Goal: Task Accomplishment & Management: Use online tool/utility

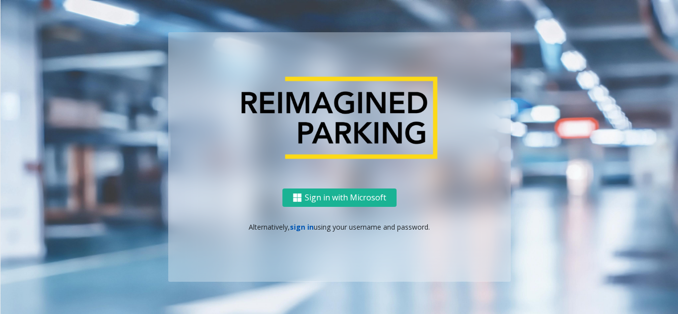
click at [292, 227] on link "sign in" at bounding box center [302, 226] width 24 height 9
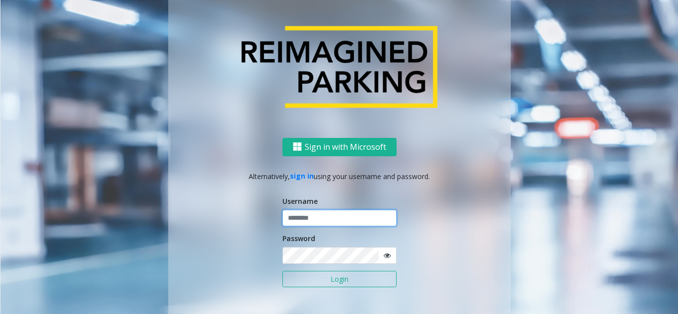
click at [315, 222] on input "text" at bounding box center [339, 218] width 114 height 17
type input "*********"
click at [282, 271] on button "Login" at bounding box center [339, 279] width 114 height 17
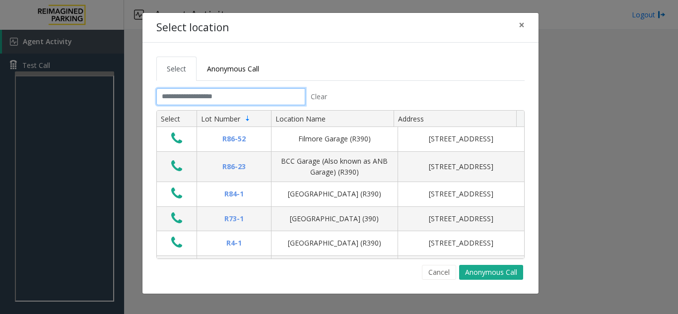
click at [270, 96] on input "text" at bounding box center [230, 96] width 149 height 17
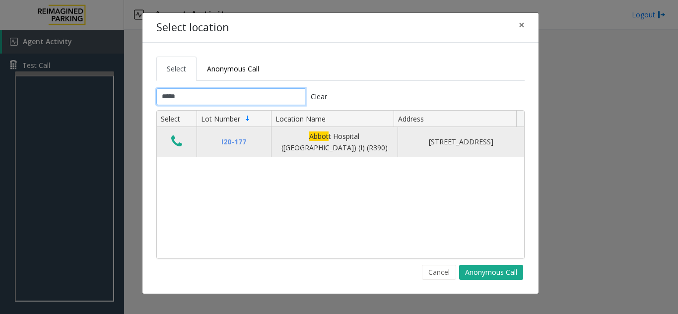
type input "*****"
click at [175, 138] on icon "Data table" at bounding box center [176, 142] width 11 height 14
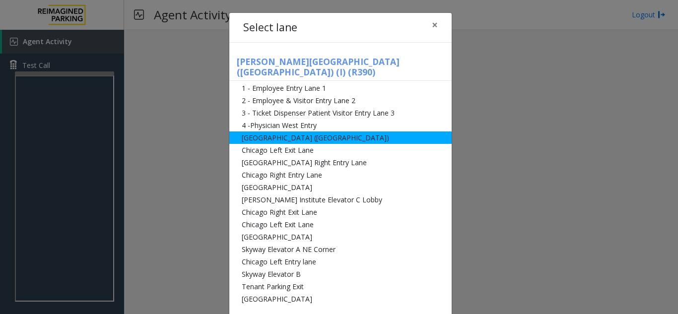
click at [291, 132] on li "[GEOGRAPHIC_DATA] ([GEOGRAPHIC_DATA])" at bounding box center [340, 138] width 222 height 12
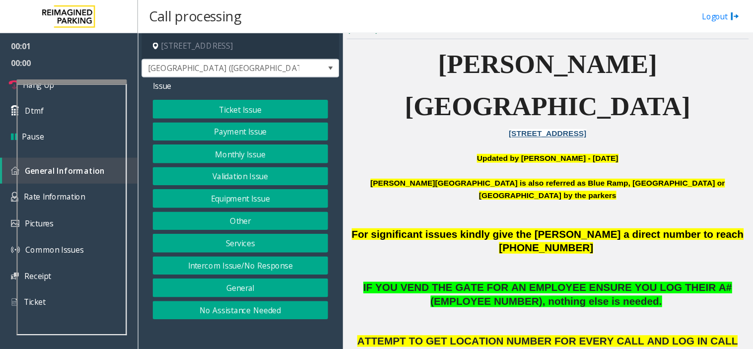
scroll to position [248, 0]
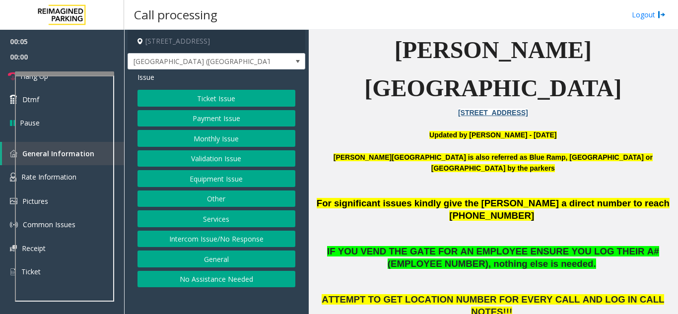
click at [255, 181] on button "Equipment Issue" at bounding box center [216, 178] width 158 height 17
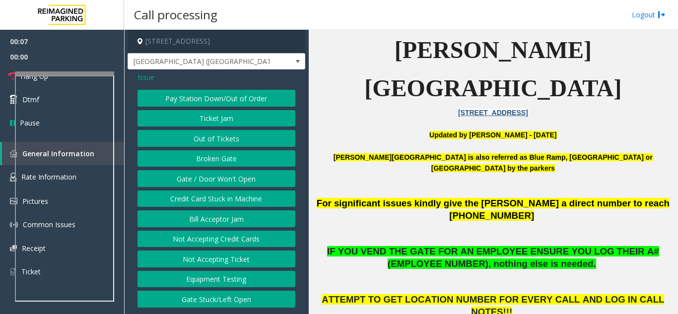
click at [143, 77] on span "Issue" at bounding box center [145, 77] width 17 height 10
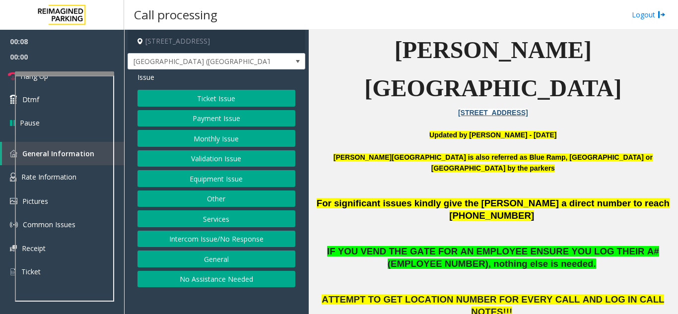
click at [241, 243] on button "Intercom Issue/No Response" at bounding box center [216, 239] width 158 height 17
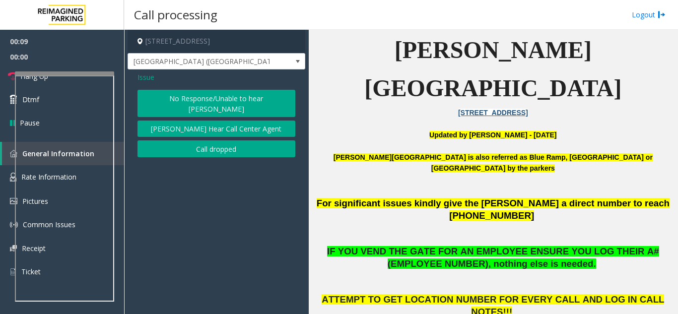
click at [210, 103] on button "No Response/Unable to hear [PERSON_NAME]" at bounding box center [216, 103] width 158 height 27
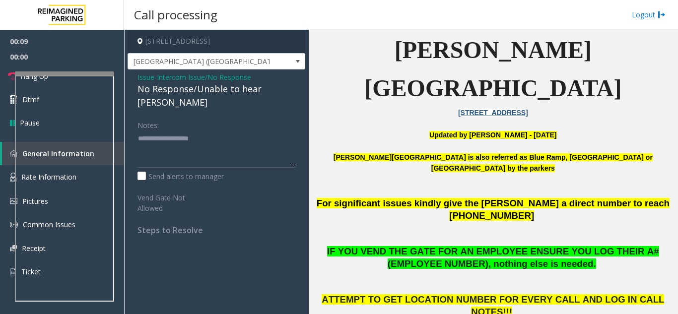
click at [205, 94] on div "No Response/Unable to hear [PERSON_NAME]" at bounding box center [216, 95] width 158 height 27
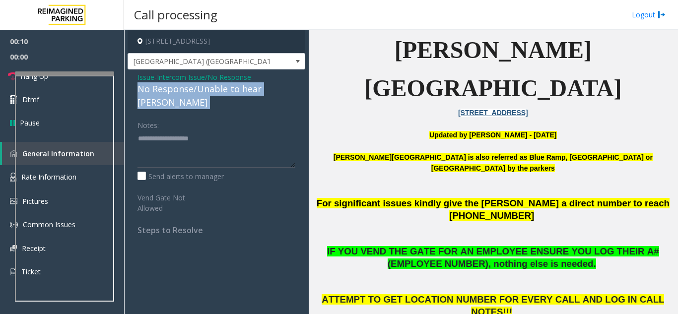
click at [205, 94] on div "No Response/Unable to hear [PERSON_NAME]" at bounding box center [216, 95] width 158 height 27
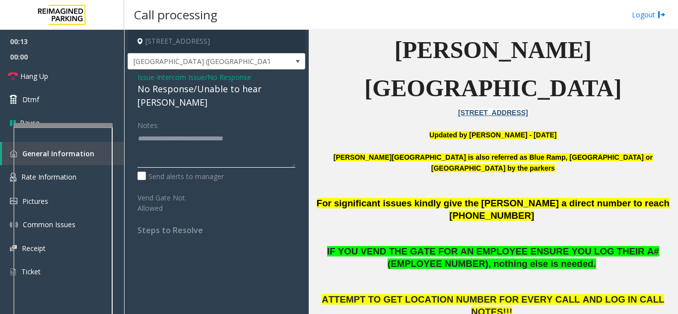
click at [80, 125] on div at bounding box center [62, 125] width 99 height 4
type textarea "**********"
click at [66, 77] on link "Hang Up" at bounding box center [62, 76] width 124 height 23
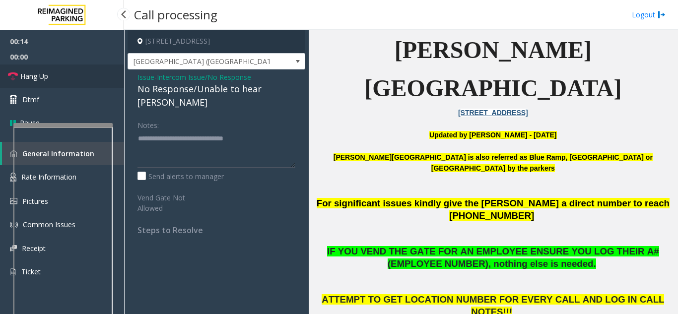
click at [66, 77] on link "Hang Up" at bounding box center [62, 76] width 124 height 23
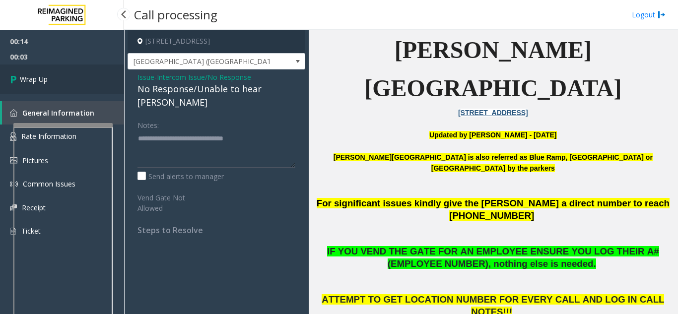
click at [66, 77] on link "Wrap Up" at bounding box center [62, 79] width 124 height 29
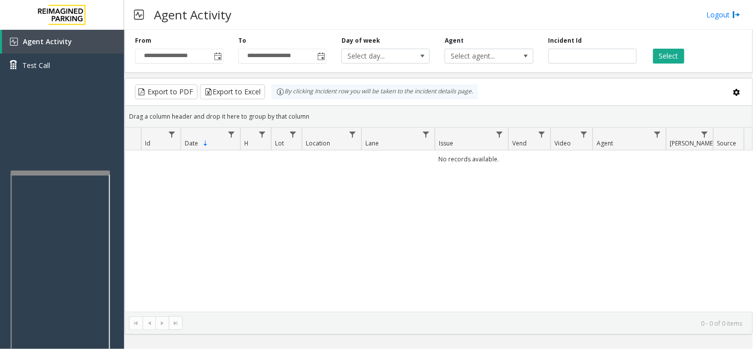
click at [77, 171] on div at bounding box center [59, 173] width 99 height 4
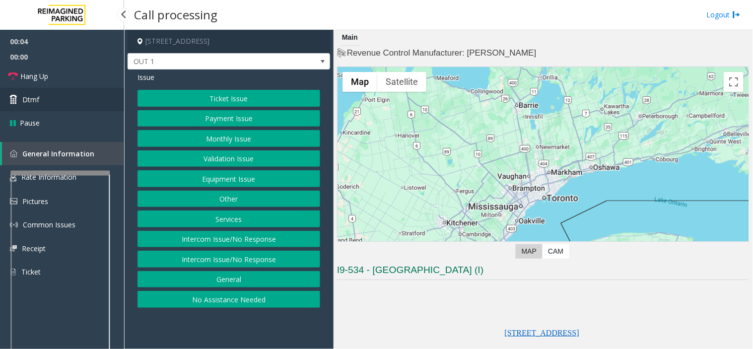
click at [62, 96] on link "Dtmf" at bounding box center [62, 99] width 124 height 23
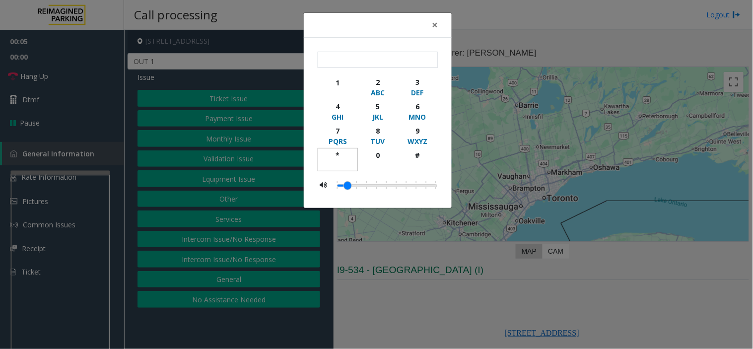
click at [343, 149] on button "*" at bounding box center [338, 159] width 40 height 23
click at [412, 132] on div "9" at bounding box center [417, 131] width 27 height 10
click at [414, 159] on div "#" at bounding box center [417, 155] width 27 height 10
type input "***"
click at [437, 27] on span "×" at bounding box center [435, 25] width 6 height 14
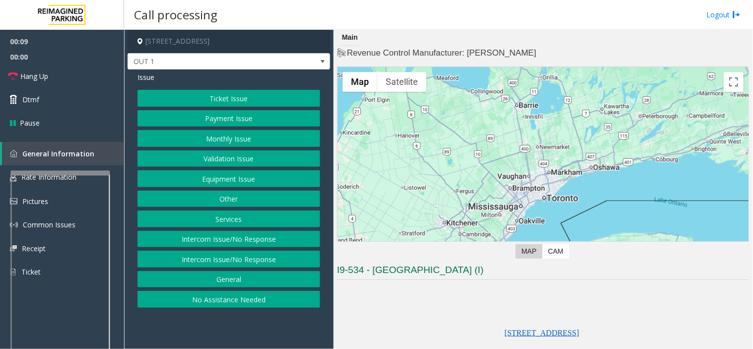
click at [245, 181] on button "Equipment Issue" at bounding box center [228, 178] width 183 height 17
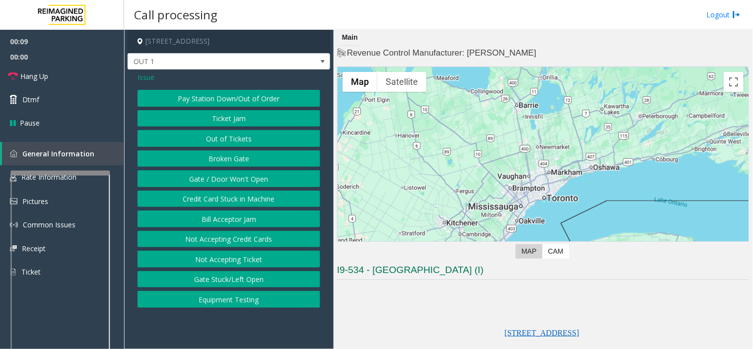
click at [260, 177] on button "Gate / Door Won't Open" at bounding box center [228, 178] width 183 height 17
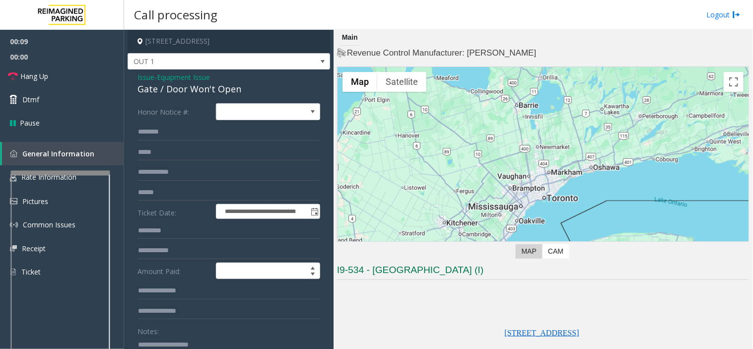
scroll to position [165, 0]
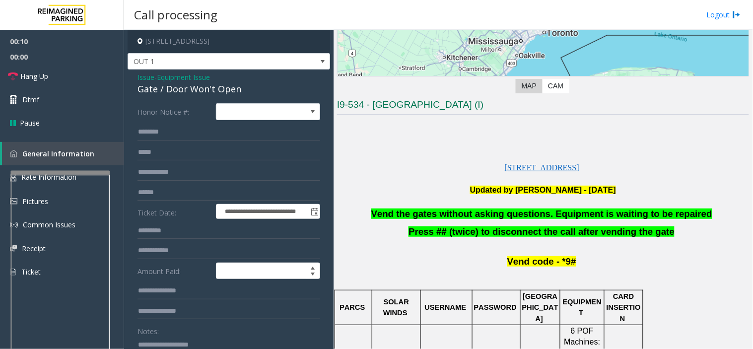
click at [483, 214] on span "Vend the gates without asking questions. Equipment is waiting to be repaired" at bounding box center [541, 213] width 341 height 10
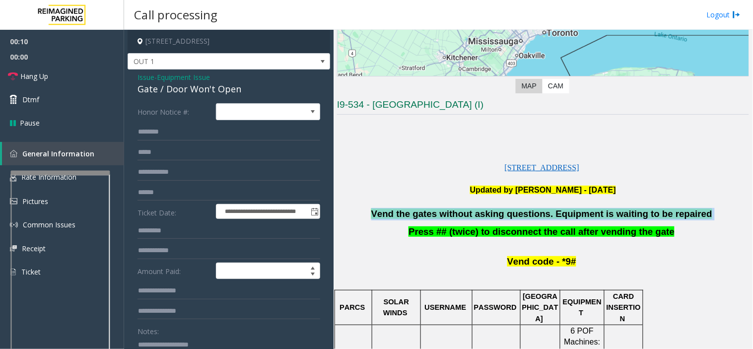
click at [483, 214] on span "Vend the gates without asking questions. Equipment is waiting to be repaired" at bounding box center [541, 213] width 341 height 10
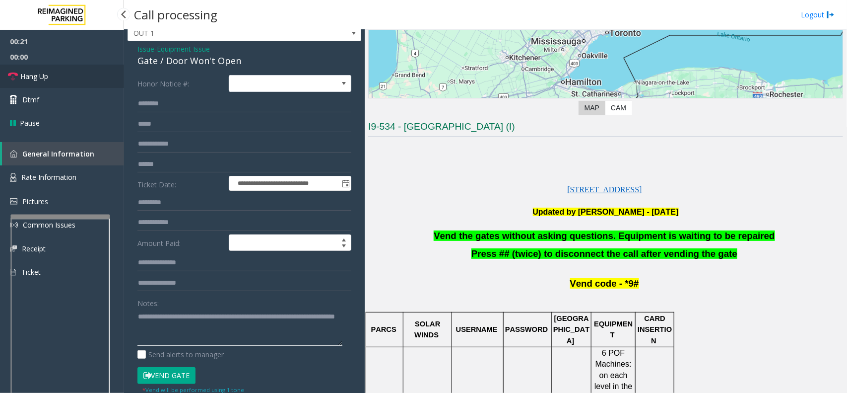
type textarea "**********"
click at [66, 82] on link "Hang Up" at bounding box center [62, 76] width 124 height 23
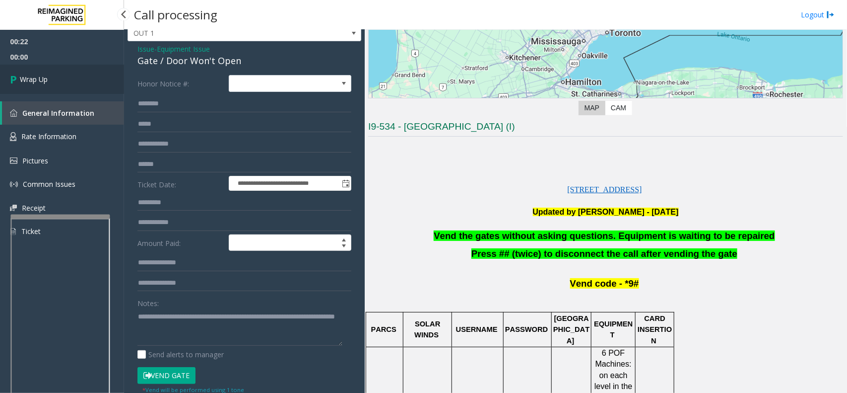
click at [66, 82] on link "Wrap Up" at bounding box center [62, 79] width 124 height 29
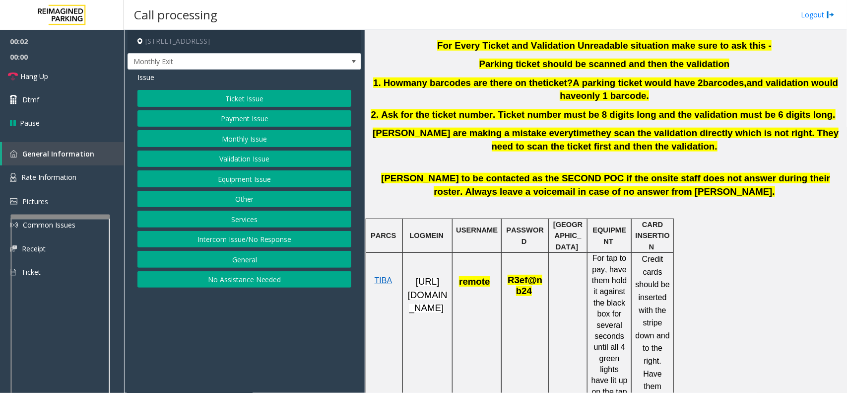
scroll to position [372, 0]
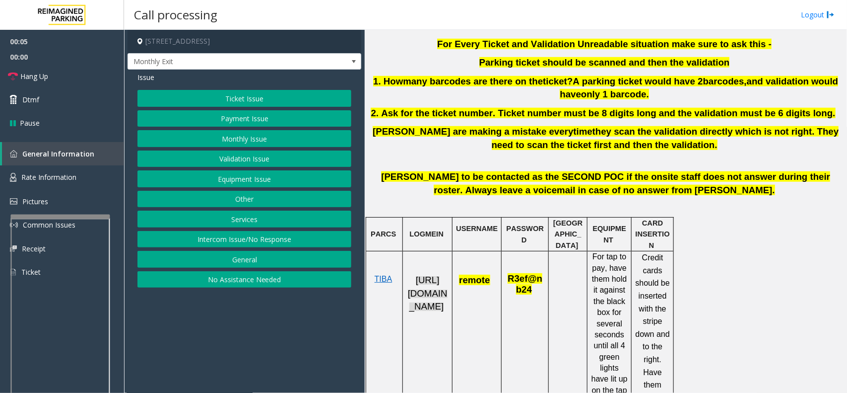
click at [424, 295] on span "[URL][DOMAIN_NAME]" at bounding box center [428, 292] width 40 height 37
click at [390, 282] on span "TIBA" at bounding box center [384, 278] width 18 height 8
click at [256, 140] on button "Monthly Issue" at bounding box center [244, 138] width 214 height 17
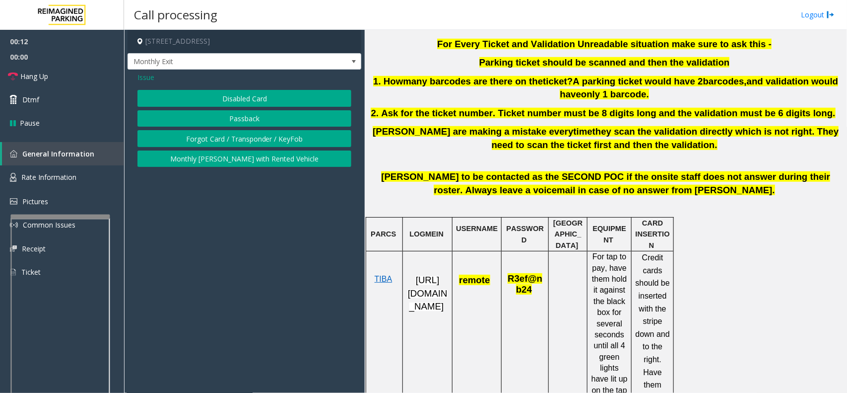
click at [257, 101] on button "Disabled Card" at bounding box center [244, 98] width 214 height 17
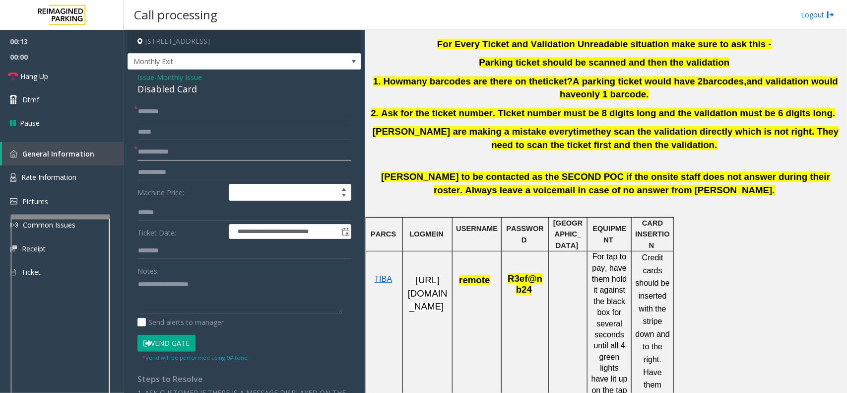
click at [182, 152] on input "text" at bounding box center [244, 151] width 214 height 17
type input "****"
click at [202, 110] on input "text" at bounding box center [244, 111] width 214 height 17
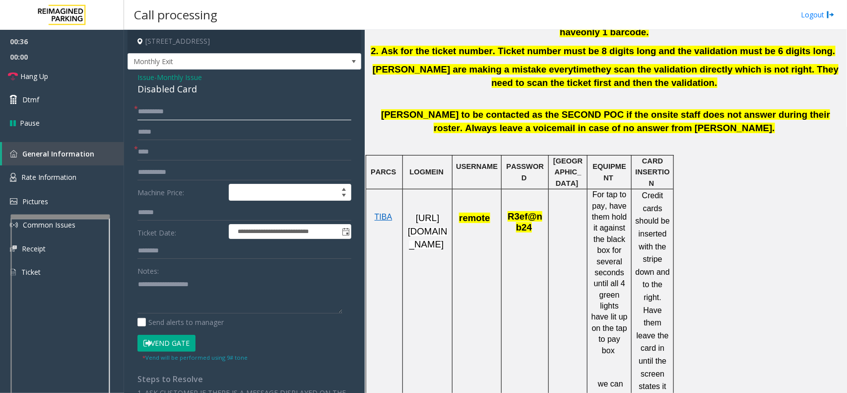
scroll to position [496, 0]
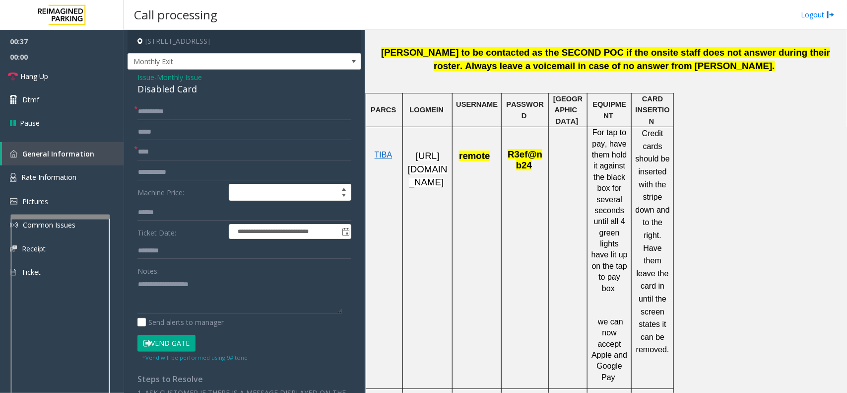
type input "*********"
click at [176, 314] on button "Vend Gate" at bounding box center [166, 343] width 58 height 17
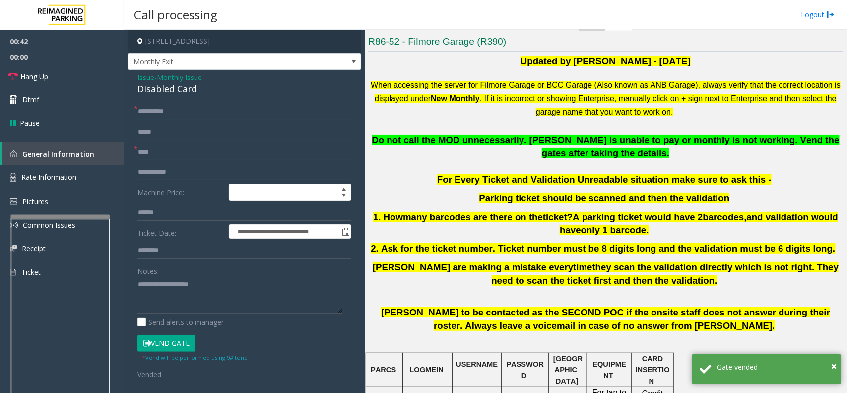
scroll to position [124, 0]
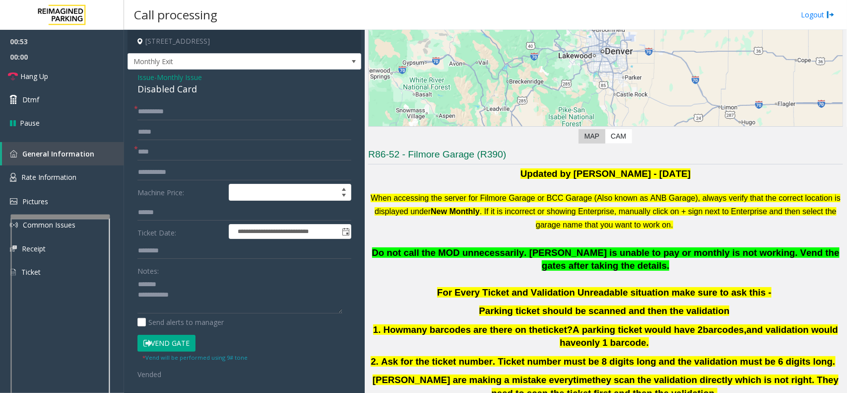
click at [159, 88] on div "Disabled Card" at bounding box center [244, 88] width 214 height 13
click at [100, 81] on link "Hang Up" at bounding box center [62, 76] width 124 height 23
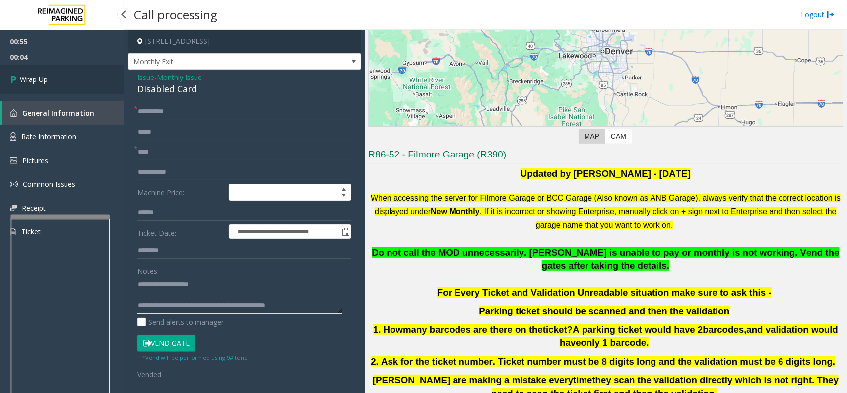
type textarea "**********"
click at [43, 92] on link "Wrap Up" at bounding box center [62, 79] width 124 height 29
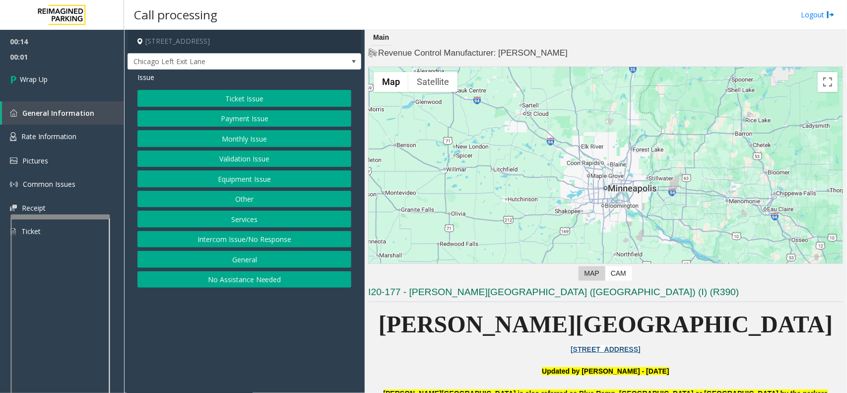
click at [252, 232] on button "Intercom Issue/No Response" at bounding box center [244, 239] width 214 height 17
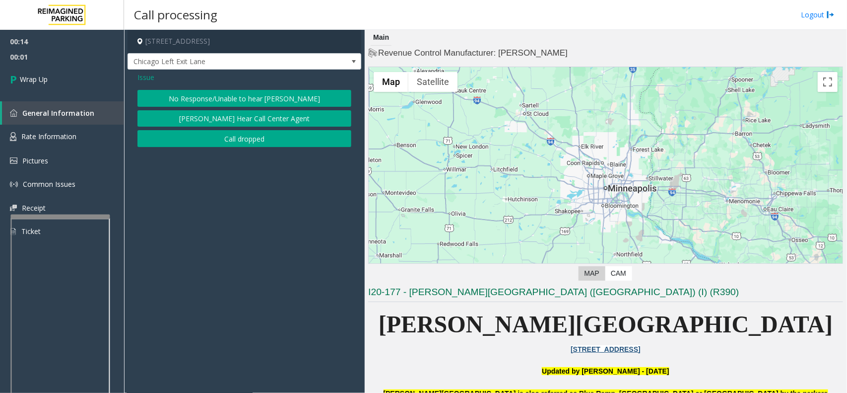
click at [239, 144] on button "Call dropped" at bounding box center [244, 138] width 214 height 17
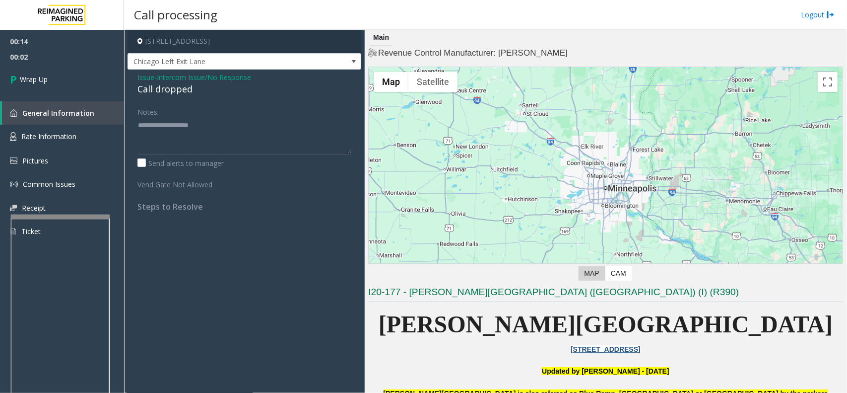
click at [174, 94] on div "Call dropped" at bounding box center [244, 88] width 214 height 13
type textarea "**********"
click at [28, 66] on link "Wrap Up" at bounding box center [62, 79] width 124 height 29
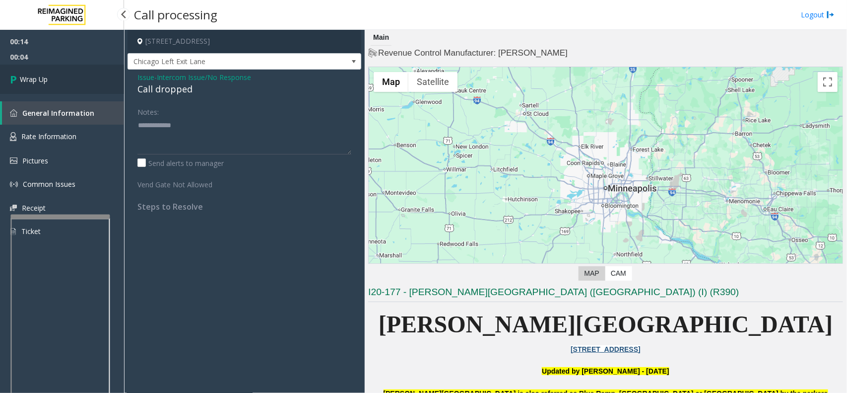
click at [28, 66] on link "Wrap Up" at bounding box center [62, 79] width 124 height 29
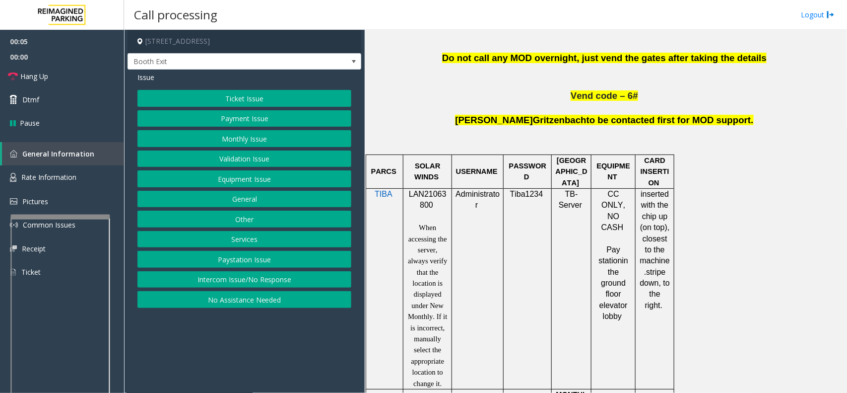
scroll to position [558, 0]
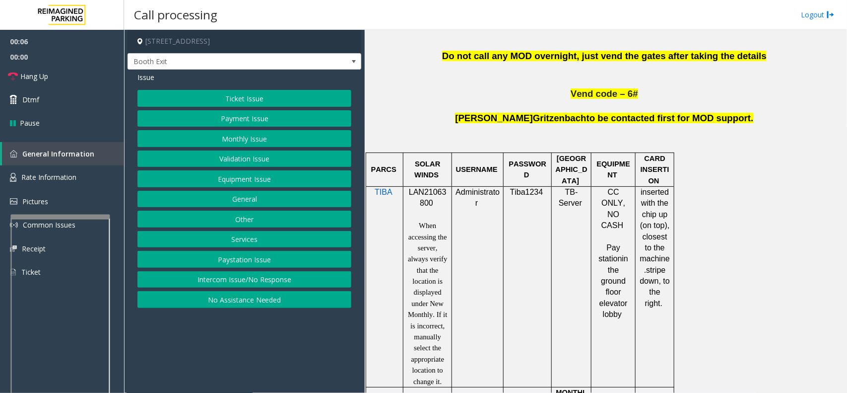
click at [437, 193] on span "LAN21063800" at bounding box center [428, 197] width 38 height 19
copy p "LAN21063800"
click at [250, 160] on button "Validation Issue" at bounding box center [244, 158] width 214 height 17
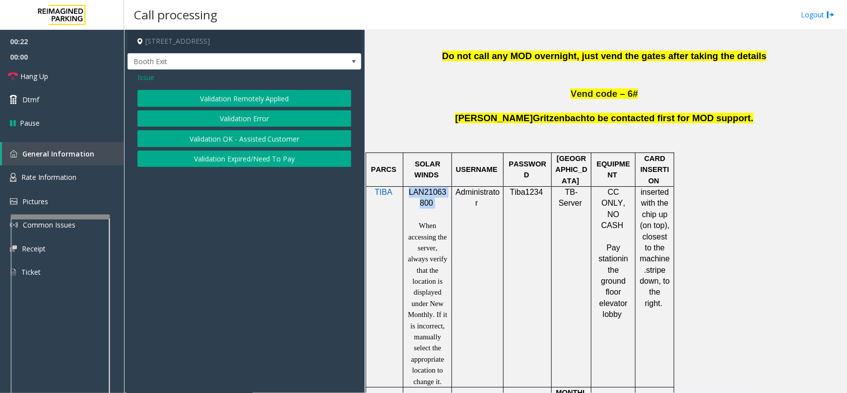
click at [250, 120] on button "Validation Error" at bounding box center [244, 118] width 214 height 17
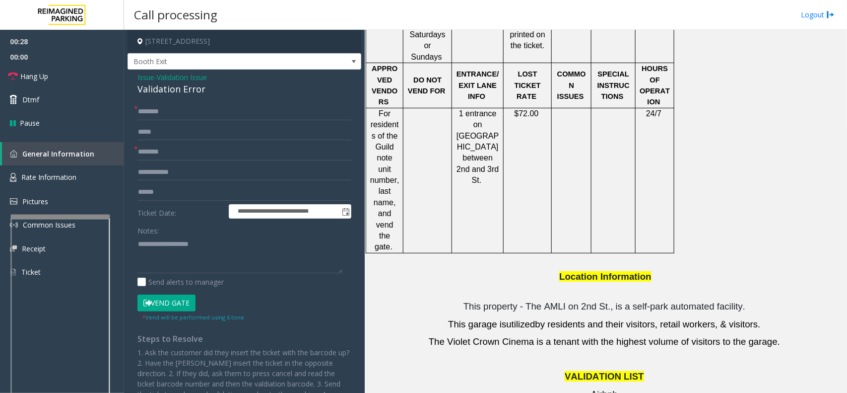
scroll to position [1427, 0]
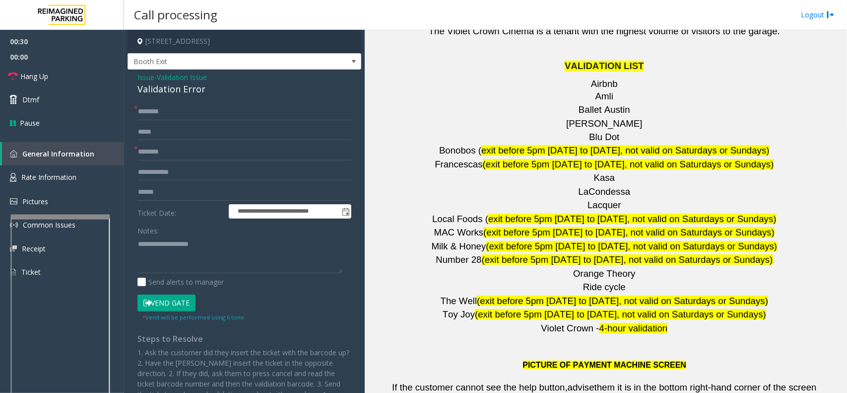
click at [597, 118] on span "[PERSON_NAME]" at bounding box center [604, 123] width 76 height 10
copy p "[PERSON_NAME]"
click at [222, 157] on input "text" at bounding box center [244, 151] width 214 height 17
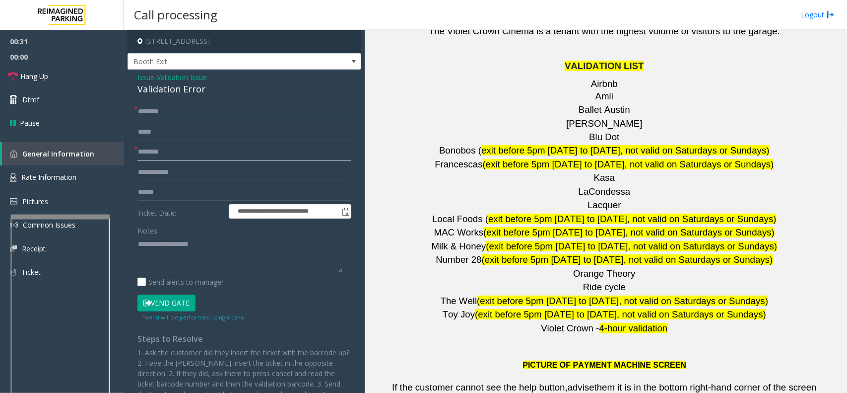
paste input "*******"
type input "*******"
click at [184, 175] on input "text" at bounding box center [244, 172] width 214 height 17
click at [147, 195] on input "text" at bounding box center [244, 192] width 214 height 17
click at [159, 110] on input "text" at bounding box center [244, 111] width 214 height 17
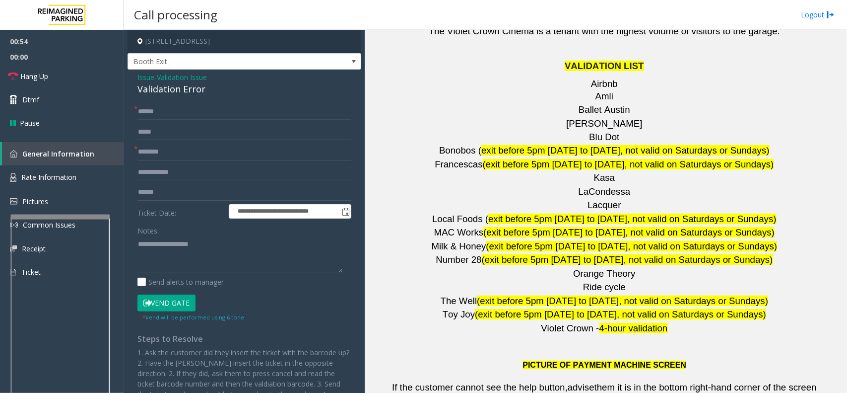
click at [182, 112] on input "******" at bounding box center [244, 111] width 214 height 17
type input "*******"
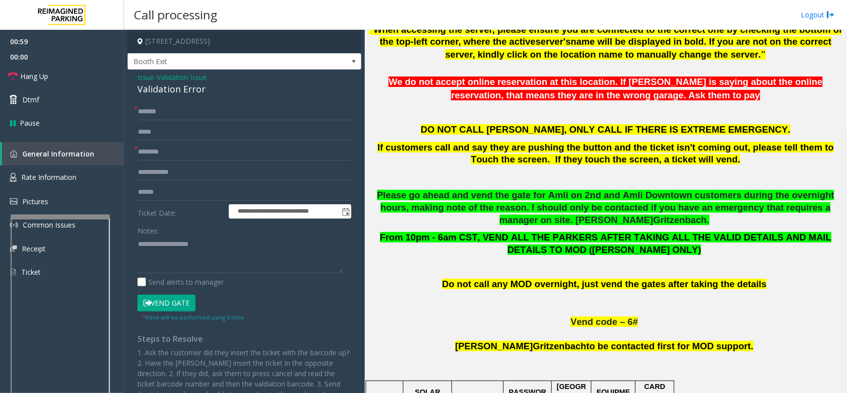
scroll to position [124, 0]
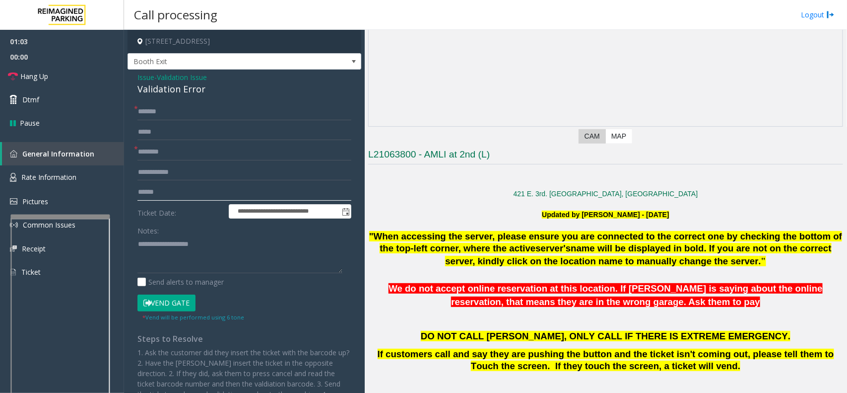
click at [161, 194] on input "text" at bounding box center [244, 192] width 214 height 17
type input "******"
paste textarea "**********"
click at [203, 239] on textarea at bounding box center [239, 254] width 205 height 37
click at [162, 92] on div "Validation Error" at bounding box center [244, 88] width 214 height 13
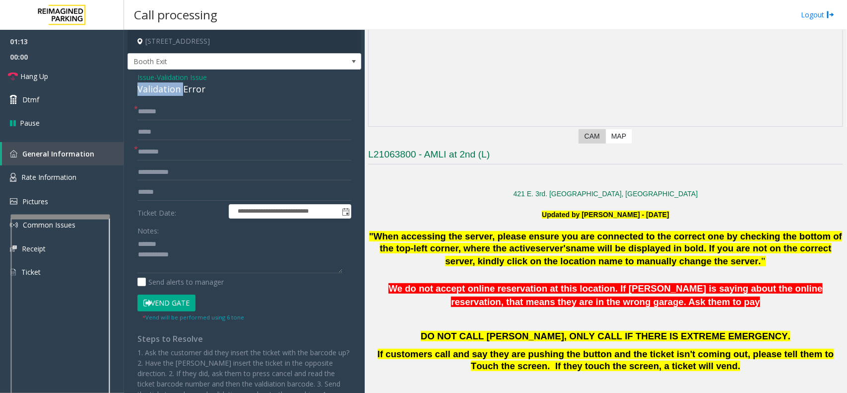
click at [162, 92] on div "Validation Error" at bounding box center [244, 88] width 214 height 13
copy div "Validation Error"
paste textarea "**********"
click at [163, 242] on textarea at bounding box center [239, 254] width 205 height 37
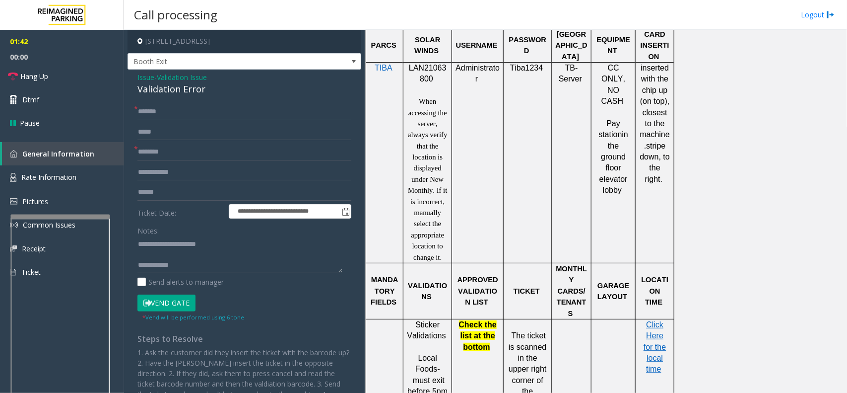
scroll to position [807, 0]
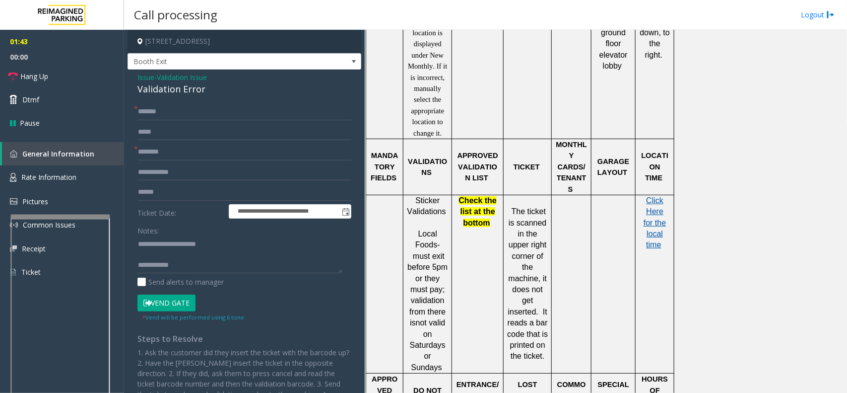
click at [658, 206] on span "Click Here for the local time" at bounding box center [655, 222] width 22 height 53
click at [179, 250] on textarea at bounding box center [239, 254] width 205 height 37
click at [63, 175] on span "Rate Information" at bounding box center [48, 176] width 55 height 9
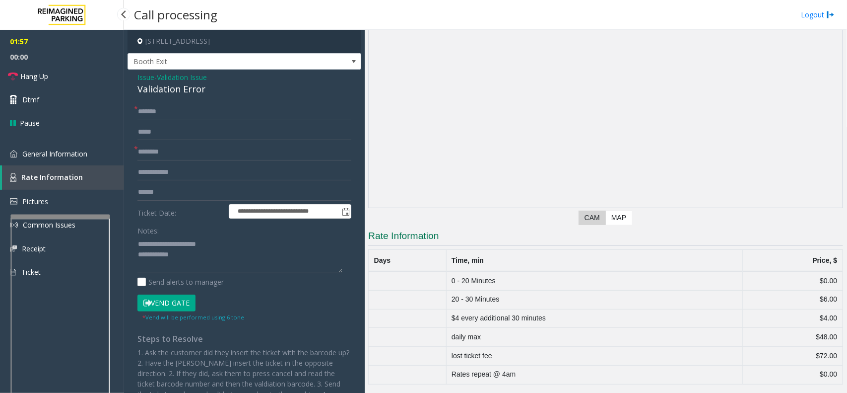
scroll to position [43, 0]
click at [69, 155] on span "General Information" at bounding box center [54, 153] width 65 height 9
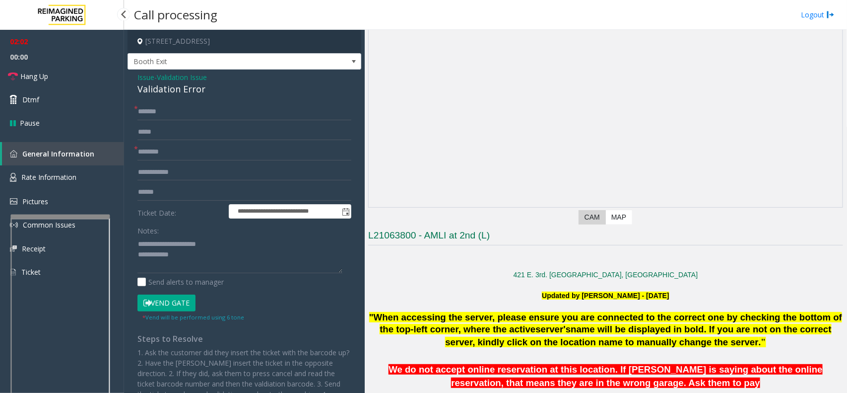
scroll to position [807, 0]
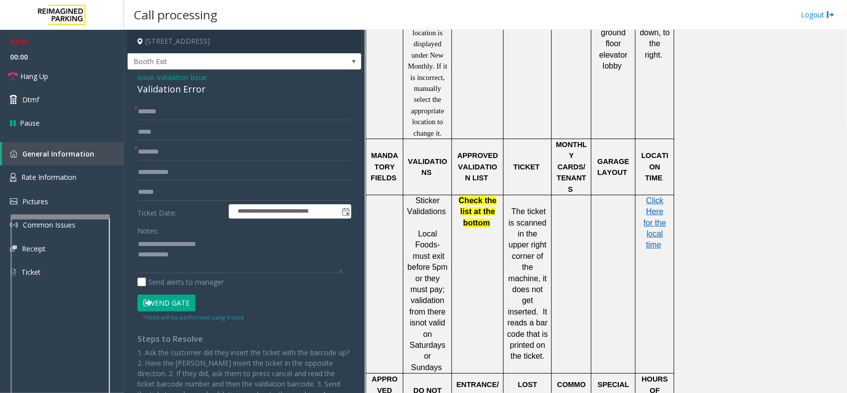
click at [157, 301] on button "Vend Gate" at bounding box center [166, 302] width 58 height 17
click at [187, 259] on textarea at bounding box center [239, 254] width 205 height 37
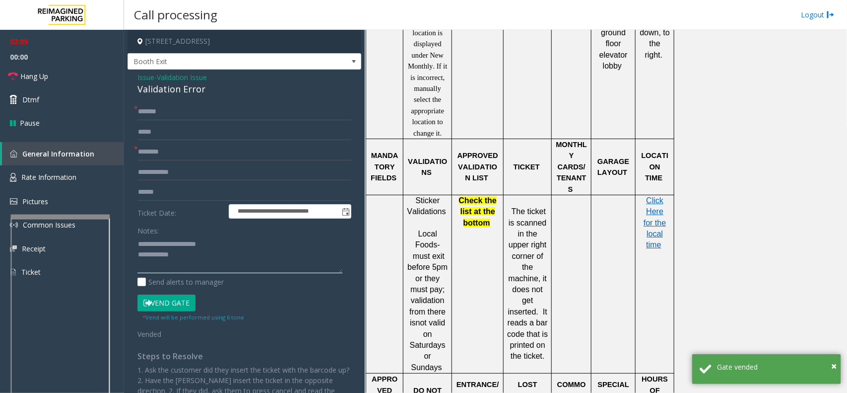
click at [182, 256] on textarea at bounding box center [239, 254] width 205 height 37
paste textarea "**********"
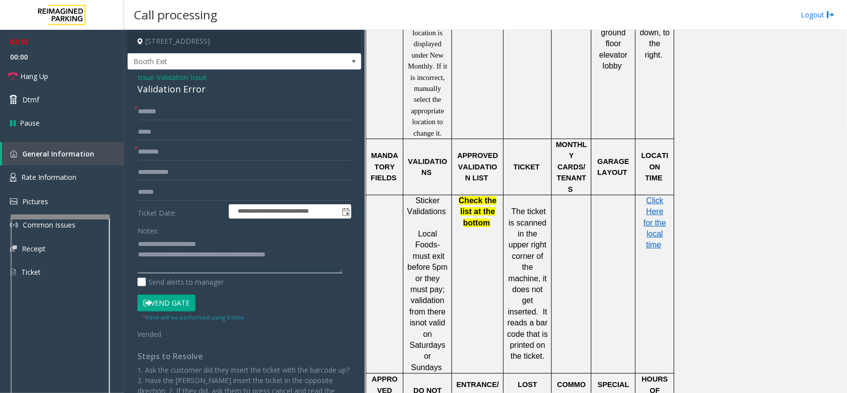
type textarea "**********"
click at [48, 77] on span "Hang Up" at bounding box center [34, 76] width 28 height 10
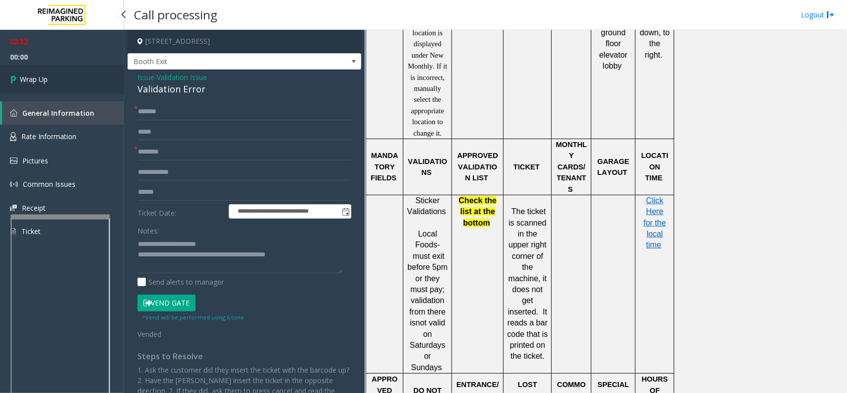
click at [46, 77] on span "Wrap Up" at bounding box center [34, 79] width 28 height 10
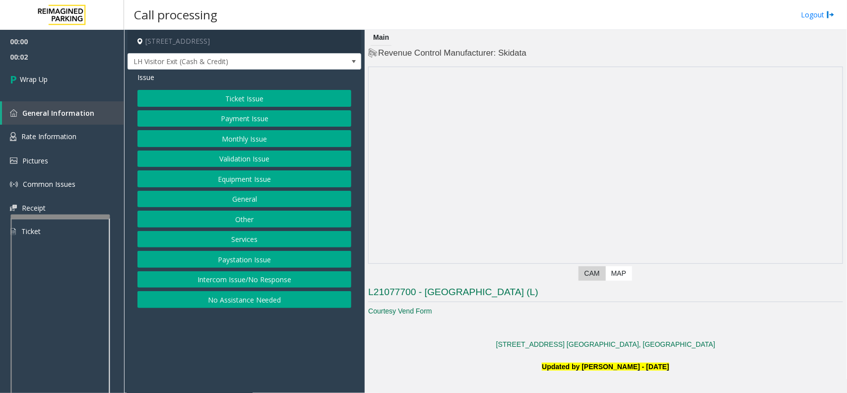
click at [264, 279] on button "Intercom Issue/No Response" at bounding box center [244, 279] width 214 height 17
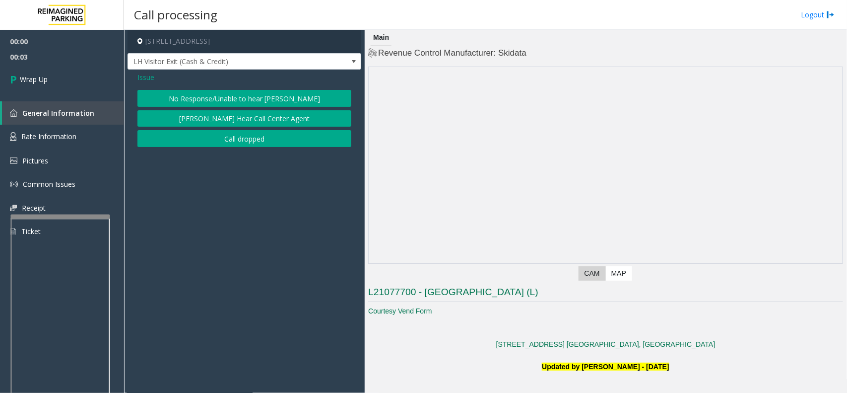
click at [234, 142] on button "Call dropped" at bounding box center [244, 138] width 214 height 17
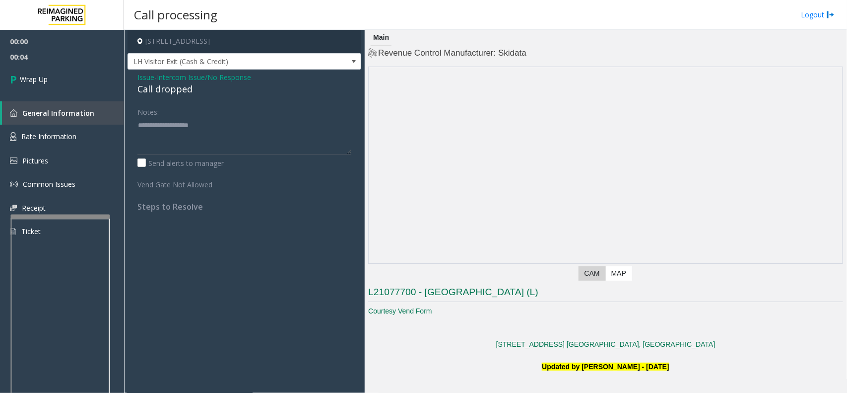
click at [166, 88] on div "Call dropped" at bounding box center [244, 88] width 214 height 13
click at [163, 90] on div "Call dropped" at bounding box center [244, 88] width 214 height 13
click at [166, 90] on div "Call dropped" at bounding box center [244, 88] width 214 height 13
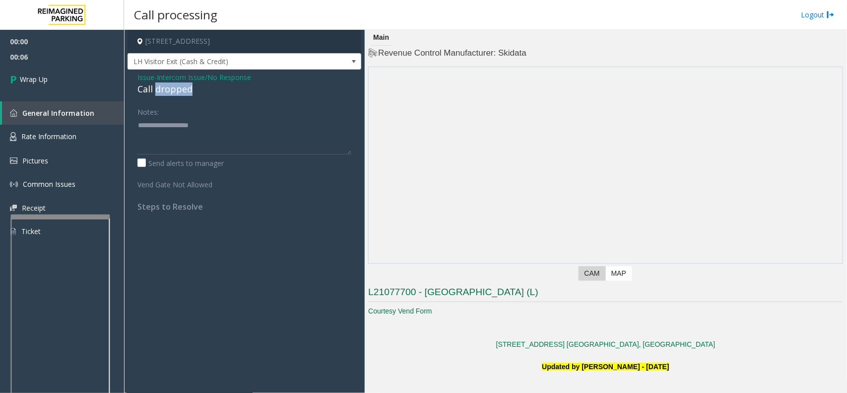
click at [166, 90] on div "Call dropped" at bounding box center [244, 88] width 214 height 13
type textarea "**********"
click at [93, 89] on link "Wrap Up" at bounding box center [62, 79] width 124 height 29
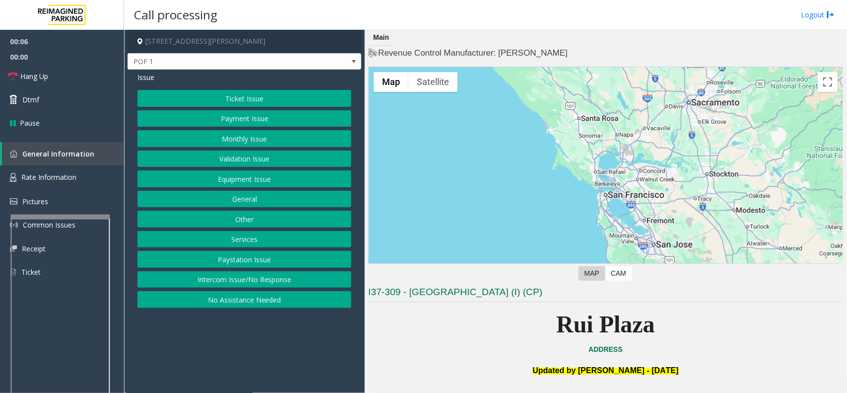
click at [261, 98] on button "Ticket Issue" at bounding box center [244, 98] width 214 height 17
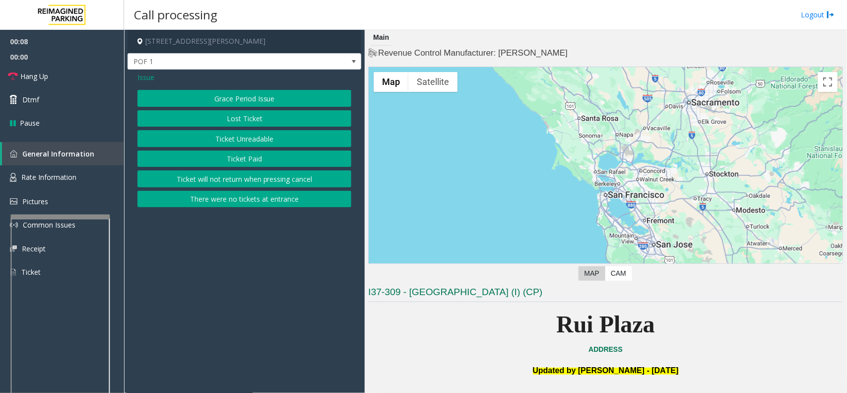
click at [217, 140] on button "Ticket Unreadable" at bounding box center [244, 138] width 214 height 17
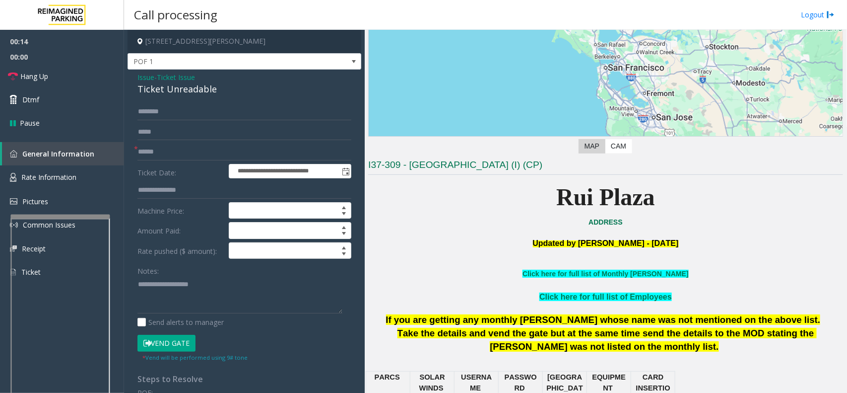
scroll to position [124, 0]
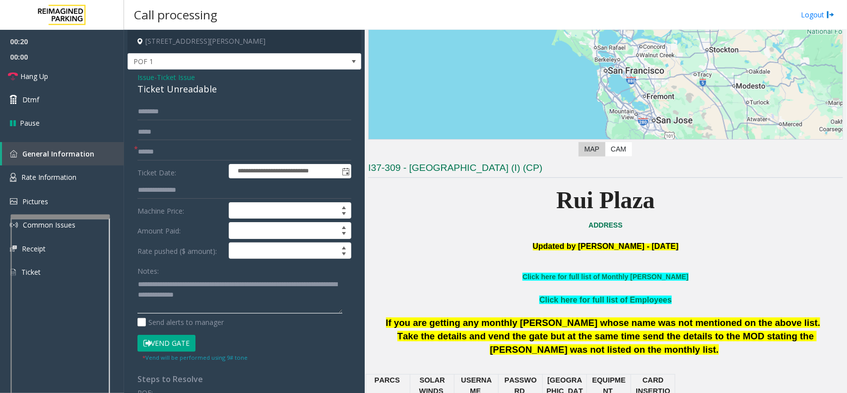
click at [165, 281] on textarea at bounding box center [239, 294] width 205 height 37
drag, startPoint x: 237, startPoint y: 281, endPoint x: 160, endPoint y: 279, distance: 76.9
click at [160, 279] on textarea at bounding box center [239, 294] width 205 height 37
click at [184, 88] on div "Ticket Unreadable" at bounding box center [244, 88] width 214 height 13
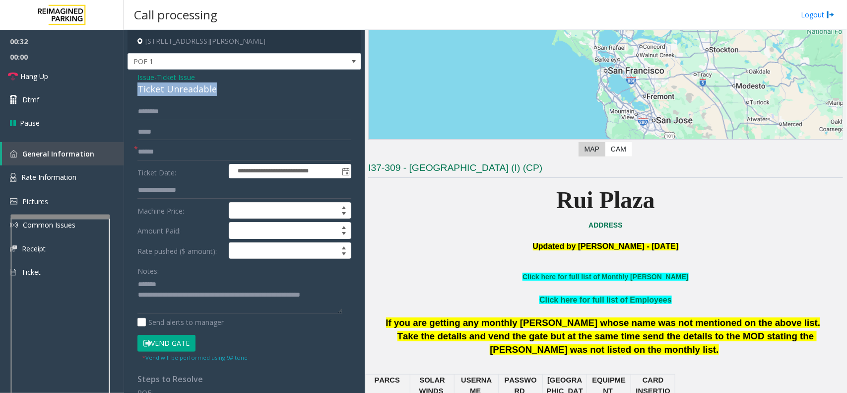
click at [184, 88] on div "Ticket Unreadable" at bounding box center [244, 88] width 214 height 13
click at [140, 304] on textarea at bounding box center [239, 294] width 205 height 37
type textarea "**********"
click at [175, 157] on input "text" at bounding box center [244, 151] width 214 height 17
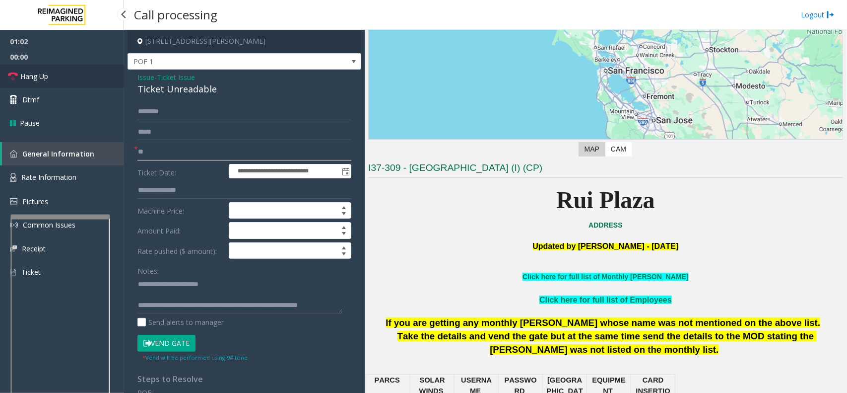
type input "**"
click at [76, 79] on link "Hang Up" at bounding box center [62, 76] width 124 height 23
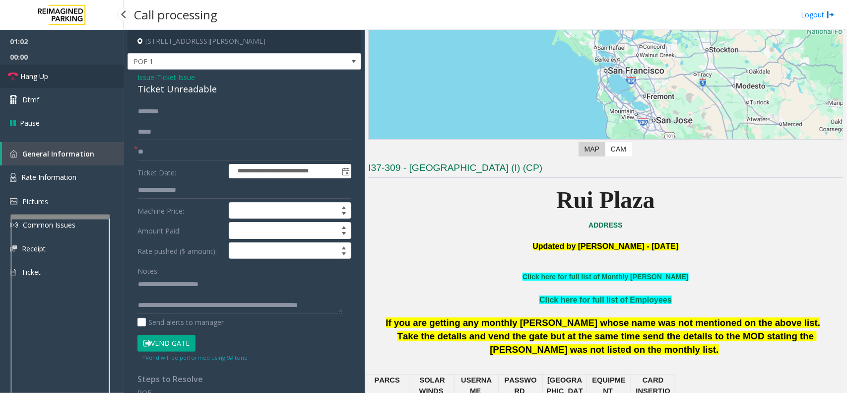
click at [76, 79] on link "Hang Up" at bounding box center [62, 76] width 124 height 23
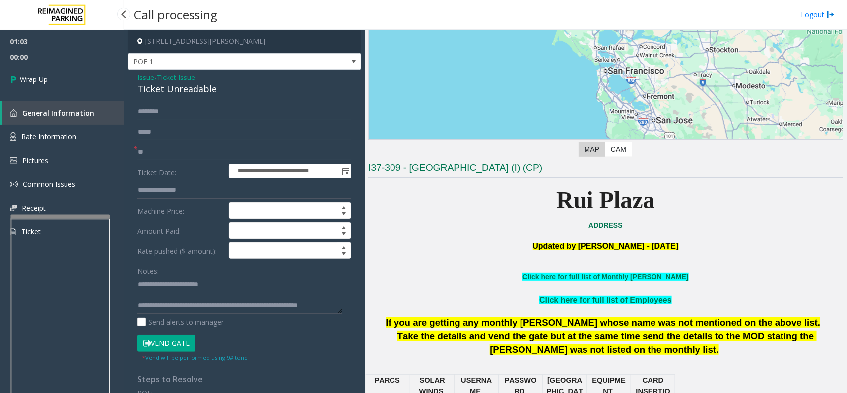
click at [76, 79] on link "Wrap Up" at bounding box center [62, 79] width 124 height 29
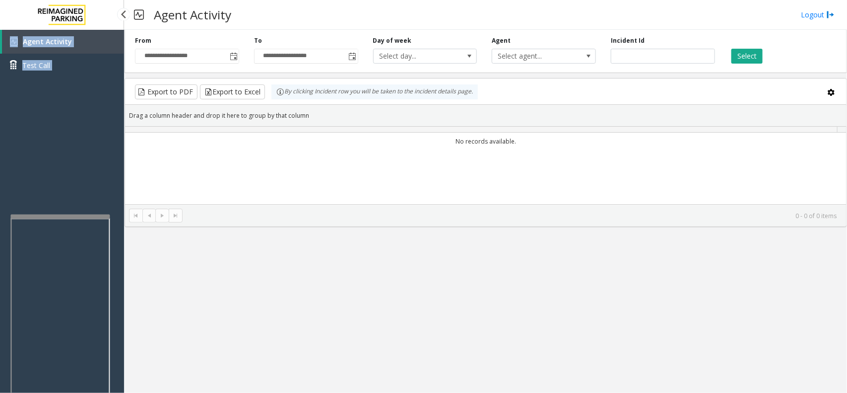
click at [76, 79] on div "Agent Activity Test Call" at bounding box center [62, 57] width 124 height 55
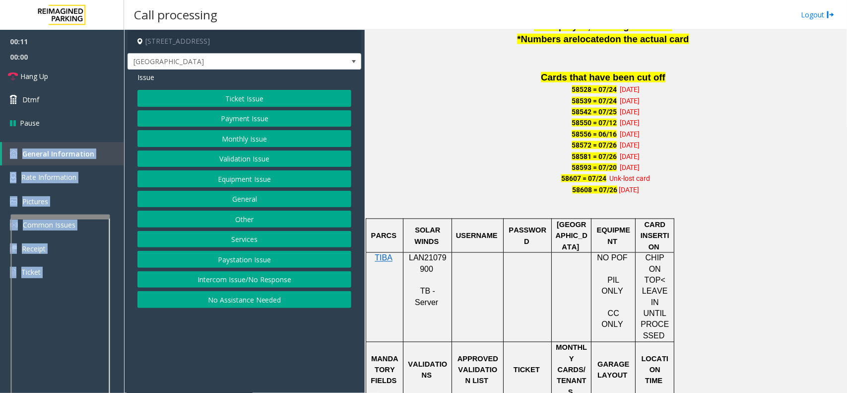
scroll to position [682, 0]
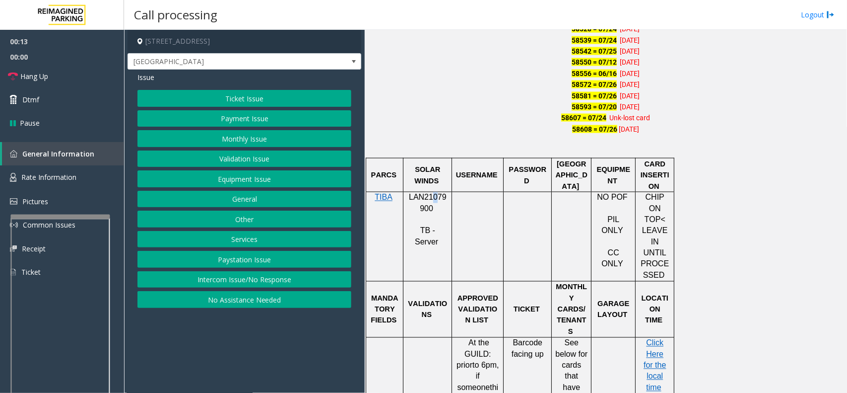
click at [432, 197] on span "LAN21079900" at bounding box center [428, 202] width 38 height 19
click at [428, 195] on span "LAN21079900" at bounding box center [428, 202] width 38 height 19
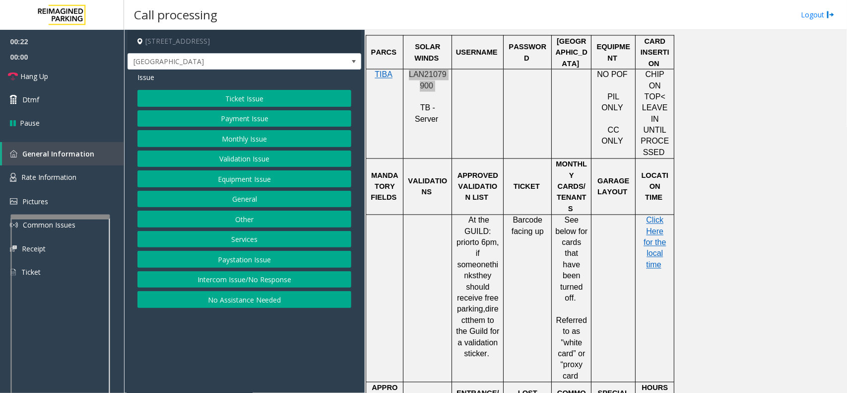
scroll to position [807, 0]
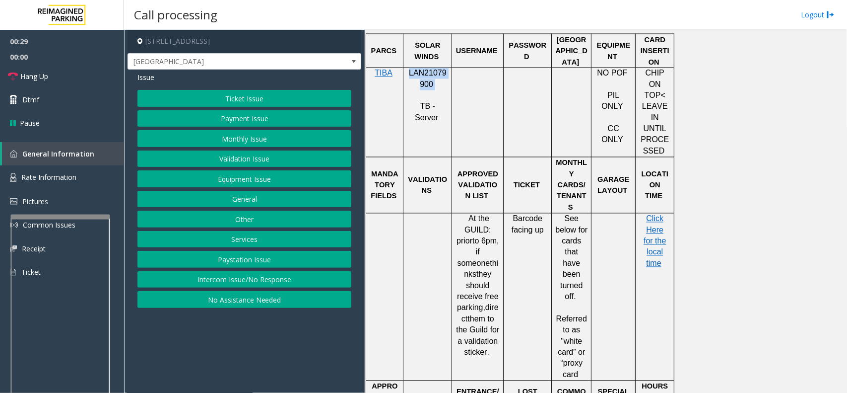
click at [248, 139] on button "Monthly Issue" at bounding box center [244, 138] width 214 height 17
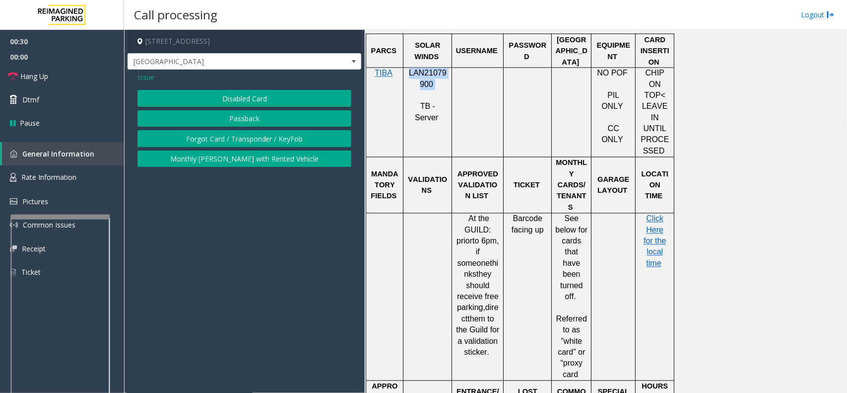
click at [246, 100] on button "Disabled Card" at bounding box center [244, 98] width 214 height 17
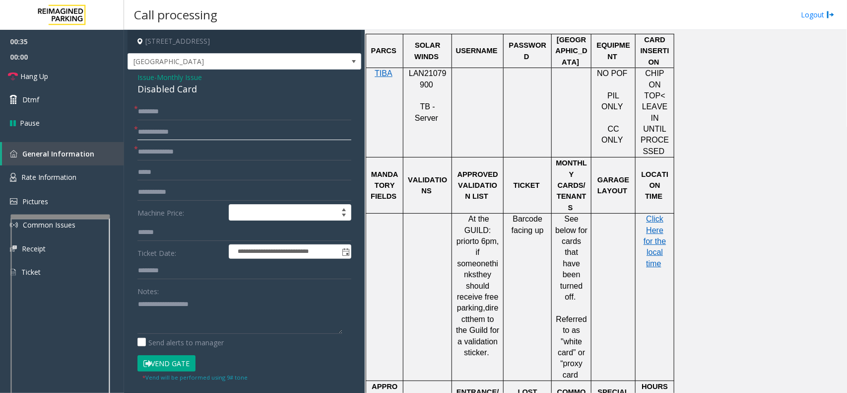
click at [186, 129] on input "text" at bounding box center [244, 132] width 214 height 17
click at [425, 73] on span "LAN21079900" at bounding box center [428, 78] width 38 height 19
click at [246, 153] on input "text" at bounding box center [244, 151] width 214 height 17
type input "***"
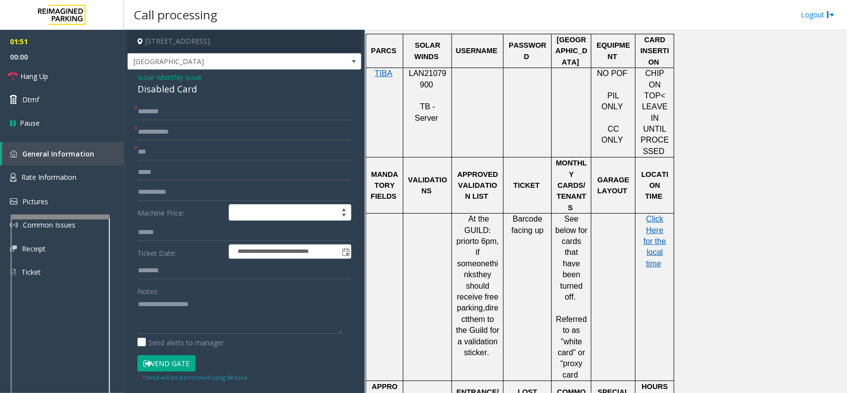
click at [184, 314] on button "Vend Gate" at bounding box center [166, 363] width 58 height 17
click at [152, 130] on input "text" at bounding box center [244, 132] width 214 height 17
type input "*****"
click at [195, 112] on input "text" at bounding box center [244, 111] width 214 height 17
type input "**********"
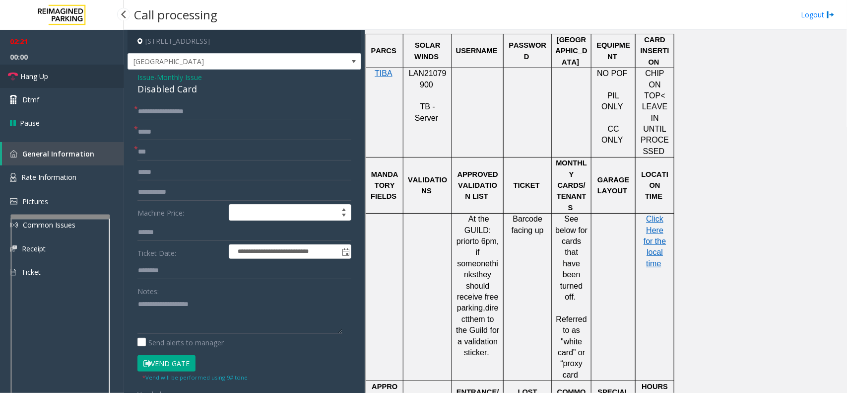
click at [64, 68] on link "Hang Up" at bounding box center [62, 76] width 124 height 23
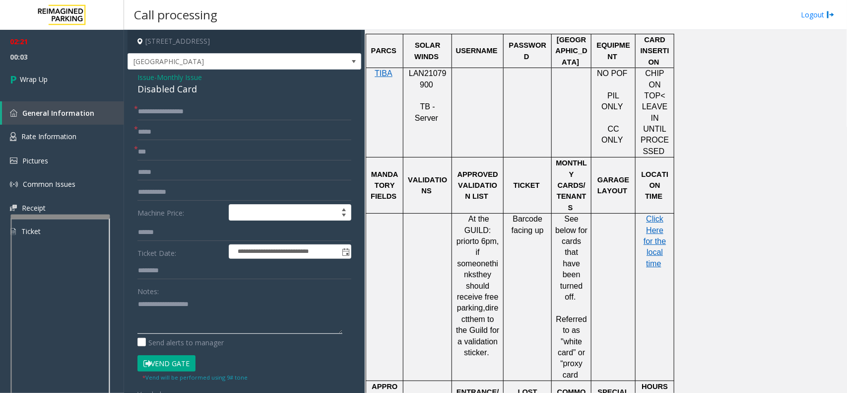
click at [190, 314] on textarea at bounding box center [239, 314] width 205 height 37
paste textarea "**********"
click at [177, 92] on div "Disabled Card" at bounding box center [244, 88] width 214 height 13
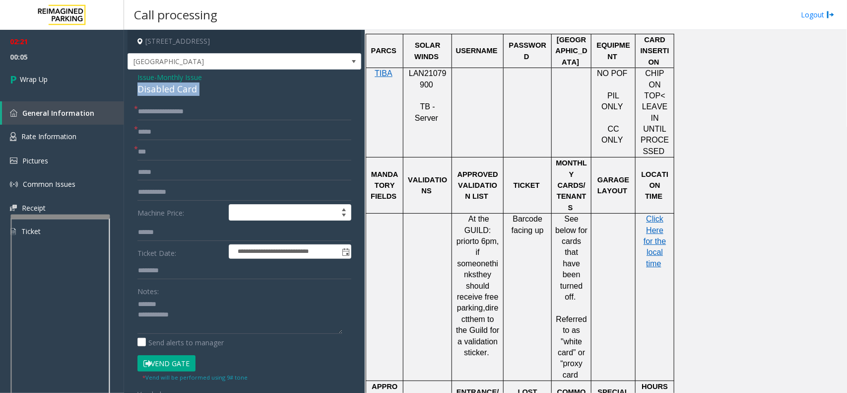
copy div "Disabled Card"
click at [179, 304] on textarea at bounding box center [239, 314] width 205 height 37
paste textarea "**********"
click at [181, 312] on textarea at bounding box center [239, 314] width 205 height 37
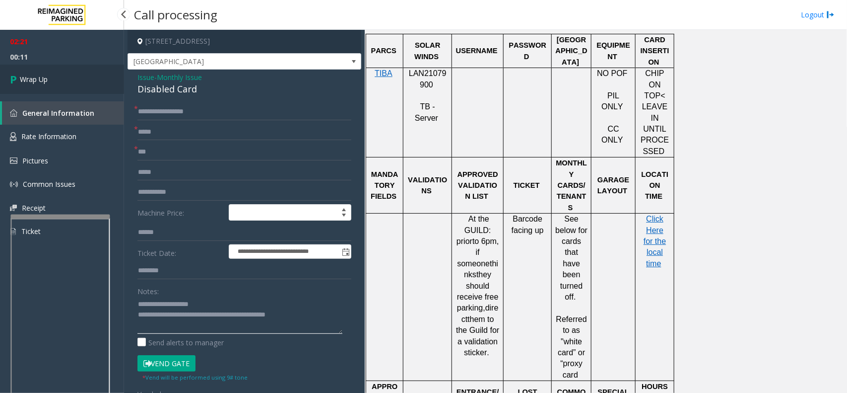
type textarea "**********"
click at [65, 83] on link "Wrap Up" at bounding box center [62, 79] width 124 height 29
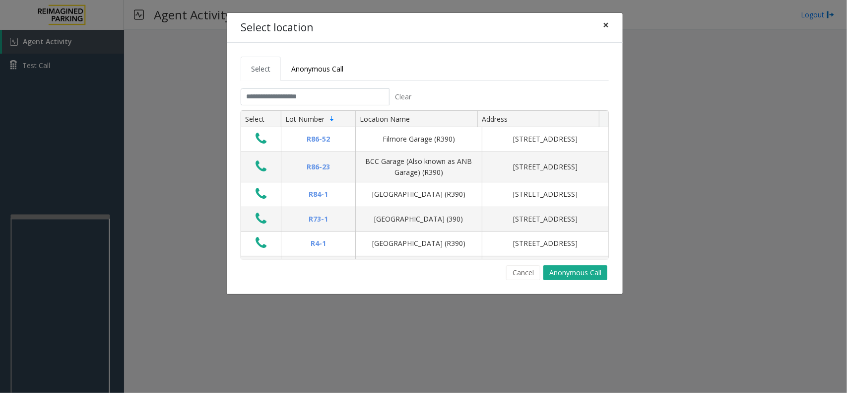
click at [608, 30] on span "×" at bounding box center [606, 25] width 6 height 14
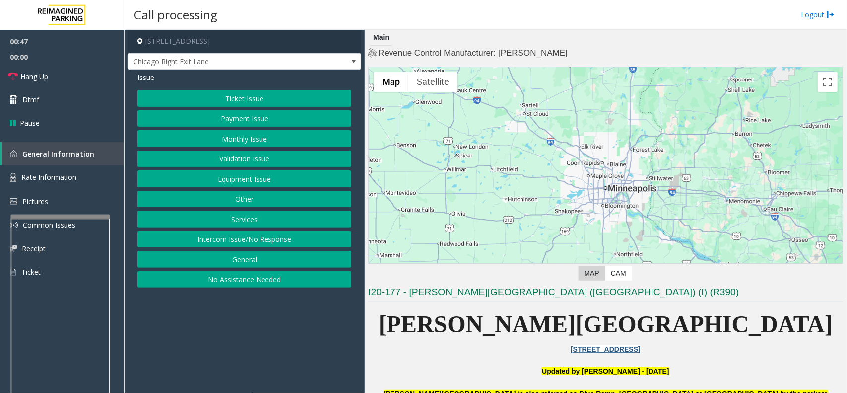
click at [278, 235] on button "Intercom Issue/No Response" at bounding box center [244, 239] width 214 height 17
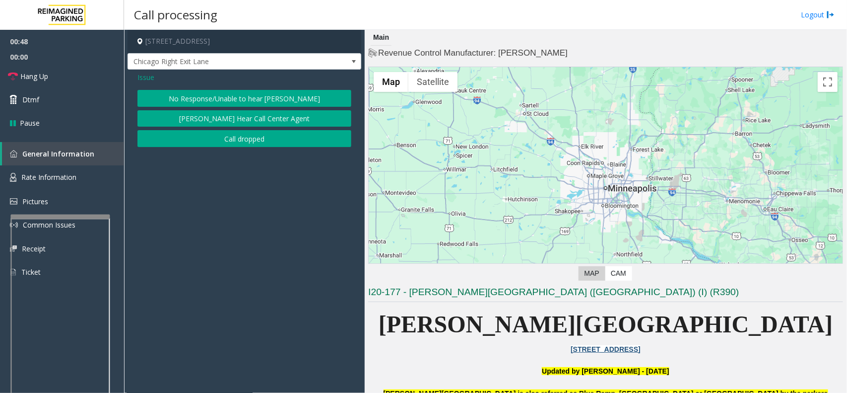
click at [259, 93] on button "No Response/Unable to hear [PERSON_NAME]" at bounding box center [244, 98] width 214 height 17
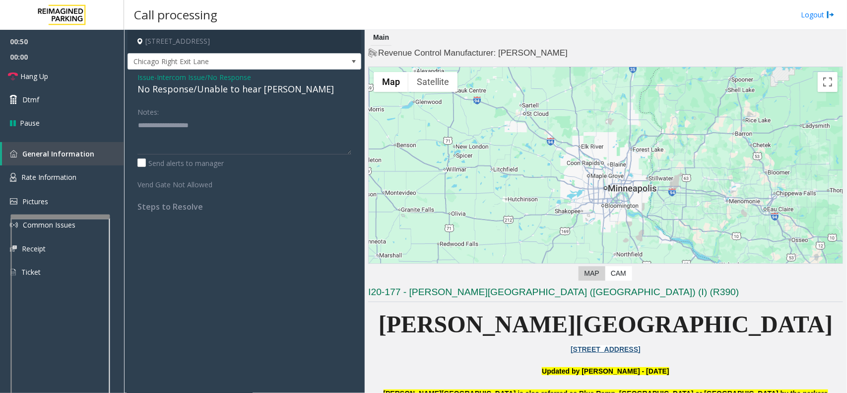
click at [257, 90] on div "No Response/Unable to hear [PERSON_NAME]" at bounding box center [244, 88] width 214 height 13
click at [82, 76] on link "Hang Up" at bounding box center [62, 76] width 124 height 23
click at [274, 123] on textarea at bounding box center [244, 135] width 214 height 37
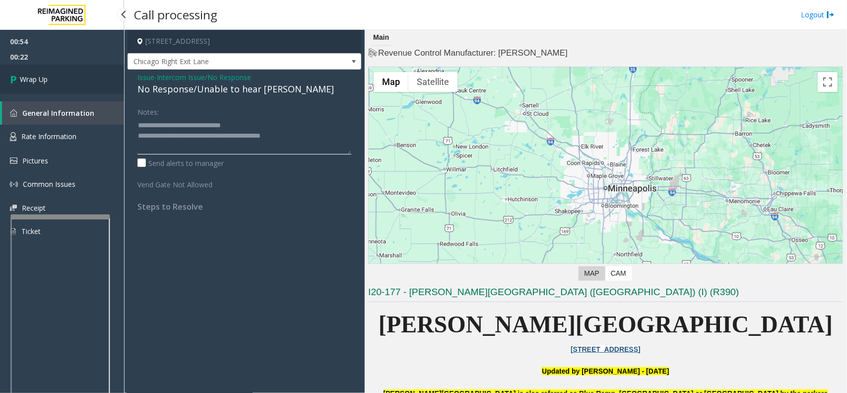
type textarea "**********"
click at [69, 83] on link "Wrap Up" at bounding box center [62, 79] width 124 height 29
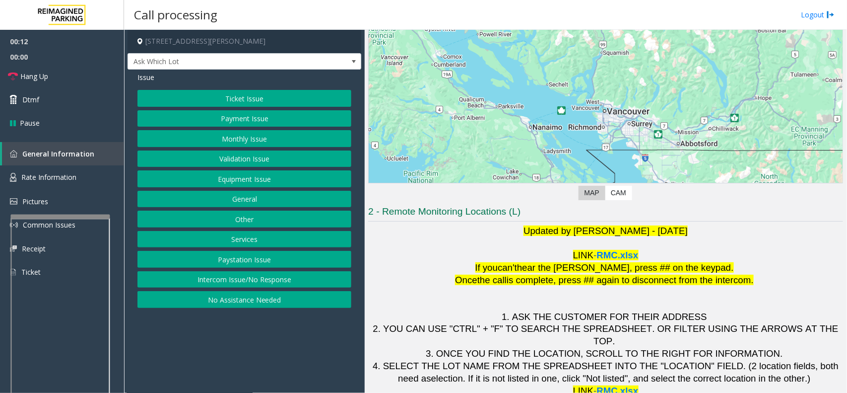
scroll to position [82, 0]
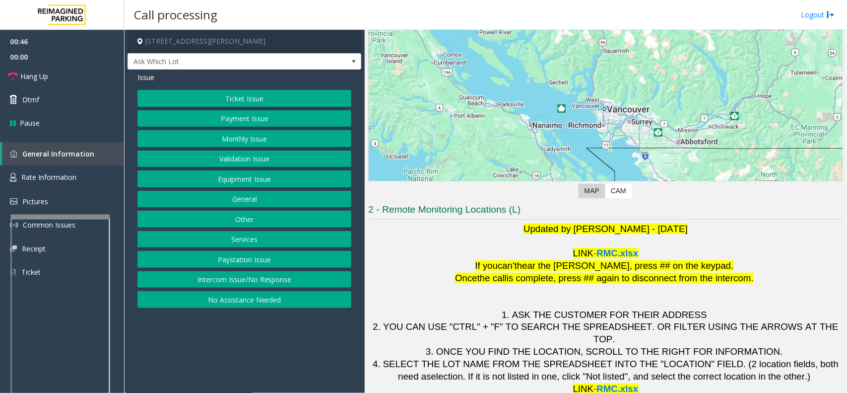
click at [304, 281] on button "Intercom Issue/No Response" at bounding box center [244, 279] width 214 height 17
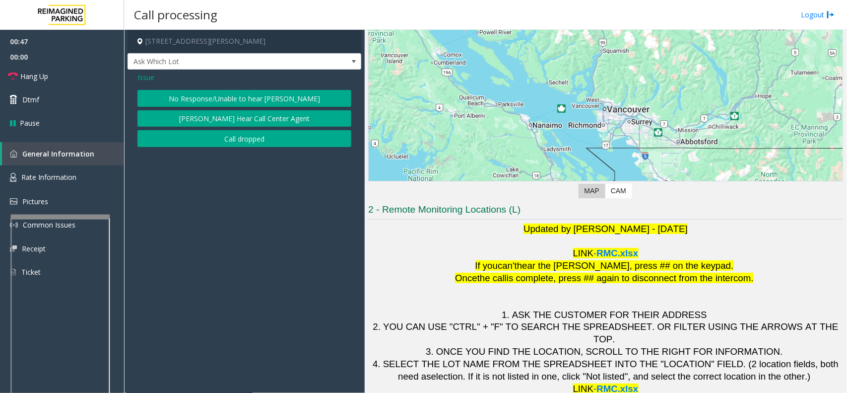
click at [287, 123] on button "[PERSON_NAME] Hear Call Center Agent" at bounding box center [244, 118] width 214 height 17
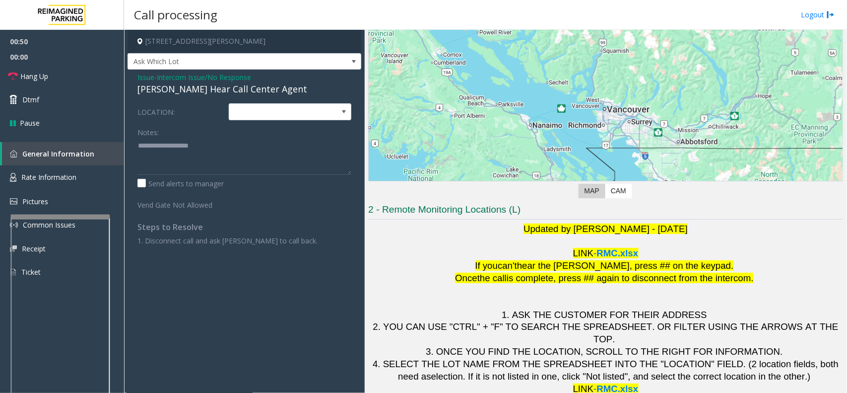
click at [257, 90] on div "[PERSON_NAME] Hear Call Center Agent" at bounding box center [244, 88] width 214 height 13
type textarea "**********"
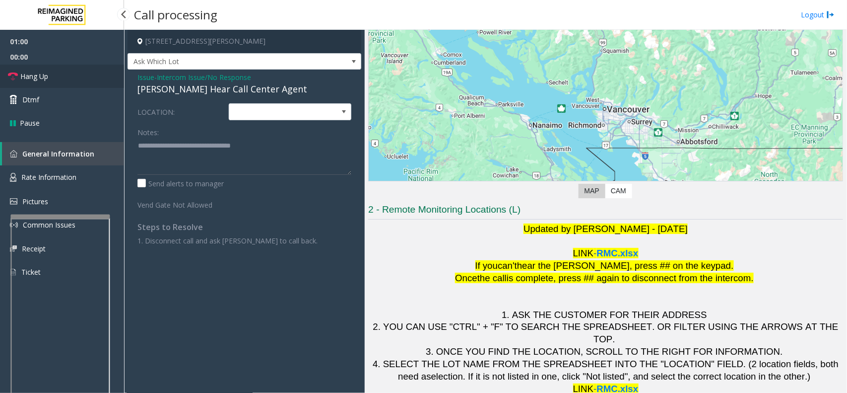
click at [60, 75] on link "Hang Up" at bounding box center [62, 76] width 124 height 23
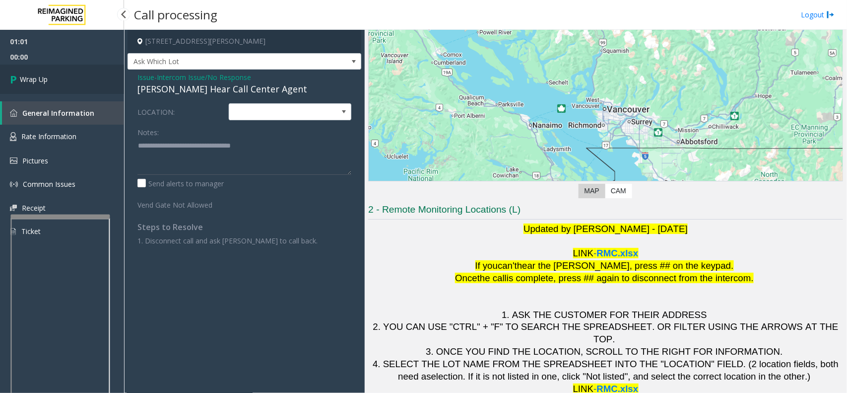
click at [60, 75] on link "Wrap Up" at bounding box center [62, 79] width 124 height 29
click at [59, 76] on link "Wrap Up" at bounding box center [62, 79] width 124 height 29
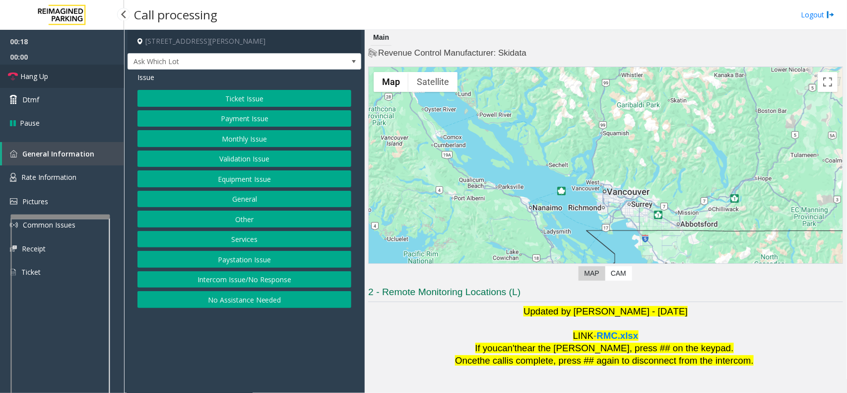
click at [72, 78] on link "Hang Up" at bounding box center [62, 76] width 124 height 23
click at [251, 281] on button "Intercom Issue/No Response" at bounding box center [244, 279] width 214 height 17
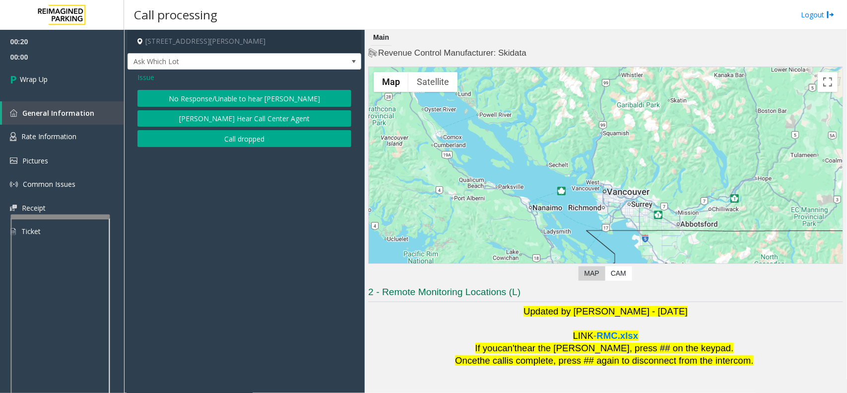
click at [247, 90] on button "No Response/Unable to hear [PERSON_NAME]" at bounding box center [244, 98] width 214 height 17
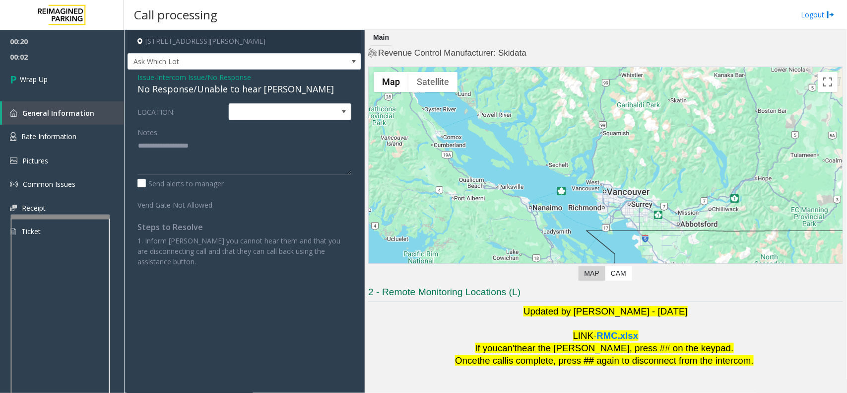
click at [260, 86] on div "No Response/Unable to hear [PERSON_NAME]" at bounding box center [244, 88] width 214 height 13
type textarea "**********"
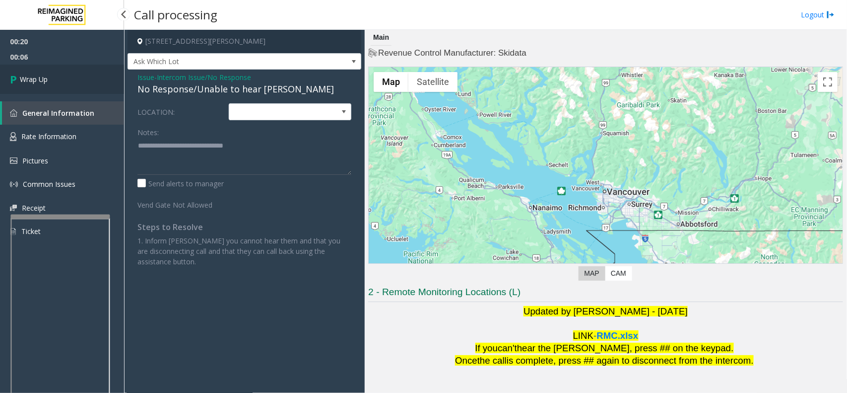
click at [50, 87] on link "Wrap Up" at bounding box center [62, 79] width 124 height 29
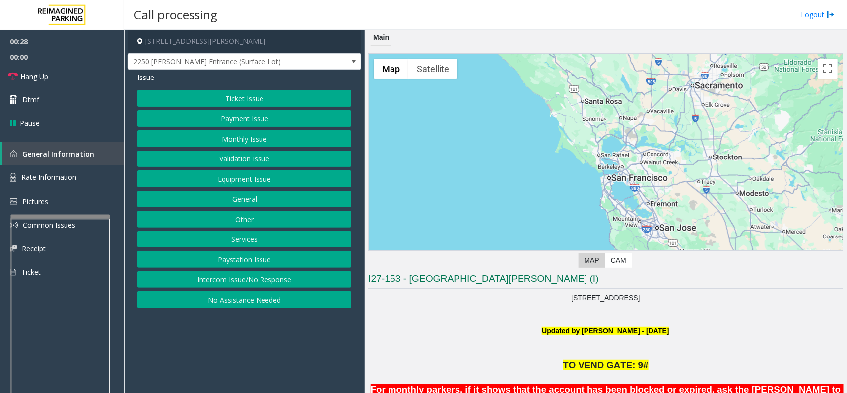
drag, startPoint x: 262, startPoint y: 178, endPoint x: 252, endPoint y: 256, distance: 78.6
click at [278, 246] on div "Ticket Issue Payment Issue Monthly Issue Validation Issue Equipment Issue Gener…" at bounding box center [244, 199] width 214 height 218
click at [150, 75] on span "Issue" at bounding box center [145, 77] width 17 height 10
click at [313, 103] on button "Ticket Issue" at bounding box center [244, 98] width 214 height 17
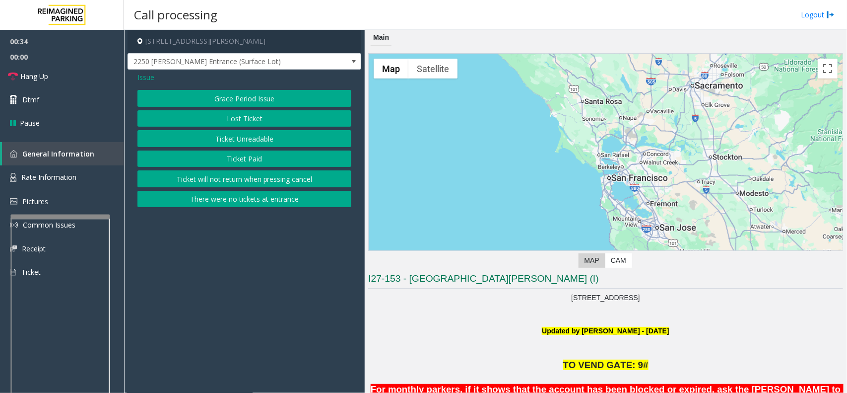
click at [283, 159] on button "Ticket Paid" at bounding box center [244, 158] width 214 height 17
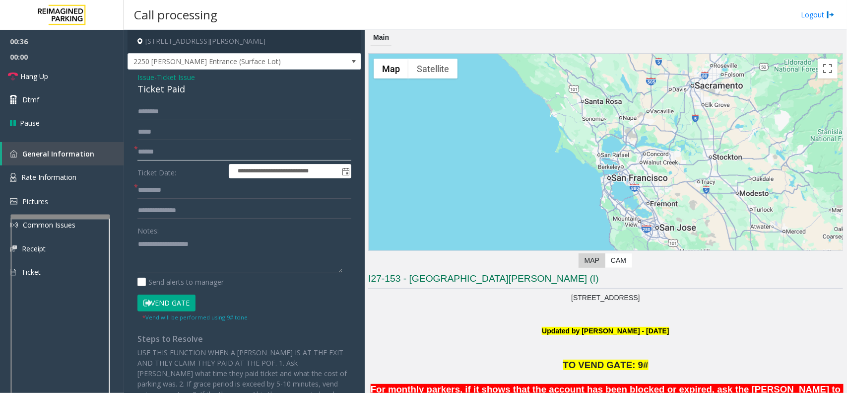
click at [180, 151] on input "text" at bounding box center [244, 151] width 214 height 17
type textarea "**********"
click at [168, 92] on div "Ticket Paid" at bounding box center [244, 88] width 214 height 13
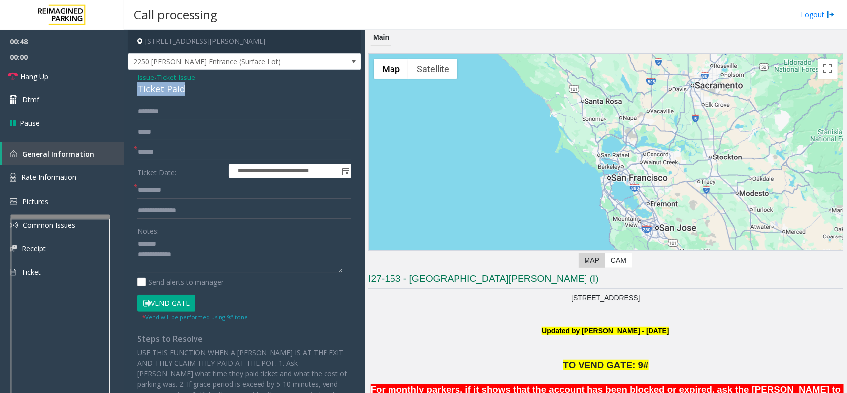
click at [168, 92] on div "Ticket Paid" at bounding box center [244, 88] width 214 height 13
type input "**********"
click at [172, 148] on input "text" at bounding box center [244, 151] width 214 height 17
type input "********"
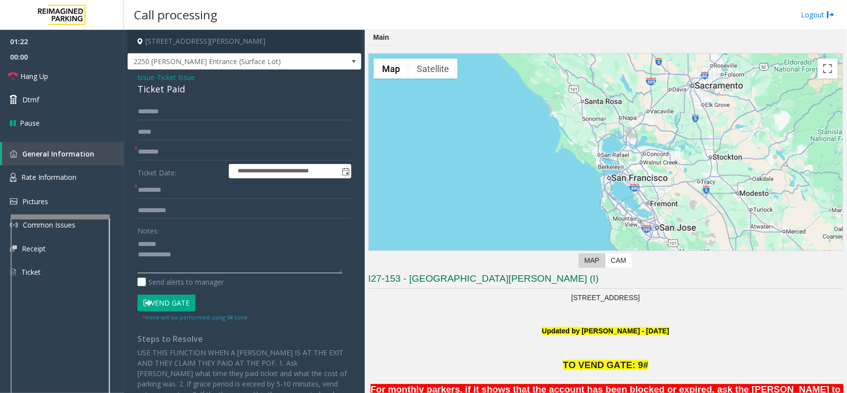
click at [180, 252] on textarea at bounding box center [239, 254] width 205 height 37
click at [164, 190] on input "text" at bounding box center [244, 190] width 214 height 17
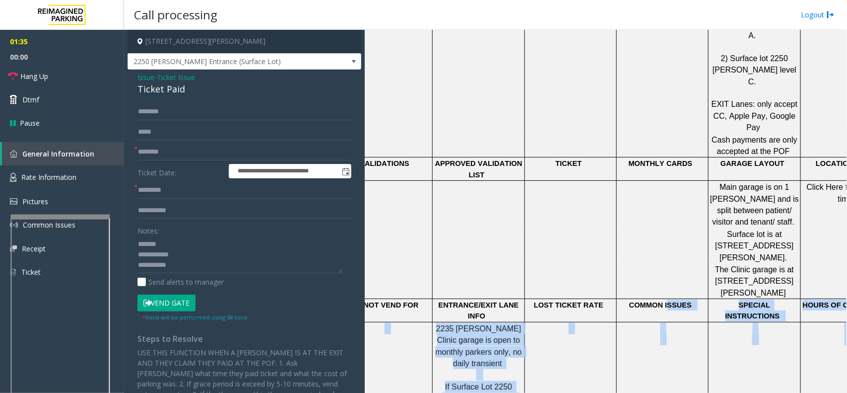
scroll to position [1052, 84]
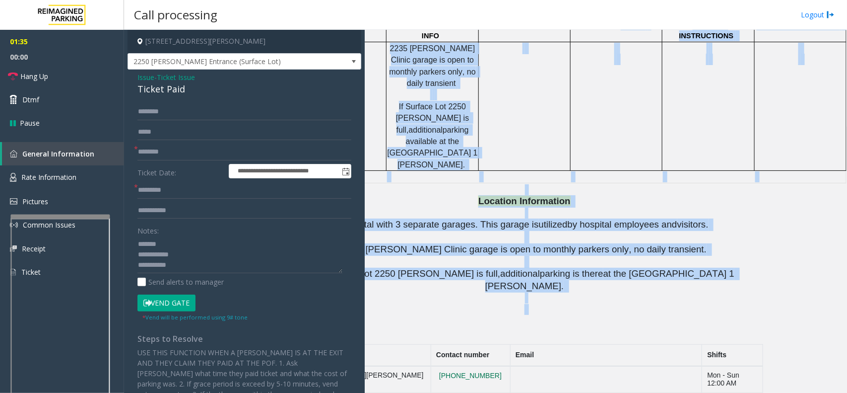
drag, startPoint x: 698, startPoint y: 382, endPoint x: 844, endPoint y: 406, distance: 147.9
click at [678, 314] on html "**********" at bounding box center [423, 196] width 847 height 393
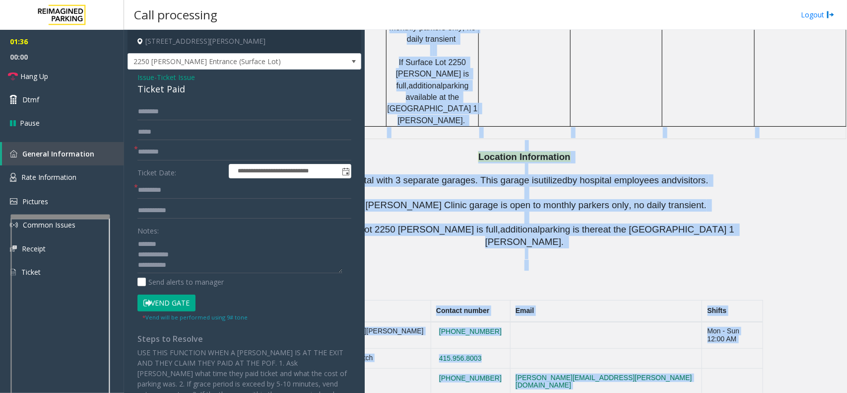
click at [678, 314] on td at bounding box center [732, 381] width 61 height 27
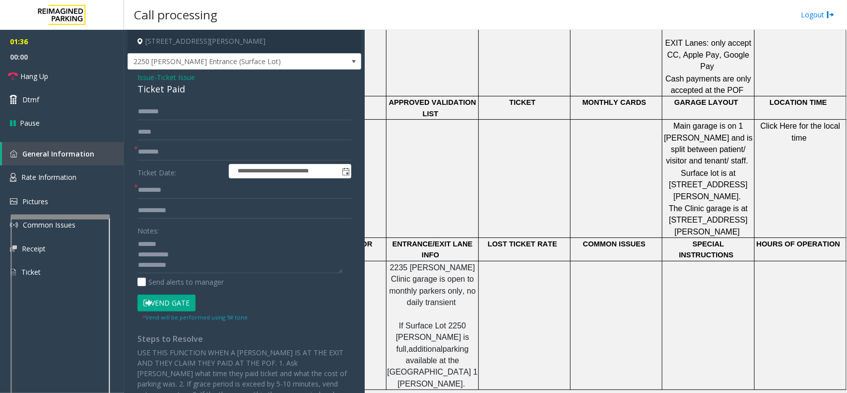
scroll to position [742, 84]
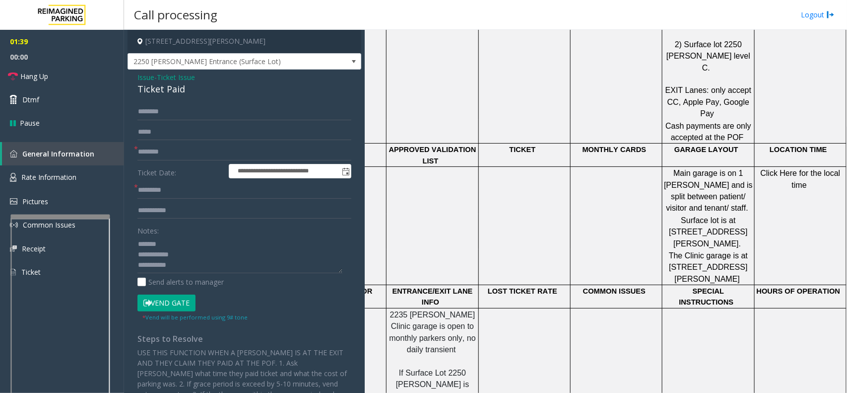
click at [678, 169] on span "Click Here for the local time" at bounding box center [802, 179] width 82 height 20
click at [216, 264] on textarea at bounding box center [239, 254] width 205 height 37
click at [191, 267] on textarea at bounding box center [239, 254] width 205 height 37
type textarea "**********"
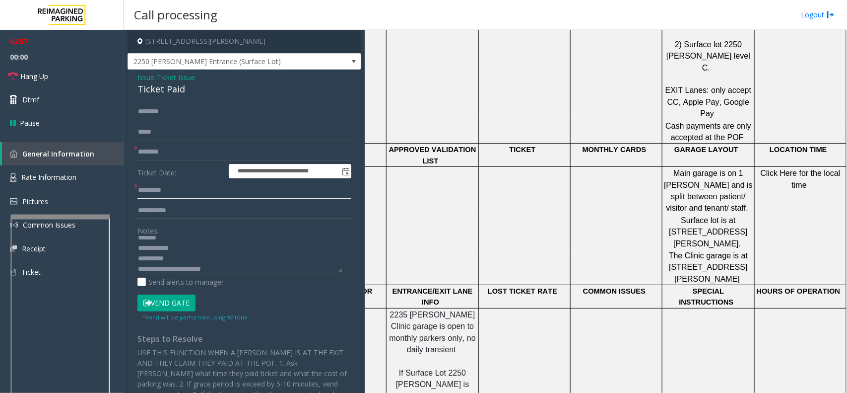
click at [170, 191] on input "text" at bounding box center [244, 190] width 214 height 17
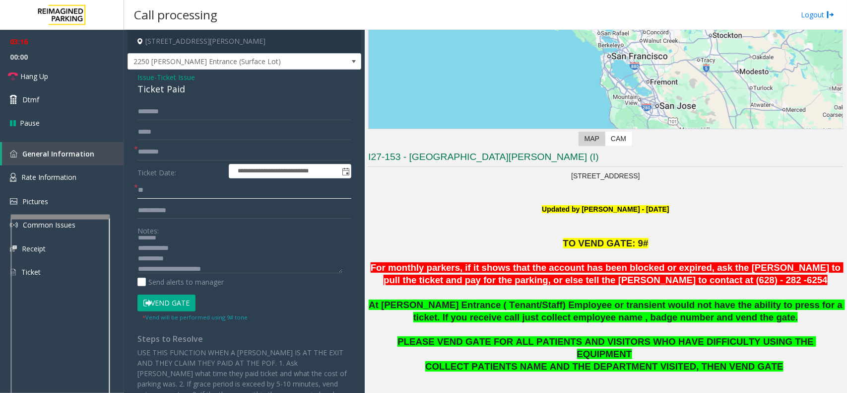
scroll to position [0, 0]
type input "**"
click at [215, 265] on textarea at bounding box center [239, 254] width 205 height 37
click at [204, 243] on textarea at bounding box center [239, 254] width 205 height 37
click at [169, 93] on div "Ticket Paid" at bounding box center [244, 88] width 214 height 13
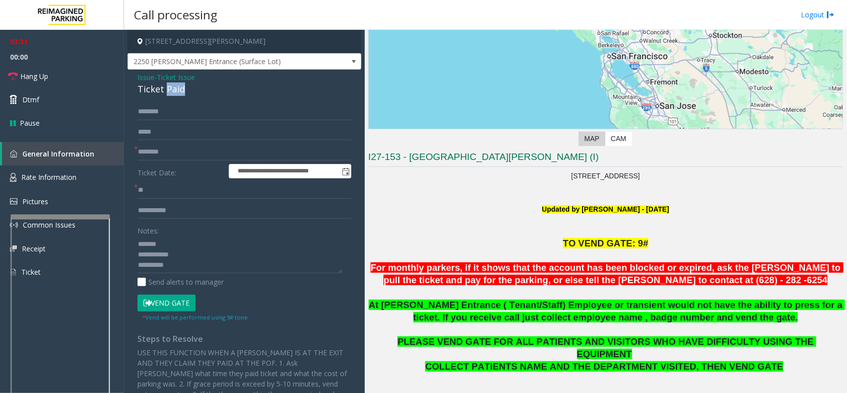
click at [169, 93] on div "Ticket Paid" at bounding box center [244, 88] width 214 height 13
copy div "Ticket Paid"
click at [200, 241] on textarea at bounding box center [239, 254] width 205 height 37
paste textarea "**********"
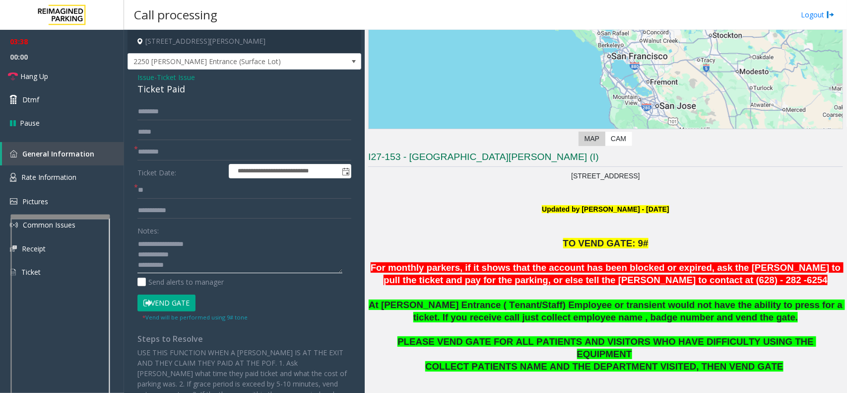
click at [234, 251] on textarea at bounding box center [239, 254] width 205 height 37
click at [63, 65] on link "Hang Up" at bounding box center [62, 76] width 124 height 23
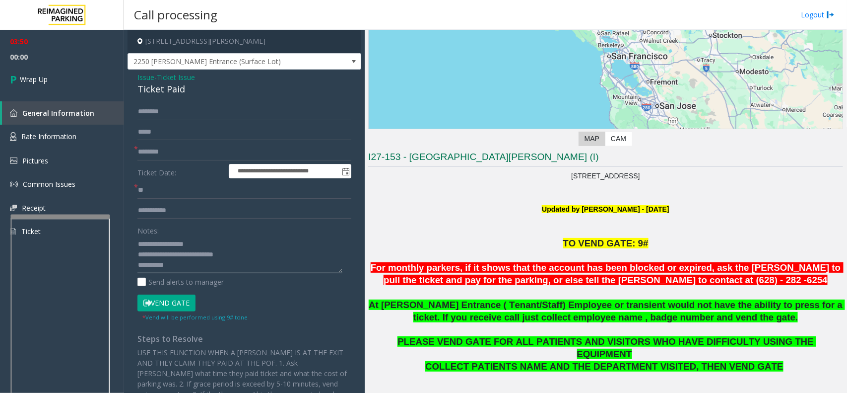
click at [260, 257] on textarea at bounding box center [239, 254] width 205 height 37
type textarea "**********"
click at [73, 77] on link "Wrap Up" at bounding box center [62, 79] width 124 height 29
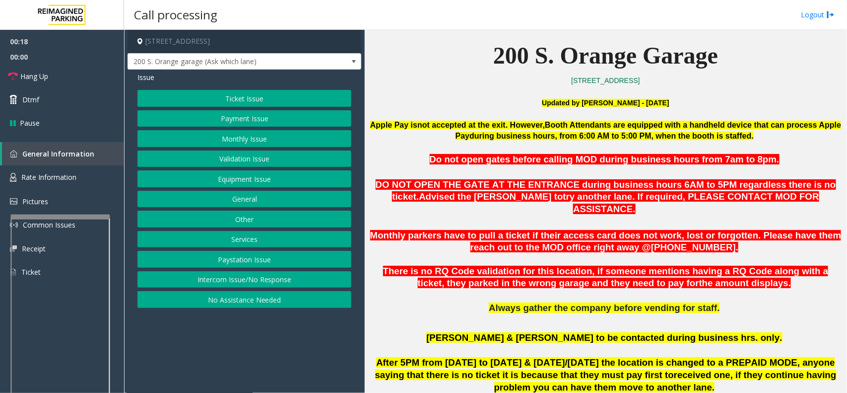
scroll to position [248, 0]
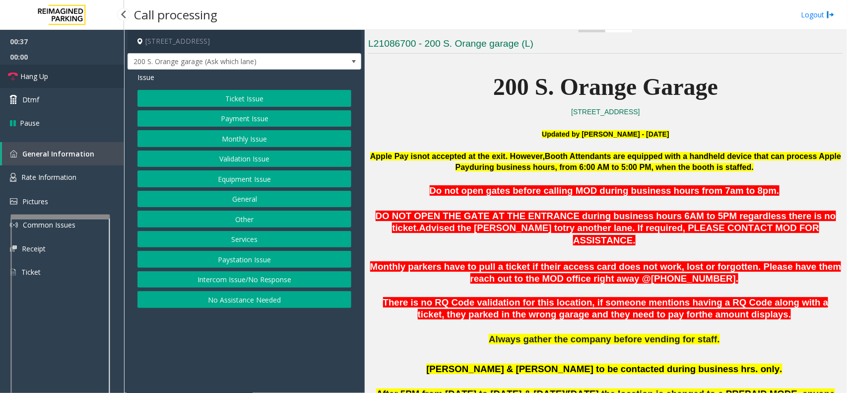
click at [64, 69] on link "Hang Up" at bounding box center [62, 76] width 124 height 23
click at [263, 98] on button "Ticket Issue" at bounding box center [244, 98] width 214 height 17
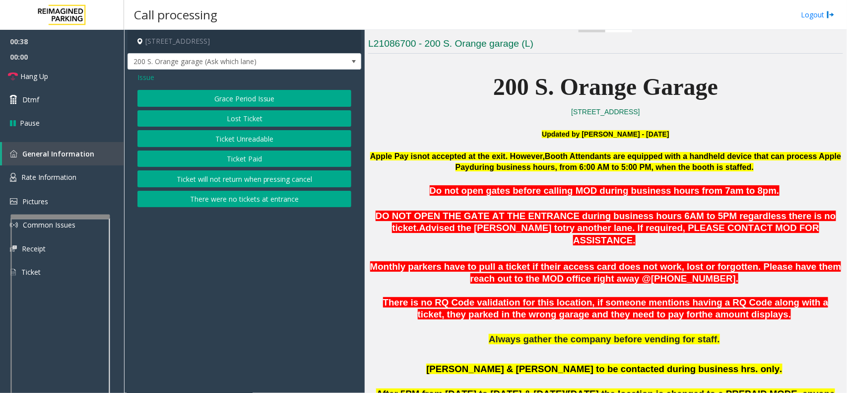
click at [273, 136] on button "Ticket Unreadable" at bounding box center [244, 138] width 214 height 17
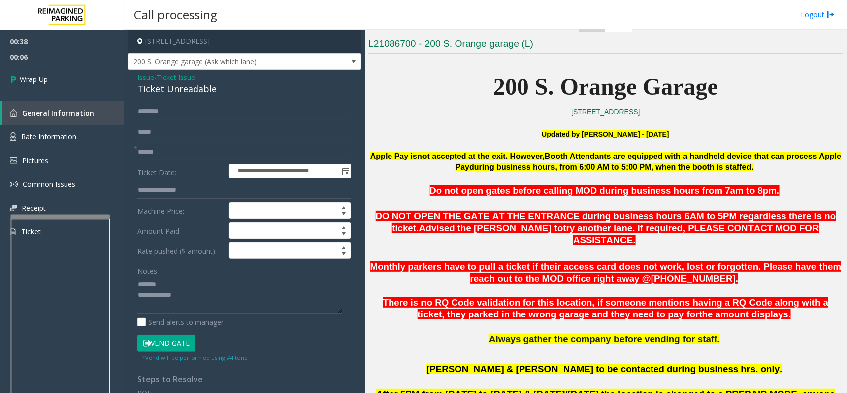
click at [185, 86] on div "Ticket Unreadable" at bounding box center [244, 88] width 214 height 13
copy div "Ticket Unreadable"
click at [170, 279] on textarea at bounding box center [239, 294] width 205 height 37
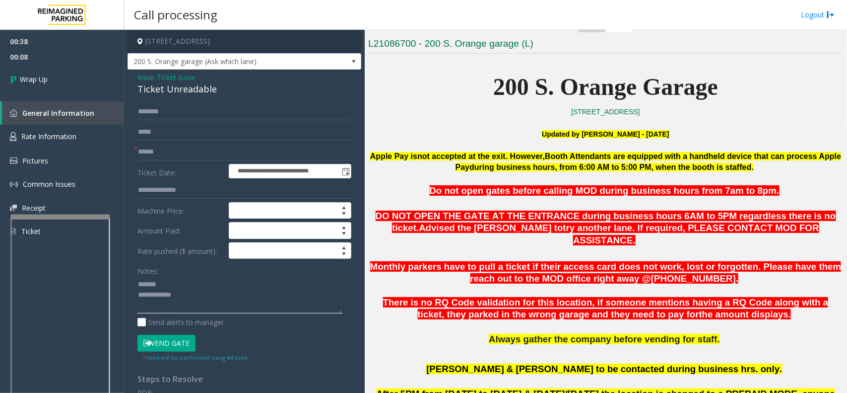
paste textarea "**********"
type textarea "**********"
click at [169, 152] on input "text" at bounding box center [244, 151] width 214 height 17
type input "**"
click at [205, 314] on div "Notes: Send alerts to manager" at bounding box center [244, 294] width 214 height 65
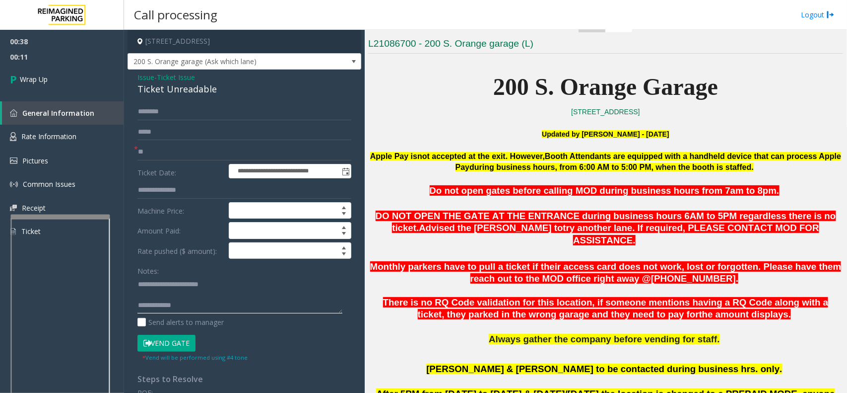
click at [207, 301] on textarea at bounding box center [239, 294] width 205 height 37
type textarea "**********"
click at [57, 80] on link "Wrap Up" at bounding box center [62, 79] width 124 height 29
click at [61, 80] on link "Wrap Up" at bounding box center [62, 79] width 124 height 29
click at [62, 78] on link "Wrap Up" at bounding box center [62, 79] width 124 height 29
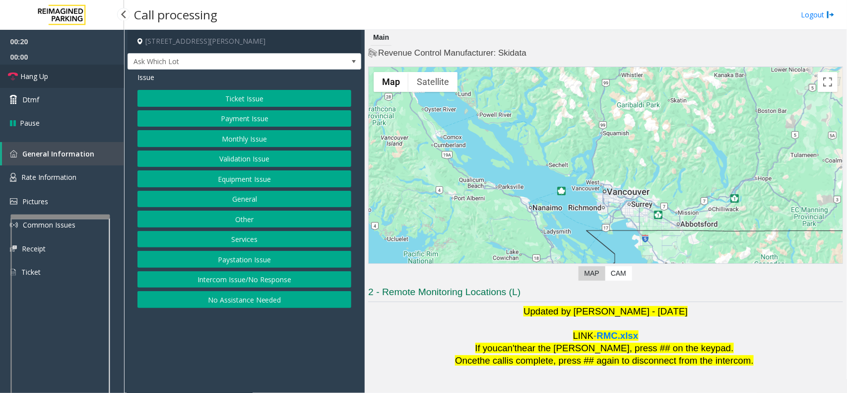
click at [64, 74] on link "Hang Up" at bounding box center [62, 76] width 124 height 23
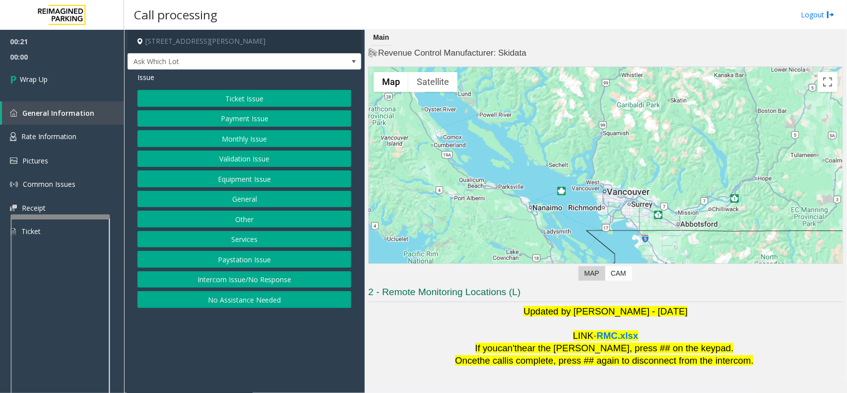
click at [266, 282] on button "Intercom Issue/No Response" at bounding box center [244, 279] width 214 height 17
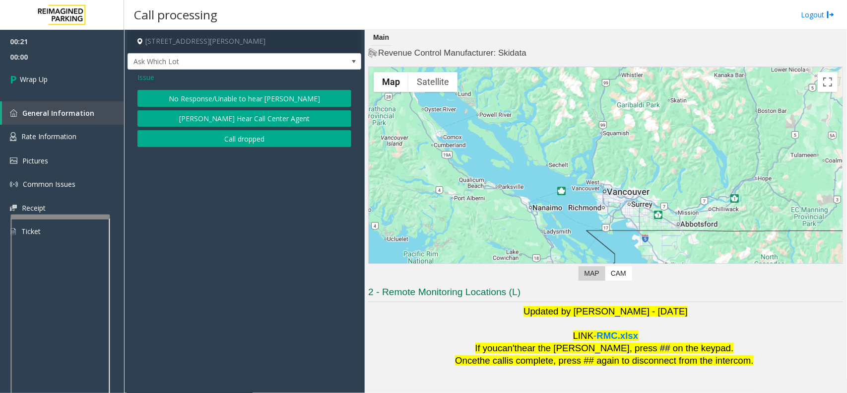
click at [237, 95] on button "No Response/Unable to hear [PERSON_NAME]" at bounding box center [244, 98] width 214 height 17
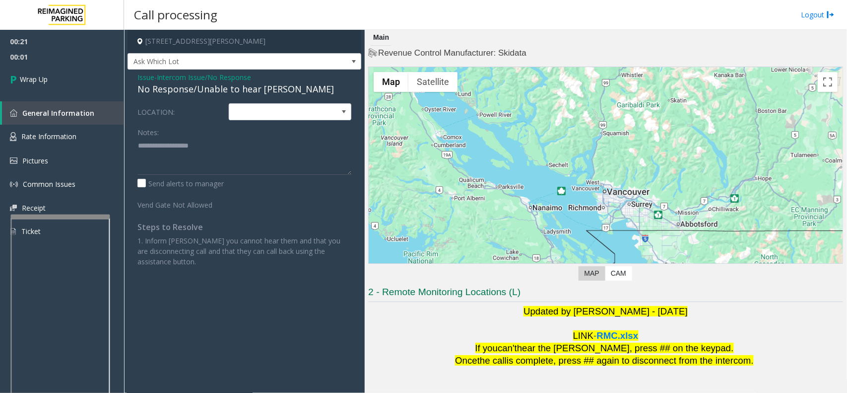
click at [237, 90] on div "No Response/Unable to hear [PERSON_NAME]" at bounding box center [244, 88] width 214 height 13
click at [237, 89] on div "No Response/Unable to hear [PERSON_NAME]" at bounding box center [244, 88] width 214 height 13
type textarea "**********"
click at [49, 75] on link "Wrap Up" at bounding box center [62, 79] width 124 height 29
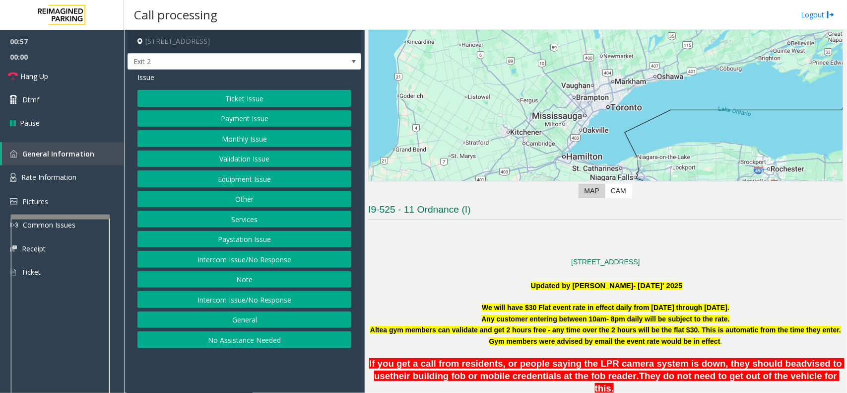
scroll to position [248, 0]
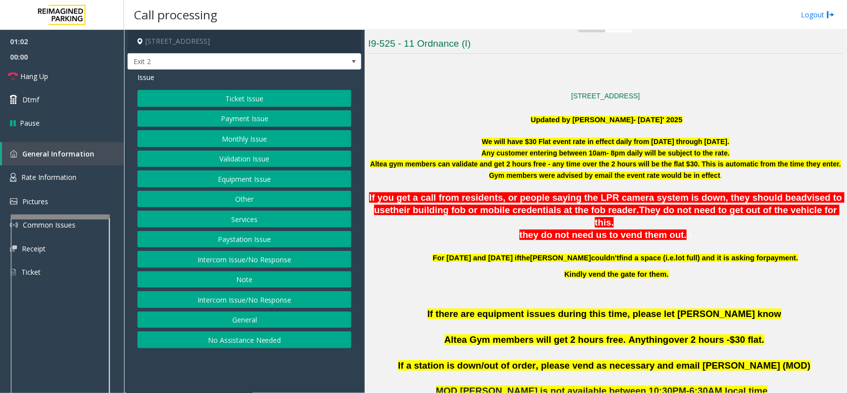
click at [260, 164] on button "Validation Issue" at bounding box center [244, 158] width 214 height 17
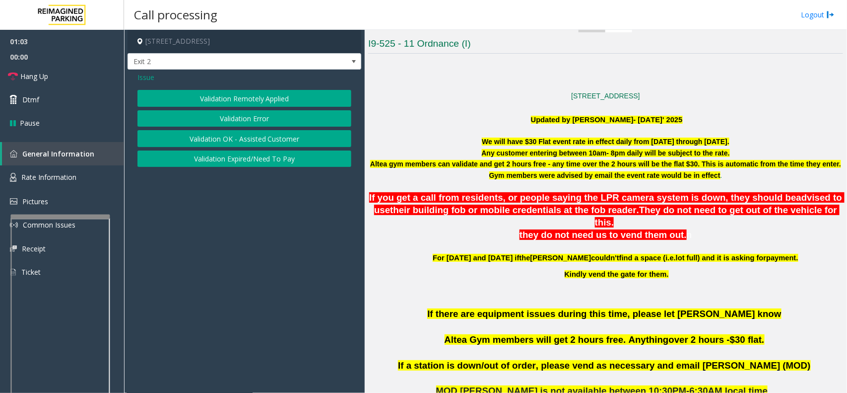
click at [214, 113] on button "Validation Error" at bounding box center [244, 118] width 214 height 17
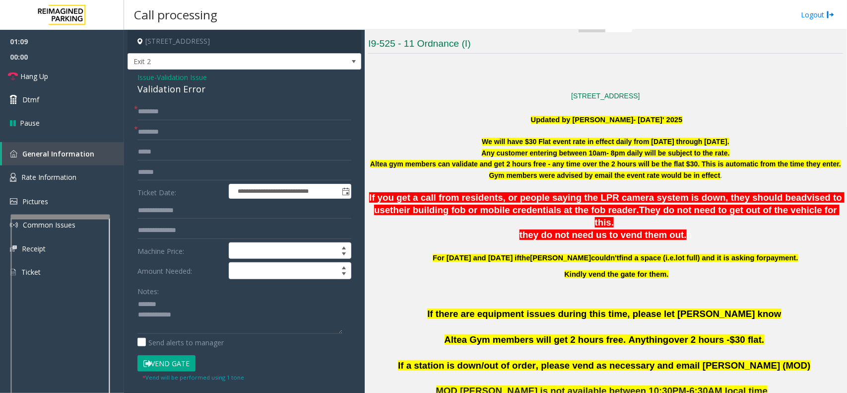
click at [170, 89] on div "Validation Error" at bounding box center [244, 88] width 214 height 13
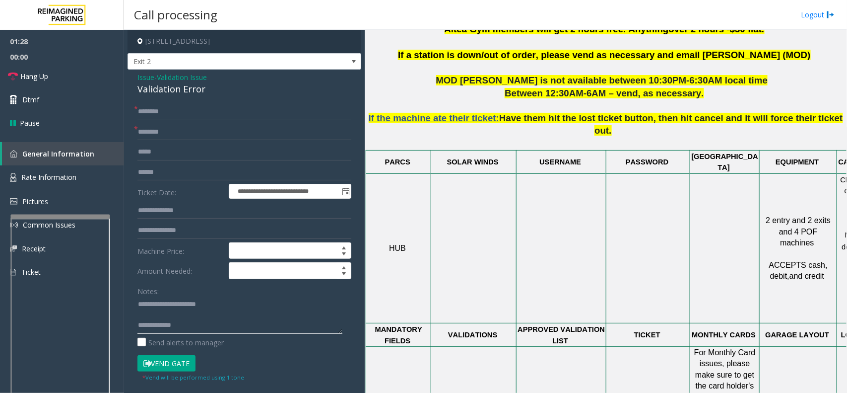
type textarea "**********"
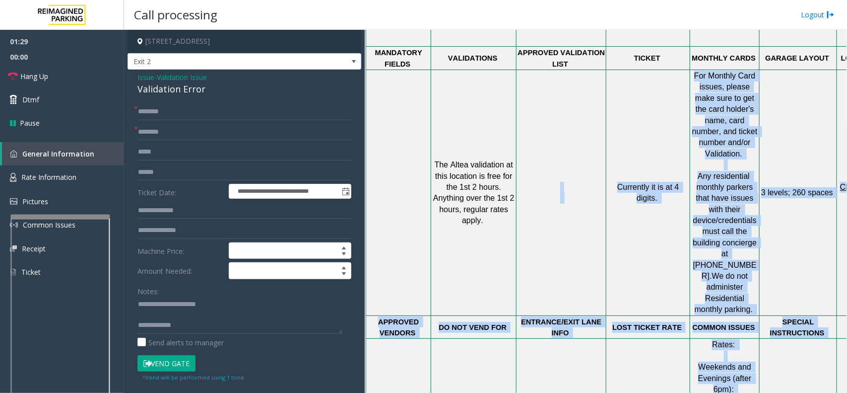
drag, startPoint x: 581, startPoint y: 380, endPoint x: 695, endPoint y: 376, distance: 114.2
click at [678, 314] on tbody "PARCS SOLAR WINDS USERNAME PASSWORD PARIS EQUIPMENT CARD INSERTION HUB 2 entry …" at bounding box center [635, 228] width 539 height 710
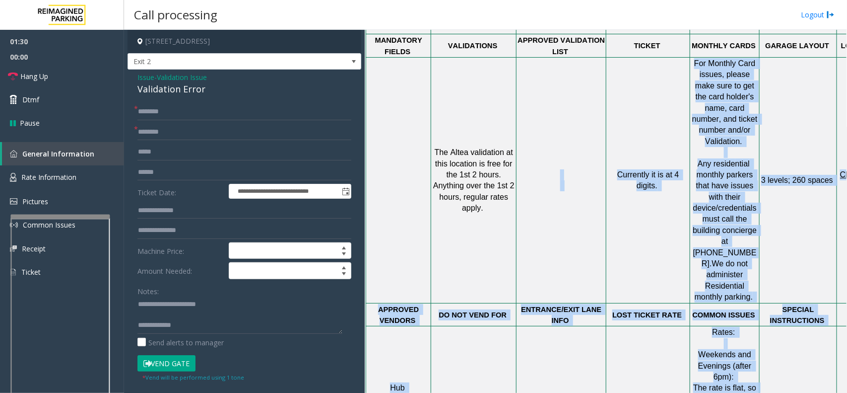
click at [678, 303] on td "COMMON ISSUES" at bounding box center [724, 314] width 69 height 23
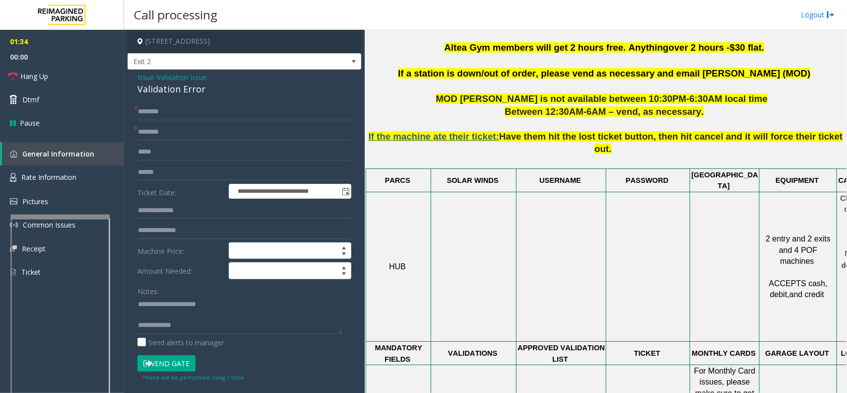
scroll to position [537, 0]
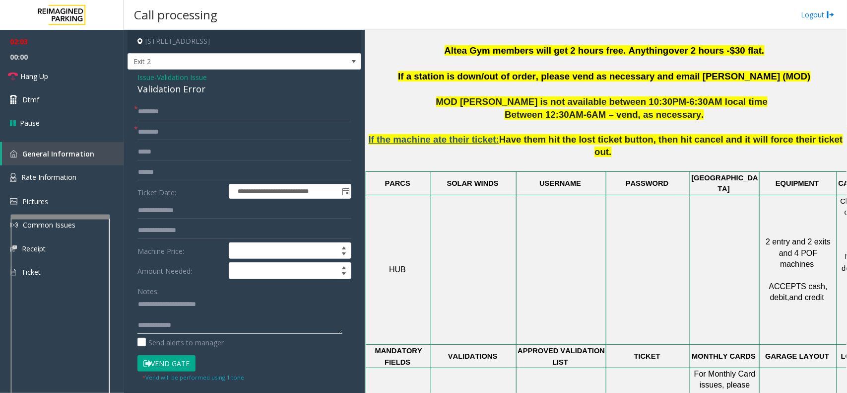
click at [150, 314] on textarea at bounding box center [239, 314] width 205 height 37
click at [63, 77] on link "Hang Up" at bounding box center [62, 76] width 124 height 23
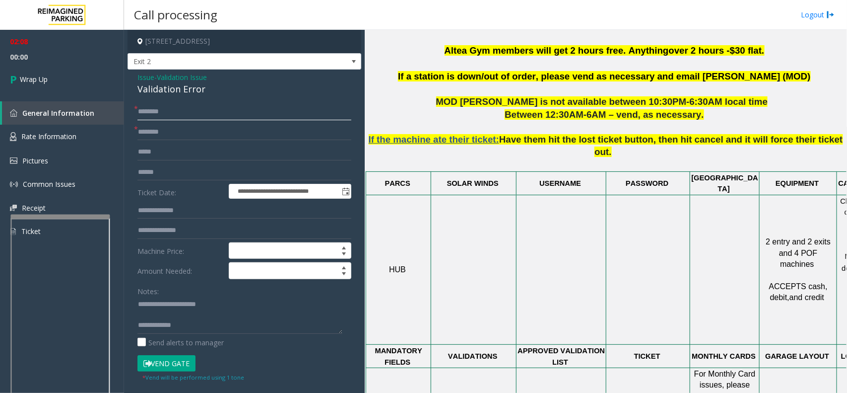
click at [159, 110] on input "text" at bounding box center [244, 111] width 214 height 17
type input "**"
click at [200, 314] on textarea at bounding box center [239, 314] width 205 height 37
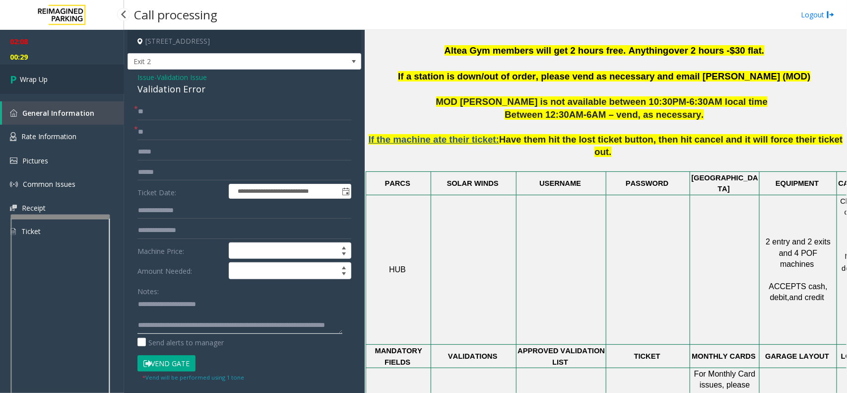
type textarea "**********"
click at [40, 66] on link "Wrap Up" at bounding box center [62, 79] width 124 height 29
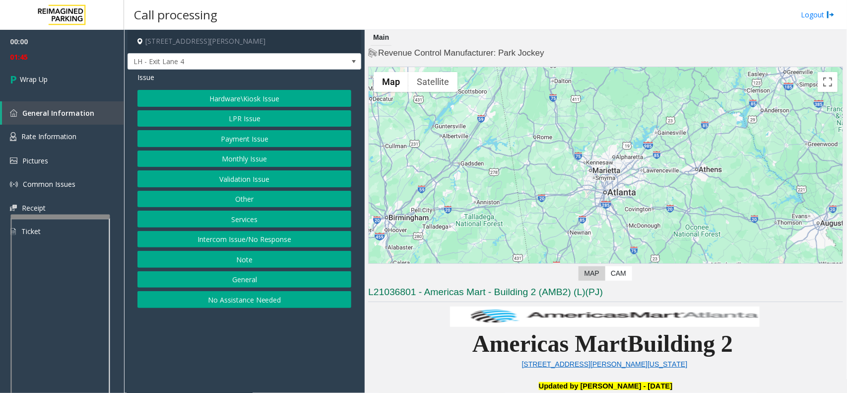
click at [263, 246] on button "Intercom Issue/No Response" at bounding box center [244, 239] width 214 height 17
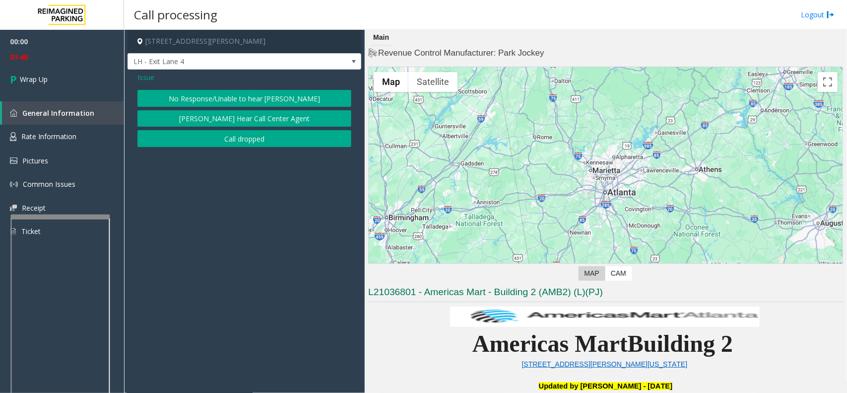
click at [250, 140] on button "Call dropped" at bounding box center [244, 138] width 214 height 17
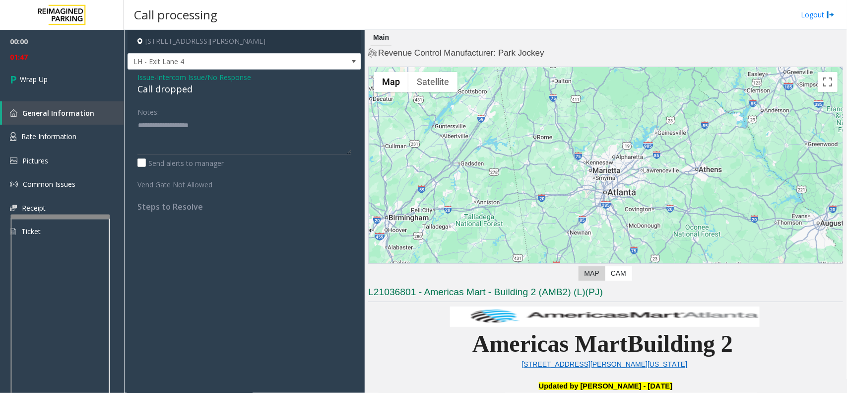
click at [169, 95] on div "Call dropped" at bounding box center [244, 88] width 214 height 13
type textarea "**********"
click at [52, 83] on link "Wrap Up" at bounding box center [62, 79] width 124 height 29
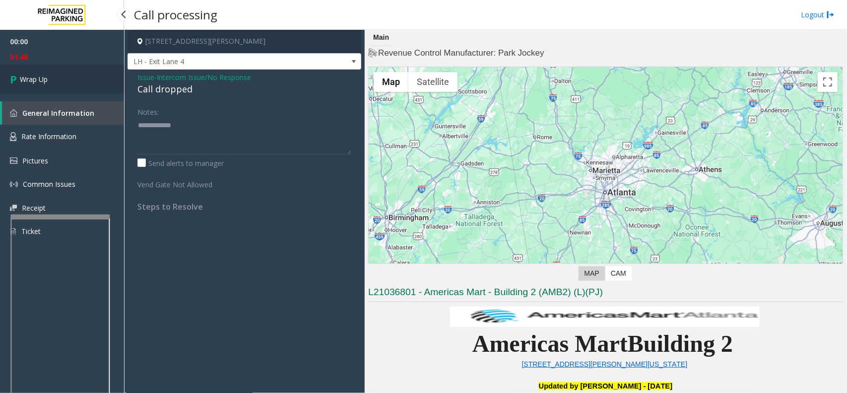
click at [52, 83] on link "Wrap Up" at bounding box center [62, 79] width 124 height 29
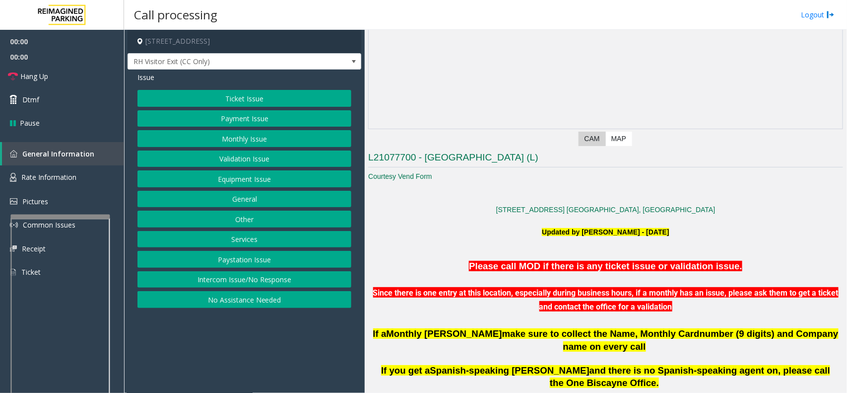
scroll to position [310, 0]
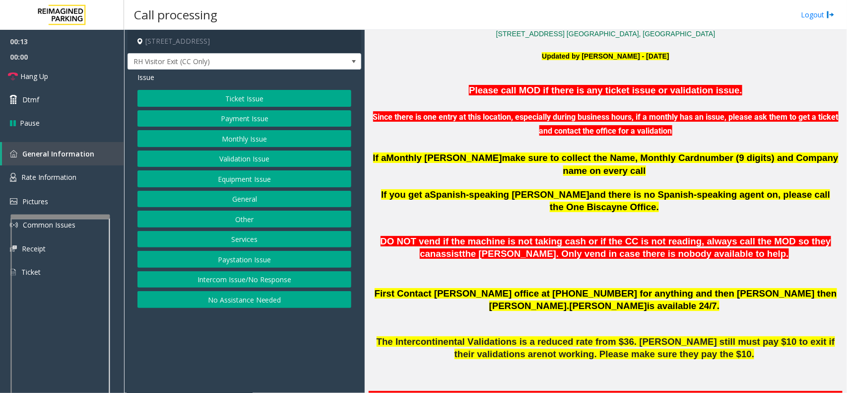
click at [543, 288] on span "First Contact [PERSON_NAME] office at [PHONE_NUMBER] for anything and then [PER…" at bounding box center [606, 299] width 463 height 23
drag, startPoint x: 542, startPoint y: 265, endPoint x: 599, endPoint y: 269, distance: 56.8
click at [599, 288] on span "First Contact [PERSON_NAME] office at [PHONE_NUMBER] for anything and then [PER…" at bounding box center [606, 299] width 463 height 23
copy span "[PHONE_NUMBER]"
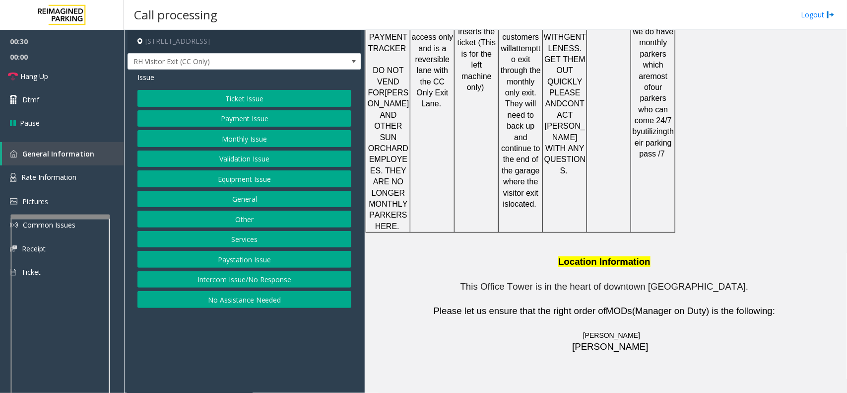
scroll to position [1649, 0]
drag, startPoint x: 549, startPoint y: 340, endPoint x: 484, endPoint y: 328, distance: 66.2
copy button "786.910.0764"
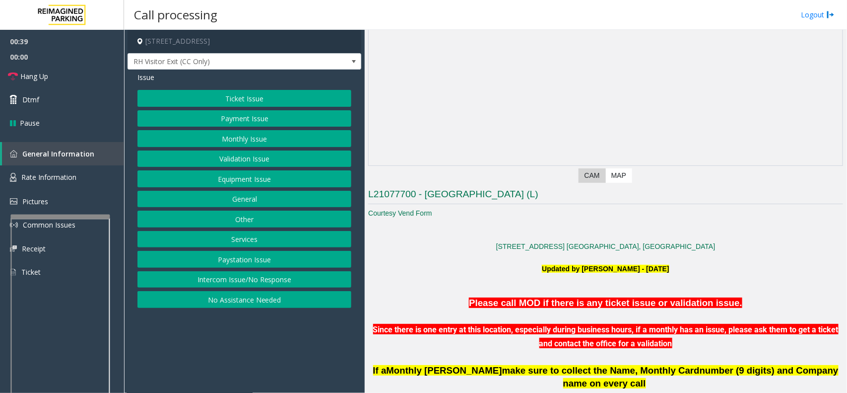
scroll to position [0, 0]
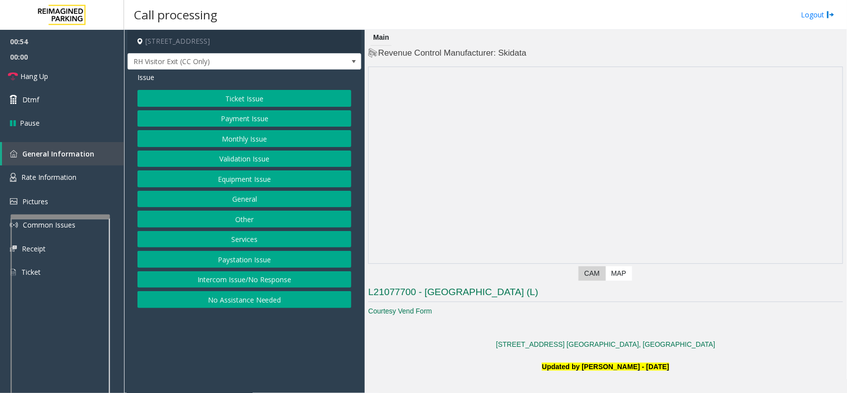
click at [257, 183] on button "Equipment Issue" at bounding box center [244, 178] width 214 height 17
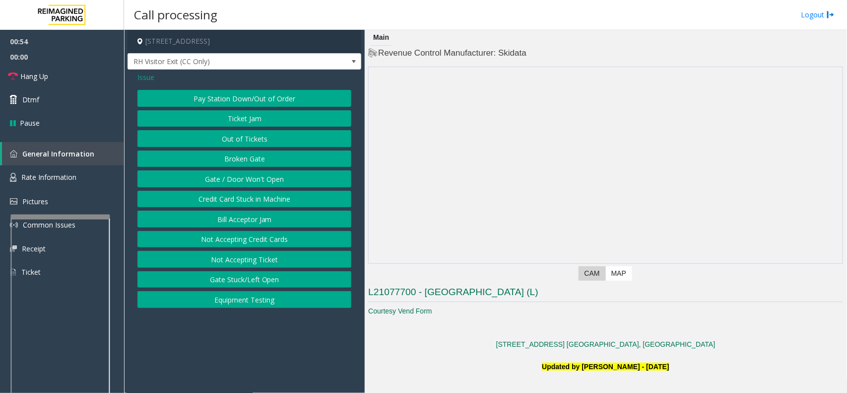
click at [259, 182] on button "Gate / Door Won't Open" at bounding box center [244, 178] width 214 height 17
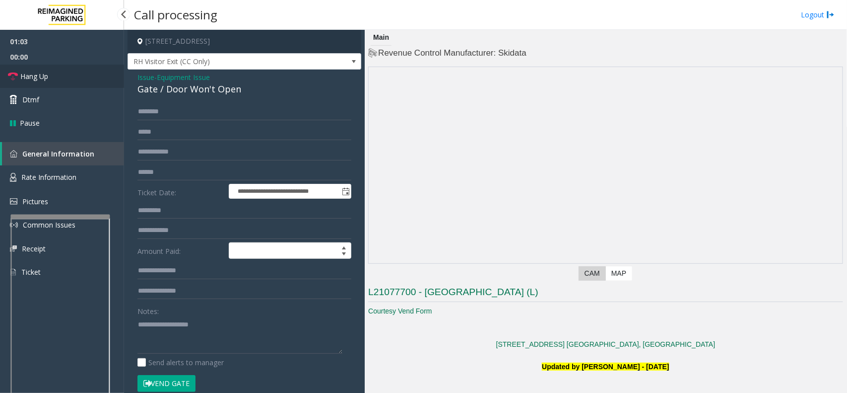
click at [86, 72] on link "Hang Up" at bounding box center [62, 76] width 124 height 23
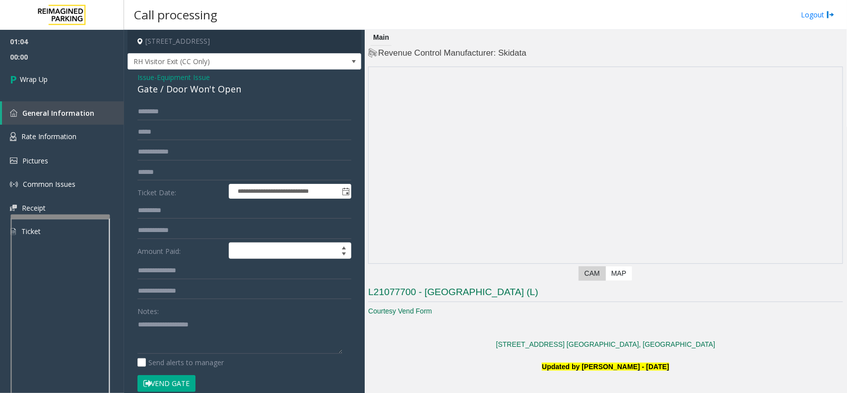
click at [189, 94] on div "Gate / Door Won't Open" at bounding box center [244, 88] width 214 height 13
click at [195, 85] on div "Gate / Door Won't Open" at bounding box center [244, 88] width 214 height 13
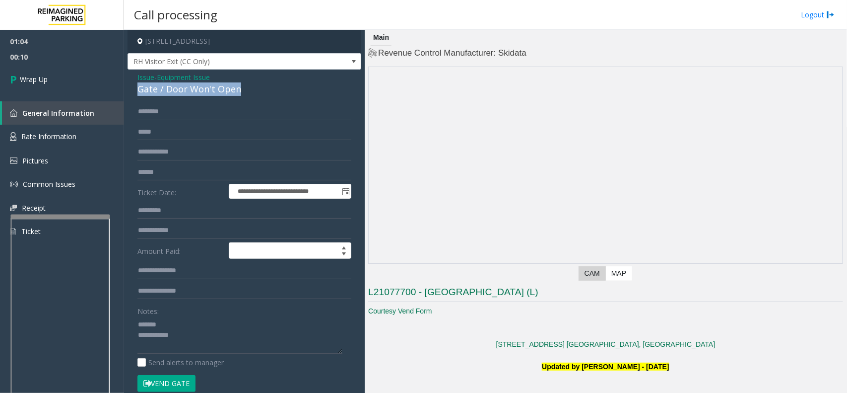
click at [195, 85] on div "Gate / Door Won't Open" at bounding box center [244, 88] width 214 height 13
copy div "Gate / Door Won't Open"
click at [206, 314] on textarea at bounding box center [239, 334] width 205 height 37
paste textarea "**********"
click at [207, 314] on textarea at bounding box center [239, 334] width 205 height 37
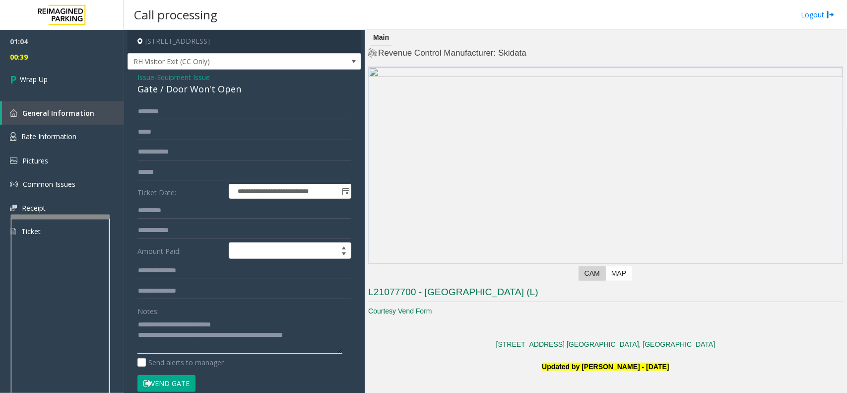
click at [307, 314] on textarea at bounding box center [239, 334] width 205 height 37
type textarea "**********"
click at [70, 72] on link "Wrap Up" at bounding box center [62, 79] width 124 height 29
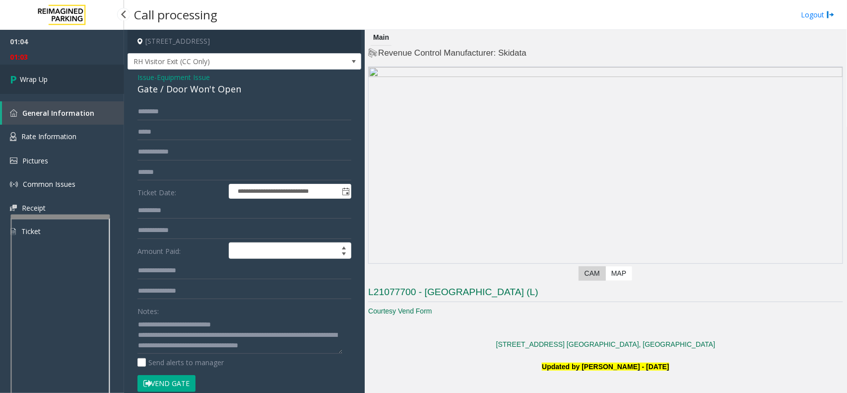
click at [70, 72] on link "Wrap Up" at bounding box center [62, 79] width 124 height 29
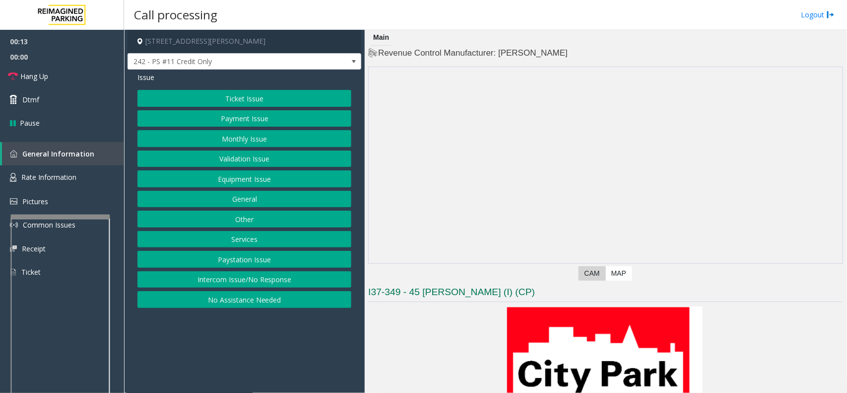
click at [231, 161] on button "Validation Issue" at bounding box center [244, 158] width 214 height 17
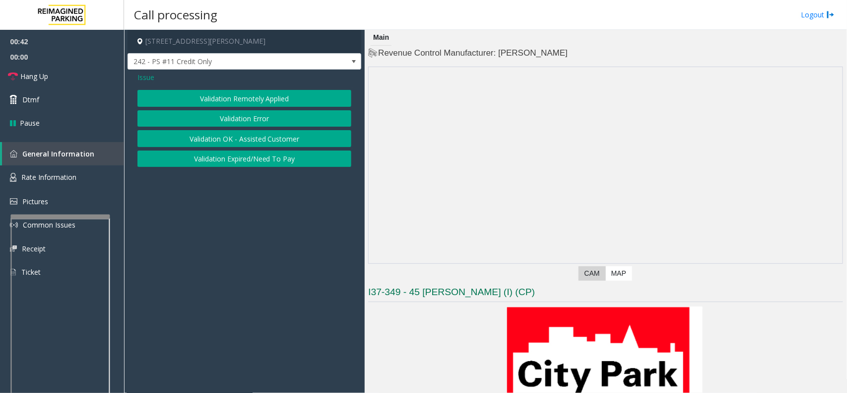
click at [244, 105] on button "Validation Remotely Applied" at bounding box center [244, 98] width 214 height 17
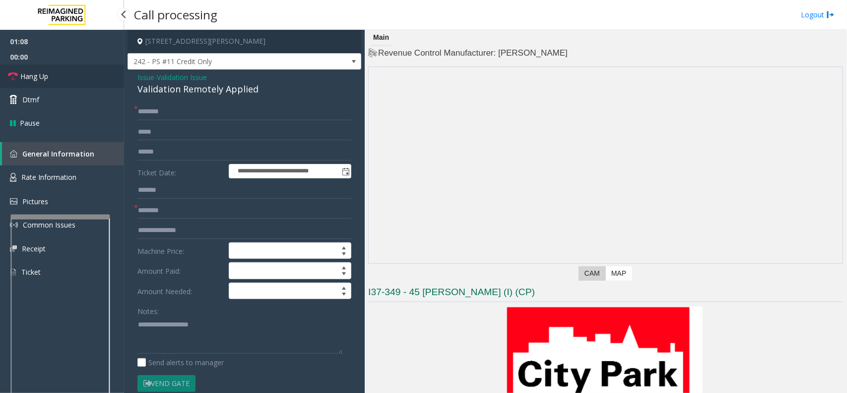
click at [46, 71] on span "Hang Up" at bounding box center [34, 76] width 28 height 10
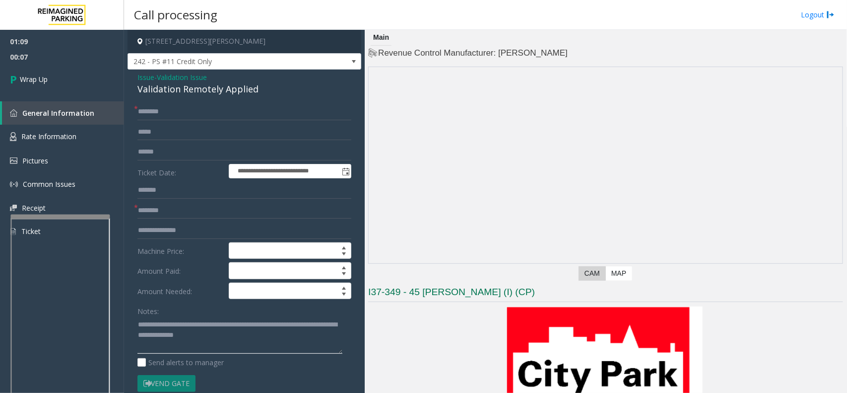
click at [234, 314] on textarea at bounding box center [239, 334] width 205 height 37
type textarea "**********"
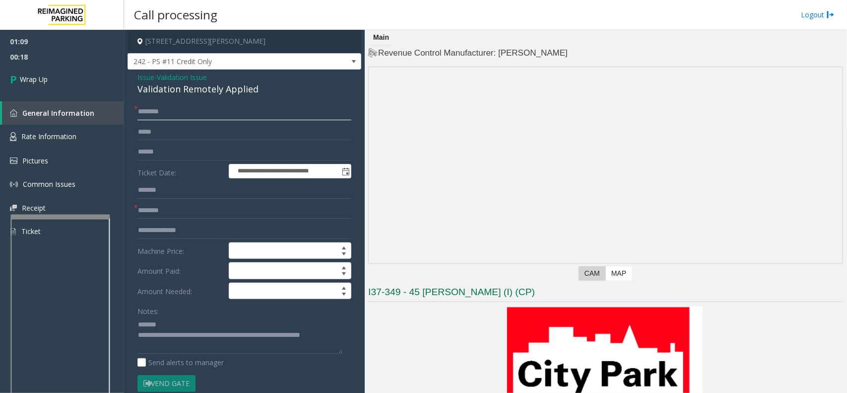
click at [173, 117] on input "text" at bounding box center [244, 111] width 214 height 17
type input "**"
click at [188, 77] on span "Validation Issue" at bounding box center [182, 77] width 50 height 10
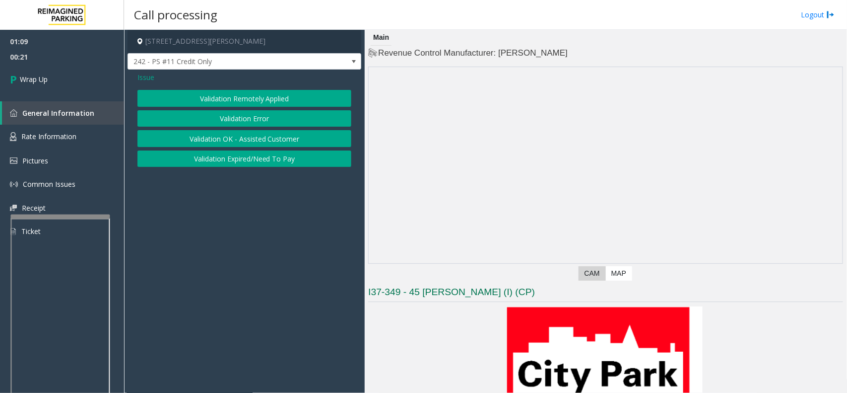
click at [264, 115] on button "Validation Error" at bounding box center [244, 118] width 214 height 17
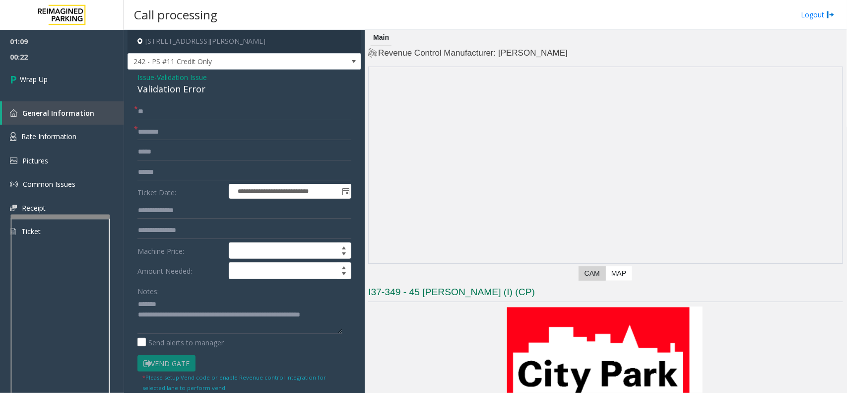
click at [190, 89] on div "Validation Error" at bounding box center [244, 88] width 214 height 13
copy div "Validation Error"
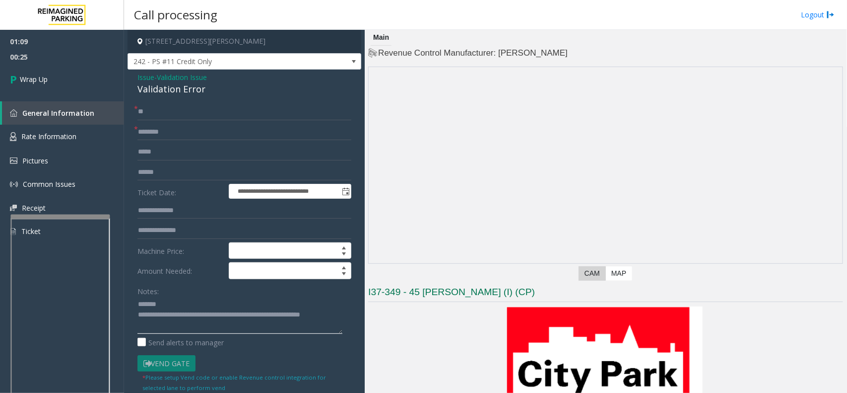
click at [189, 302] on textarea at bounding box center [239, 314] width 205 height 37
paste textarea "**********"
type textarea "**********"
click at [75, 80] on link "Wrap Up" at bounding box center [62, 79] width 124 height 29
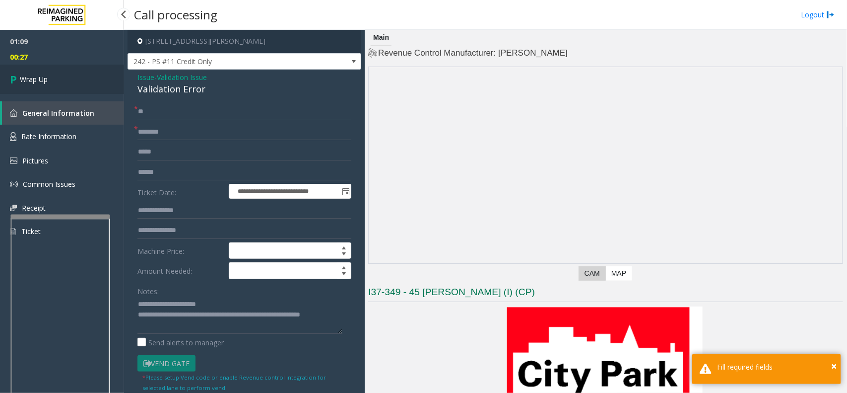
click at [75, 80] on link "Wrap Up" at bounding box center [62, 79] width 124 height 29
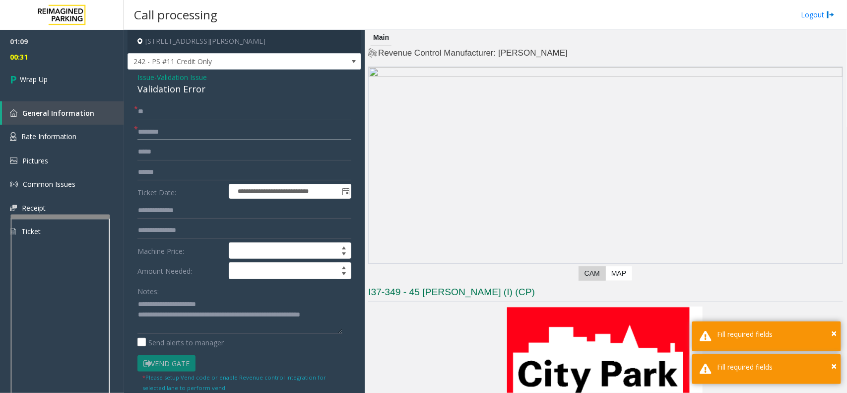
click at [228, 135] on input "text" at bounding box center [244, 132] width 214 height 17
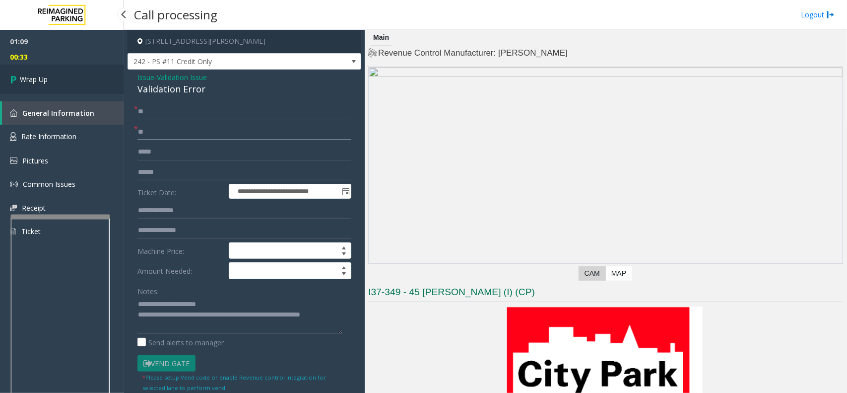
type input "**"
click at [61, 88] on link "Wrap Up" at bounding box center [62, 79] width 124 height 29
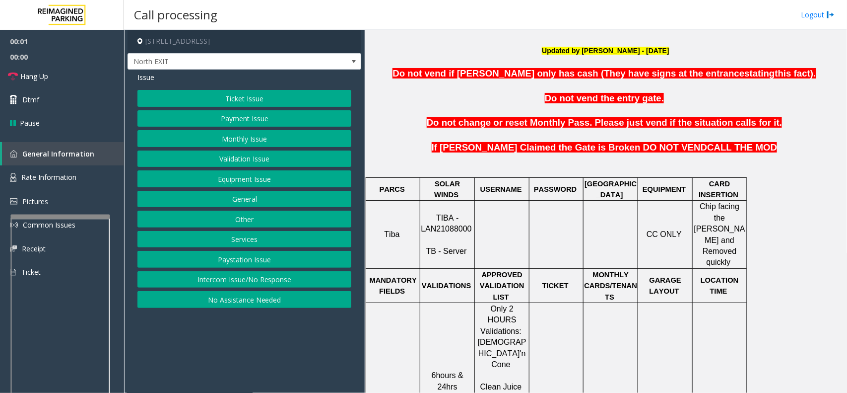
scroll to position [372, 0]
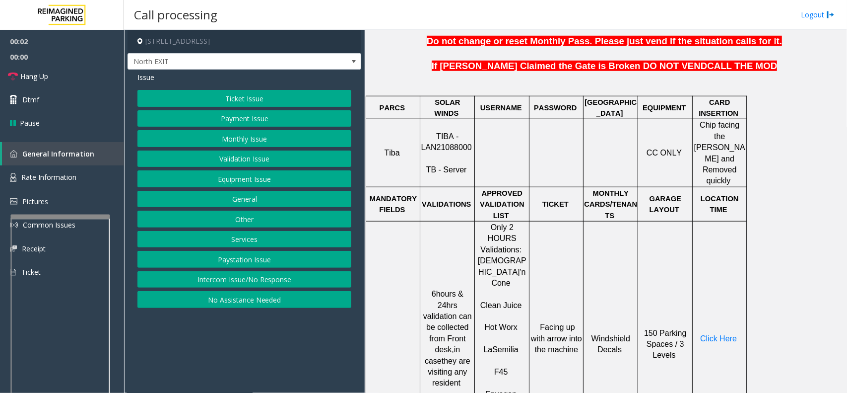
click at [468, 134] on span "TIBA - LAN21088000" at bounding box center [446, 141] width 51 height 19
click at [464, 134] on span "TIBA - LAN21088000" at bounding box center [446, 141] width 51 height 19
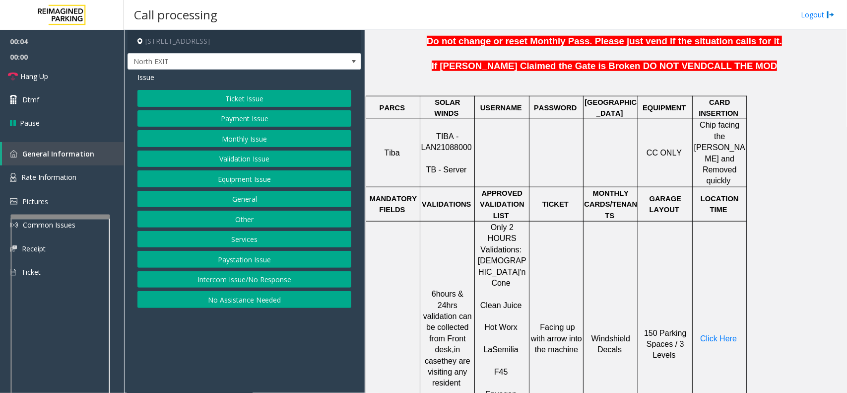
click at [455, 145] on p "TIBA - LAN21088000 TB - Server" at bounding box center [447, 153] width 53 height 45
click at [450, 136] on span "TIBA - LAN21088000" at bounding box center [446, 141] width 51 height 19
click at [255, 160] on button "Validation Issue" at bounding box center [244, 158] width 214 height 17
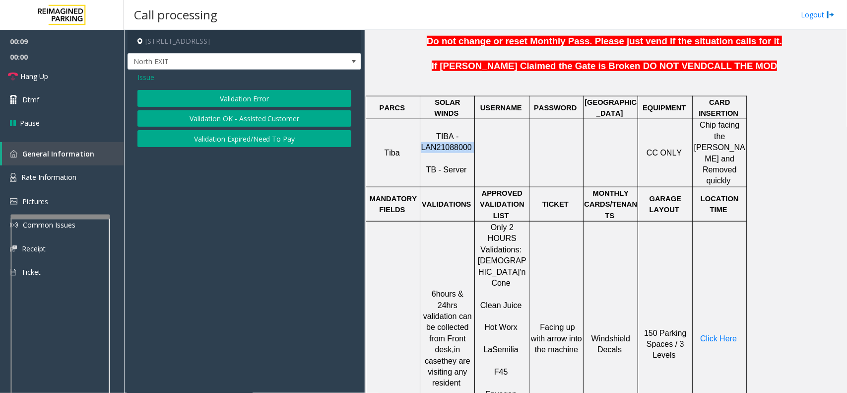
click at [266, 98] on button "Validation Error" at bounding box center [244, 98] width 214 height 17
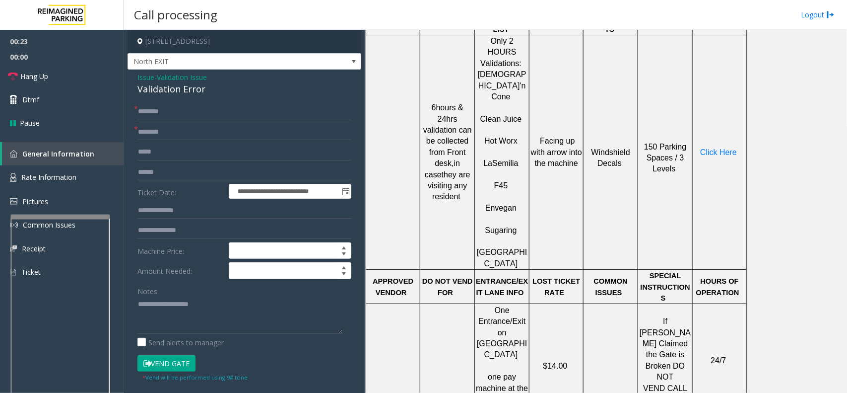
scroll to position [496, 0]
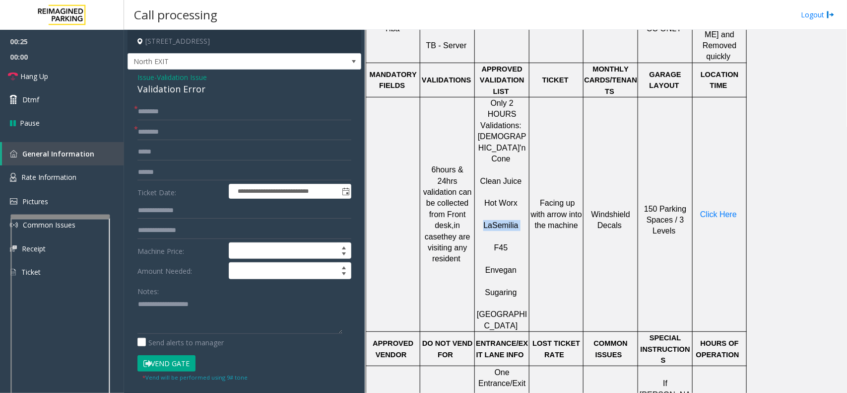
drag, startPoint x: 520, startPoint y: 171, endPoint x: 485, endPoint y: 167, distance: 35.5
click at [485, 209] on p "[PERSON_NAME]" at bounding box center [502, 220] width 53 height 22
type input "**********"
click at [169, 91] on div "Validation Error" at bounding box center [244, 88] width 214 height 13
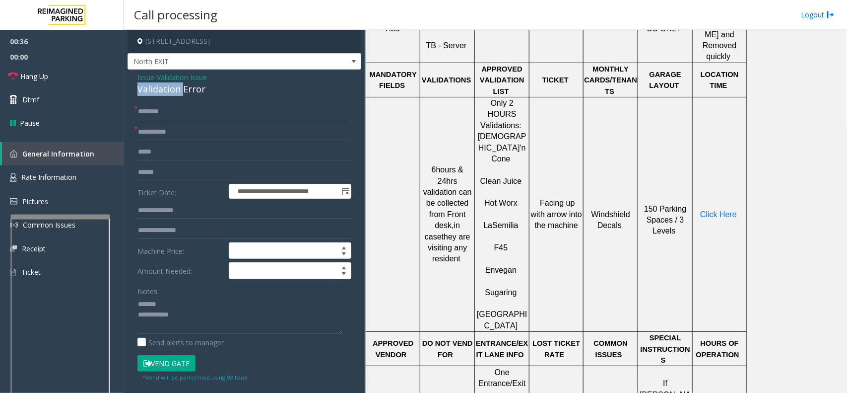
click at [169, 91] on div "Validation Error" at bounding box center [244, 88] width 214 height 13
type textarea "**********"
click at [160, 172] on input "text" at bounding box center [244, 172] width 214 height 17
type input "*******"
click at [188, 209] on input "text" at bounding box center [244, 210] width 214 height 17
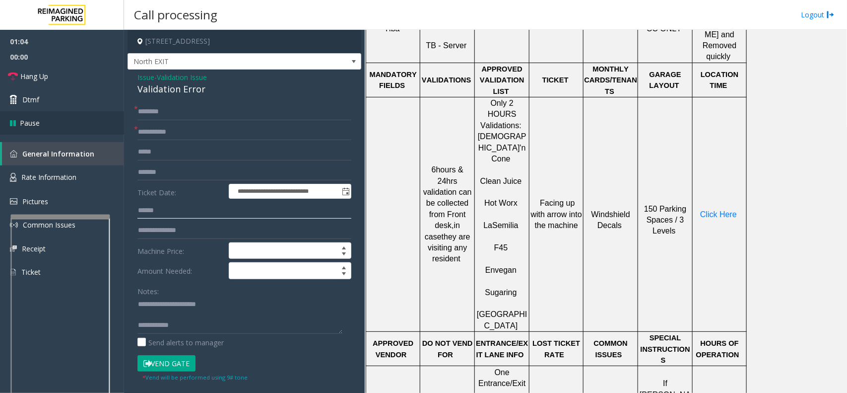
type input "******"
drag, startPoint x: 176, startPoint y: 364, endPoint x: 179, endPoint y: 339, distance: 24.9
click at [176, 314] on button "Vend Gate" at bounding box center [166, 363] width 58 height 17
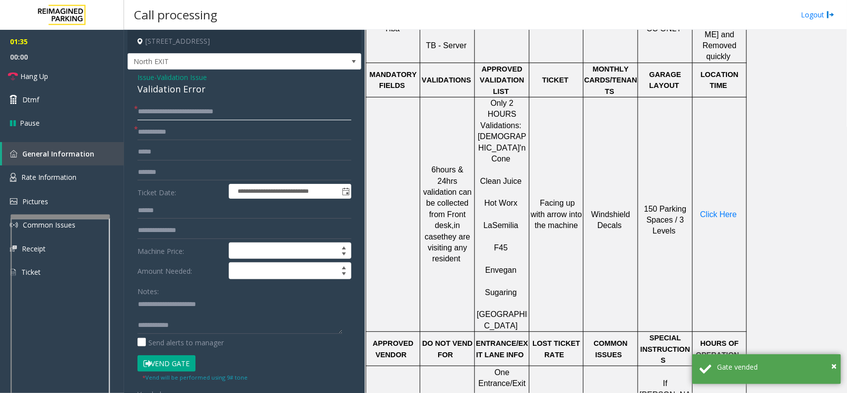
type input "*"
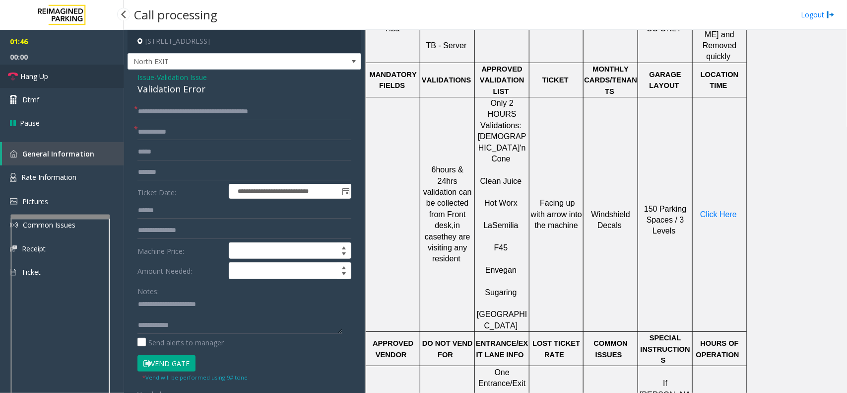
click at [41, 73] on span "Hang Up" at bounding box center [34, 76] width 28 height 10
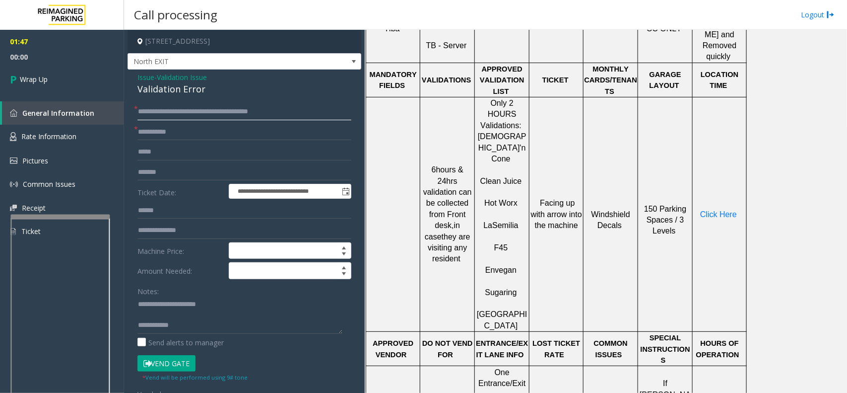
click at [202, 109] on input "****" at bounding box center [244, 111] width 214 height 17
type input "****"
click at [45, 78] on span "Wrap Up" at bounding box center [34, 79] width 28 height 10
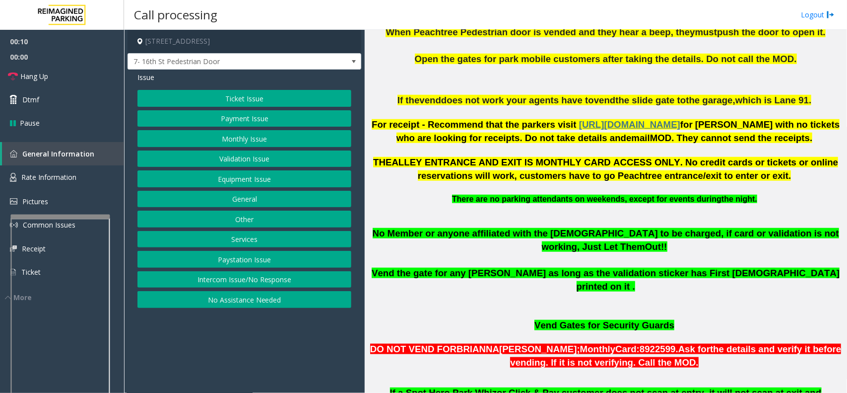
scroll to position [372, 0]
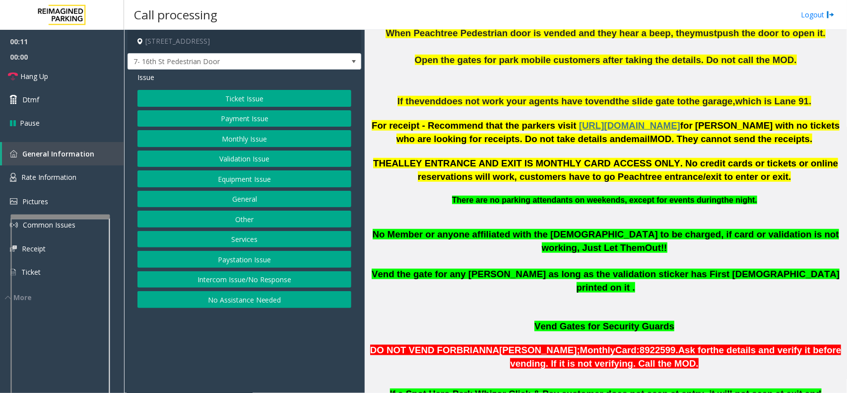
click at [633, 169] on span "ALLEY ENTRANCE AND EXIT IS MONTHLY CARD ACCESS ONLY. No credit cards or tickets…" at bounding box center [615, 170] width 447 height 24
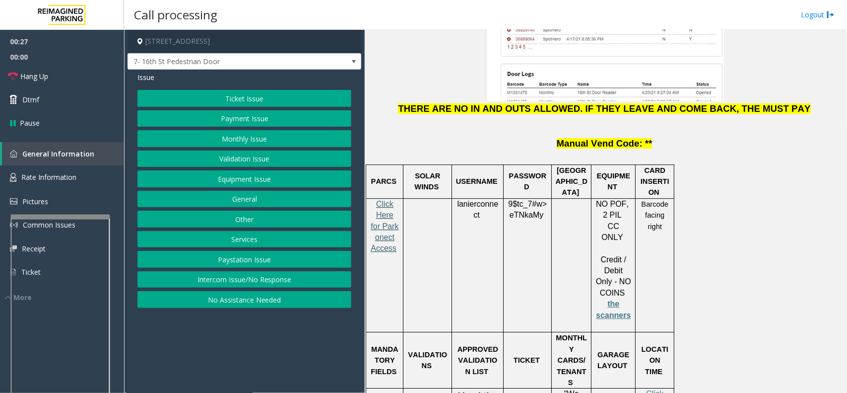
scroll to position [1304, 0]
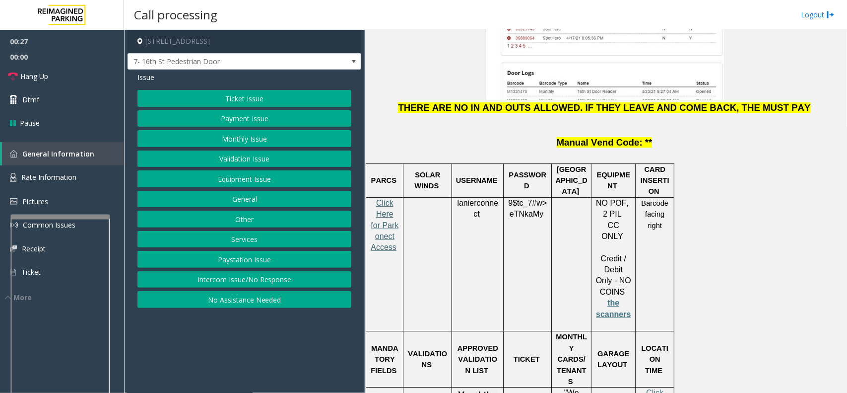
click at [386, 199] on span "Click Here for Parkonect Access" at bounding box center [385, 225] width 28 height 53
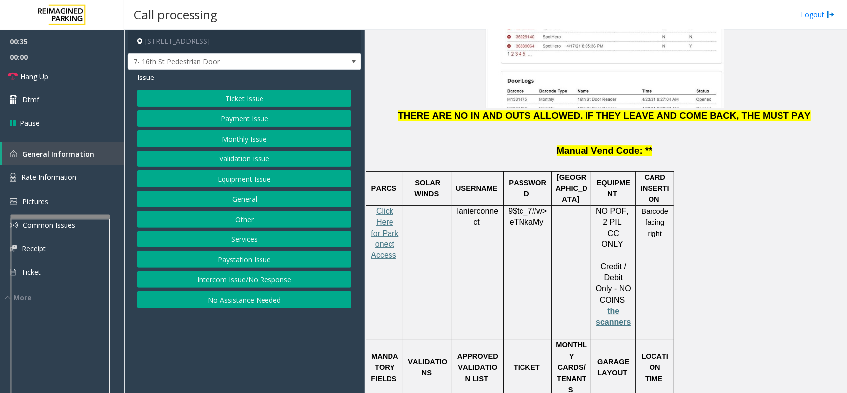
scroll to position [1242, 0]
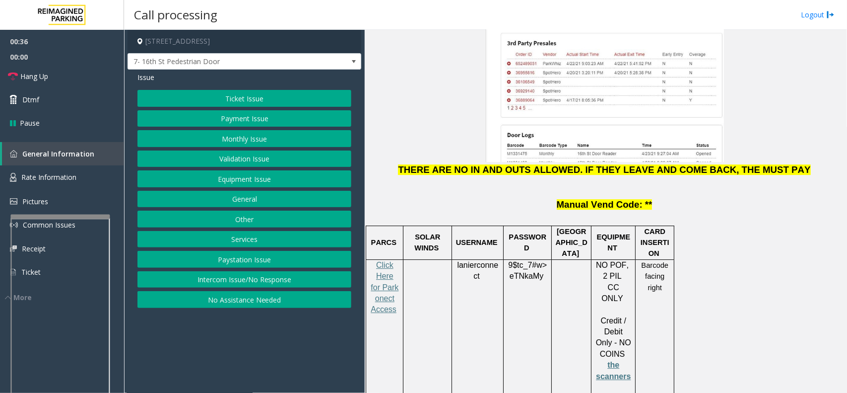
click at [476, 261] on span "lanierconnect" at bounding box center [477, 271] width 41 height 20
click at [266, 105] on button "Ticket Issue" at bounding box center [244, 98] width 214 height 17
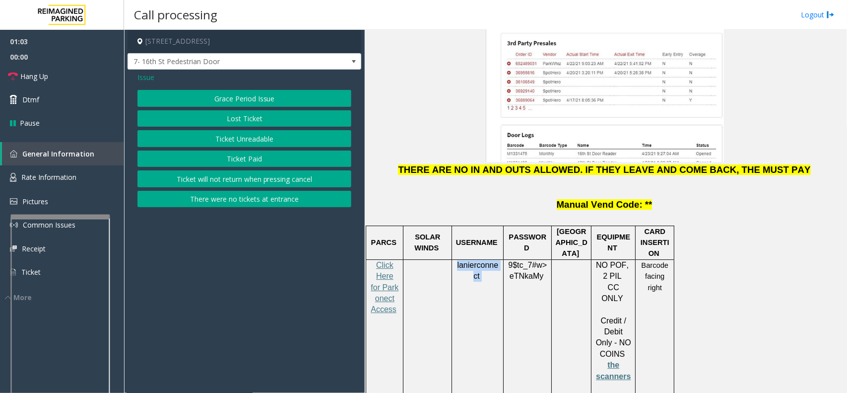
click at [257, 120] on button "Lost Ticket" at bounding box center [244, 118] width 214 height 17
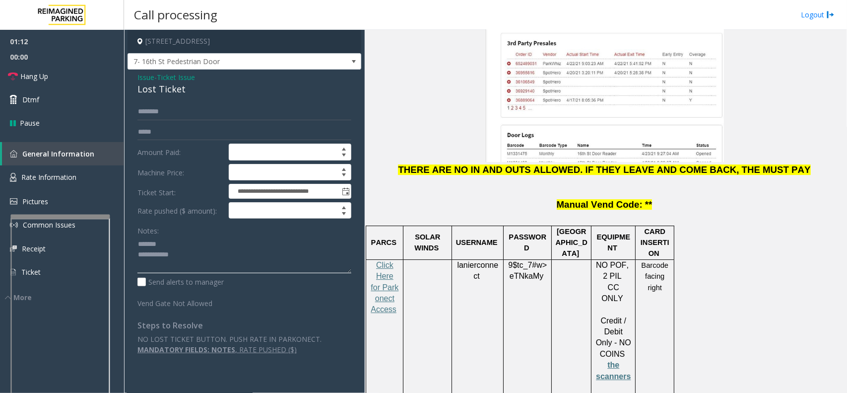
type textarea "**********"
click at [164, 117] on input "text" at bounding box center [244, 111] width 214 height 17
type input "******"
click at [155, 89] on div "Lost Ticket" at bounding box center [244, 88] width 214 height 13
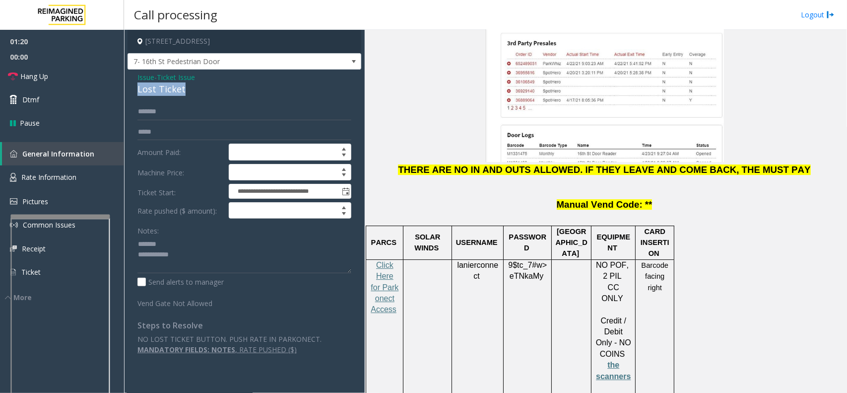
click at [155, 89] on div "Lost Ticket" at bounding box center [244, 88] width 214 height 13
click at [187, 261] on textarea at bounding box center [244, 254] width 214 height 37
type textarea "**********"
click at [180, 72] on span "Ticket Issue" at bounding box center [176, 77] width 38 height 10
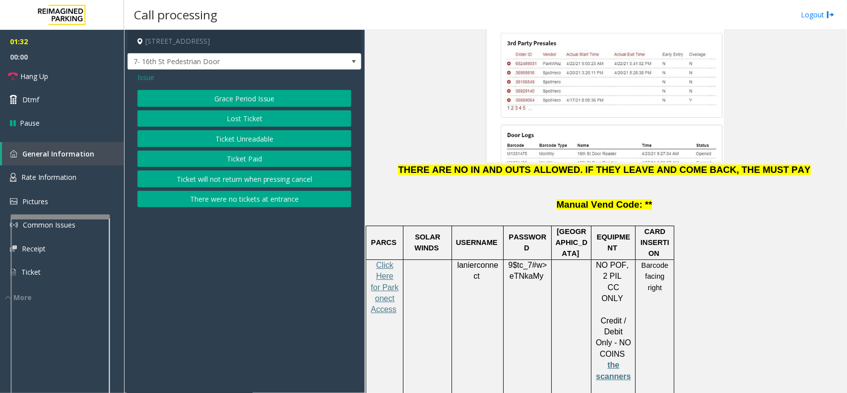
click at [226, 140] on button "Ticket Unreadable" at bounding box center [244, 138] width 214 height 17
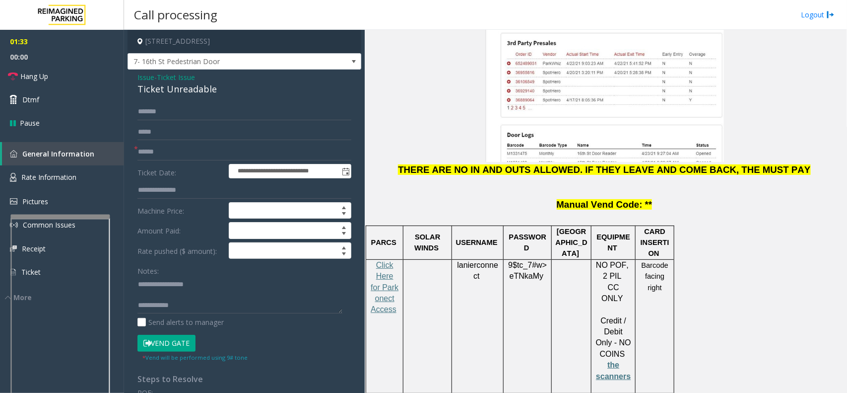
click at [179, 314] on button "Vend Gate" at bounding box center [166, 343] width 58 height 17
click at [190, 79] on span "Ticket Issue" at bounding box center [176, 77] width 38 height 10
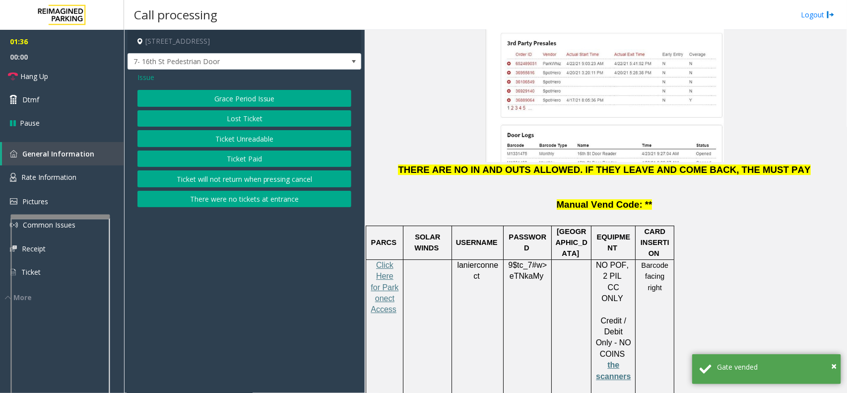
click at [250, 120] on button "Lost Ticket" at bounding box center [244, 118] width 214 height 17
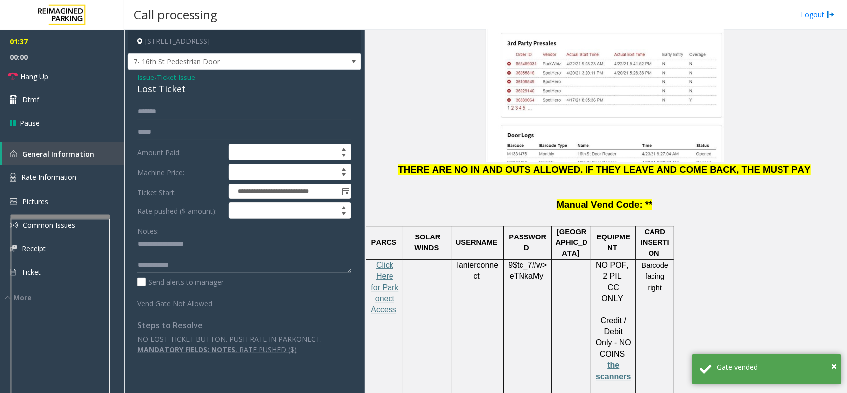
click at [190, 264] on textarea at bounding box center [244, 254] width 214 height 37
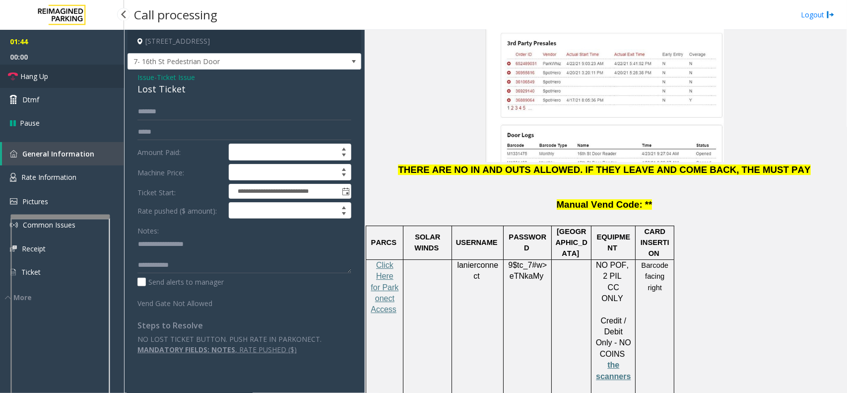
click at [72, 70] on link "Hang Up" at bounding box center [62, 76] width 124 height 23
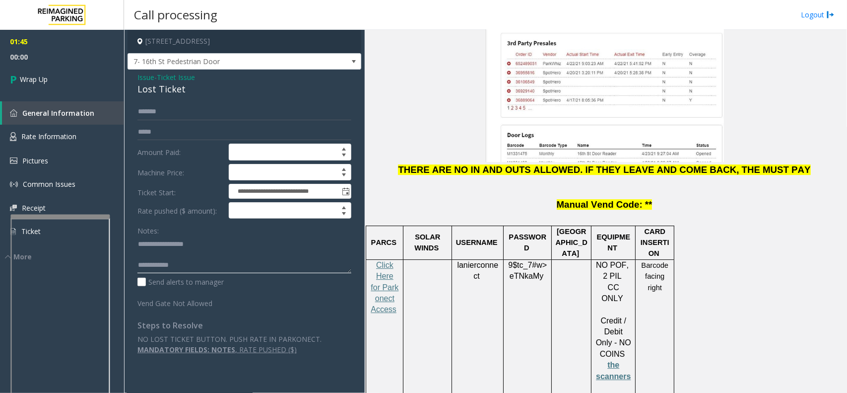
click at [197, 259] on textarea at bounding box center [244, 254] width 214 height 37
click at [200, 264] on textarea at bounding box center [244, 254] width 214 height 37
type textarea "**********"
click at [50, 70] on link "Wrap Up" at bounding box center [62, 79] width 124 height 29
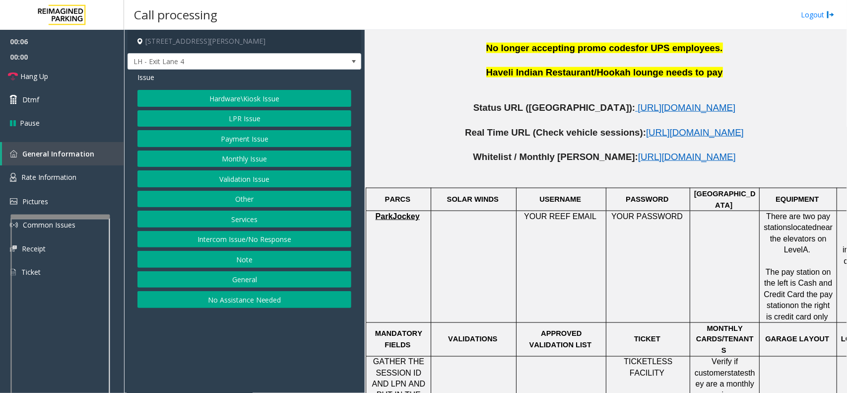
scroll to position [558, 0]
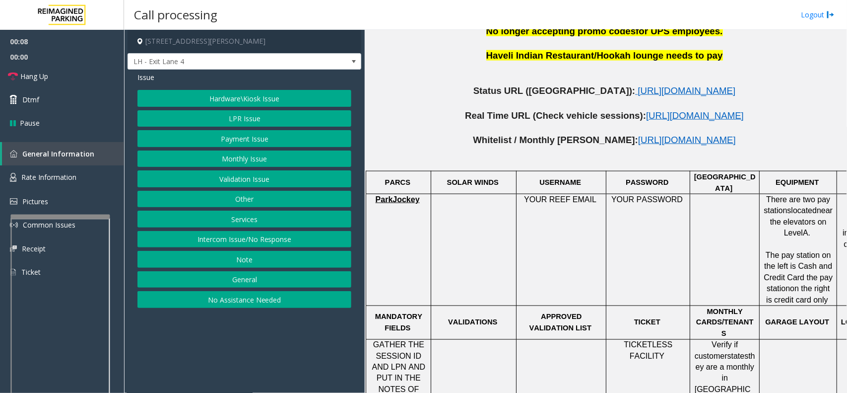
click at [262, 214] on button "Services" at bounding box center [244, 218] width 214 height 17
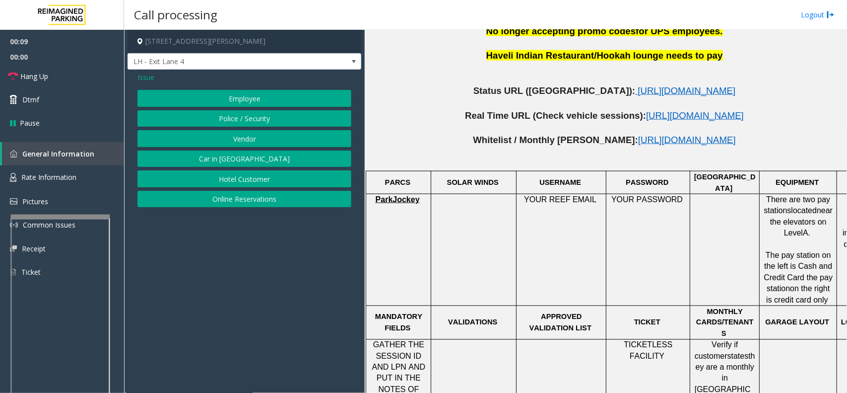
click at [259, 195] on button "Online Reservations" at bounding box center [244, 199] width 214 height 17
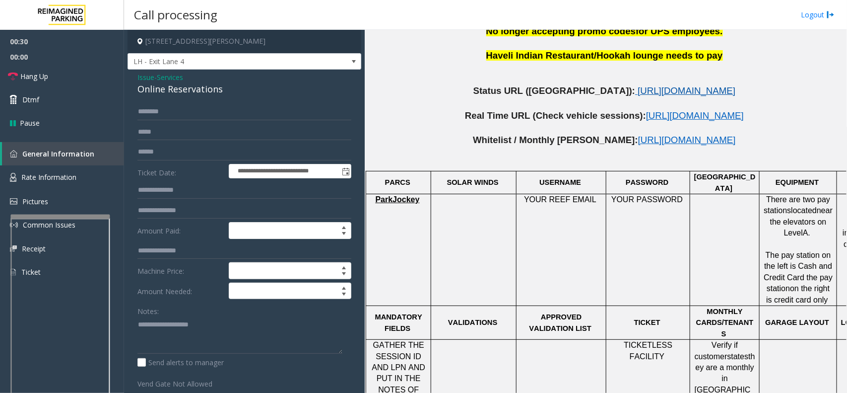
click at [638, 85] on span "[URL][DOMAIN_NAME]" at bounding box center [687, 90] width 98 height 10
click at [51, 75] on link "Hang Up" at bounding box center [62, 76] width 124 height 23
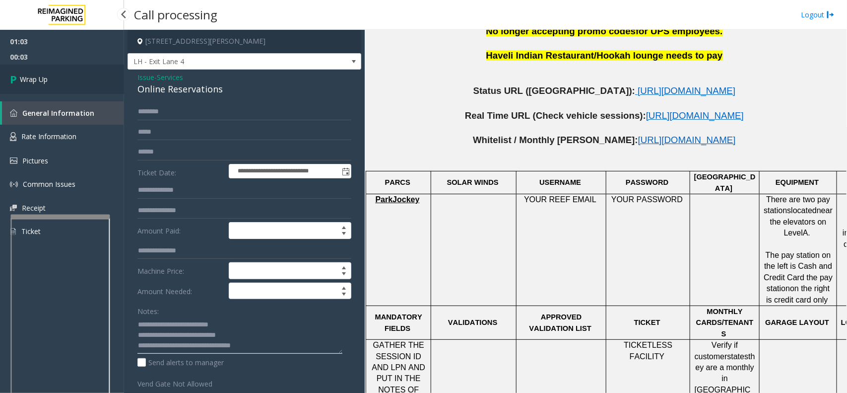
type textarea "**********"
click at [24, 67] on link "Wrap Up" at bounding box center [62, 79] width 124 height 29
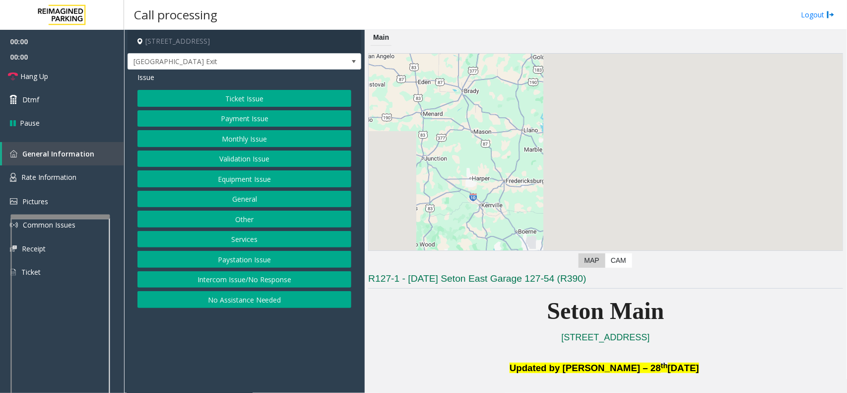
click at [262, 180] on button "Equipment Issue" at bounding box center [244, 178] width 214 height 17
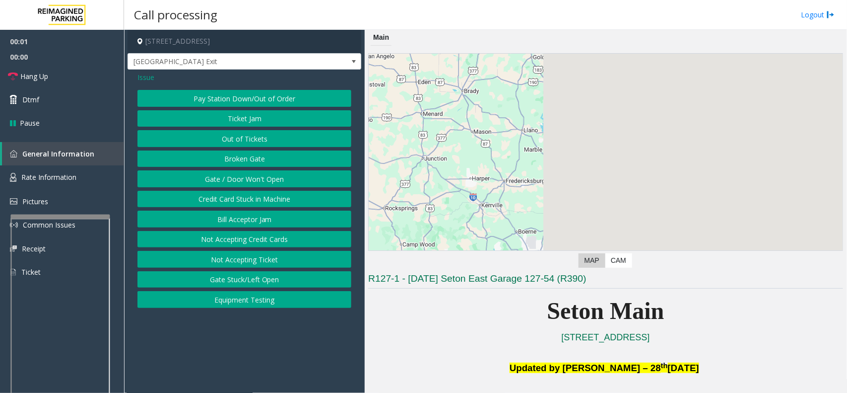
click at [262, 180] on button "Gate / Door Won't Open" at bounding box center [244, 178] width 214 height 17
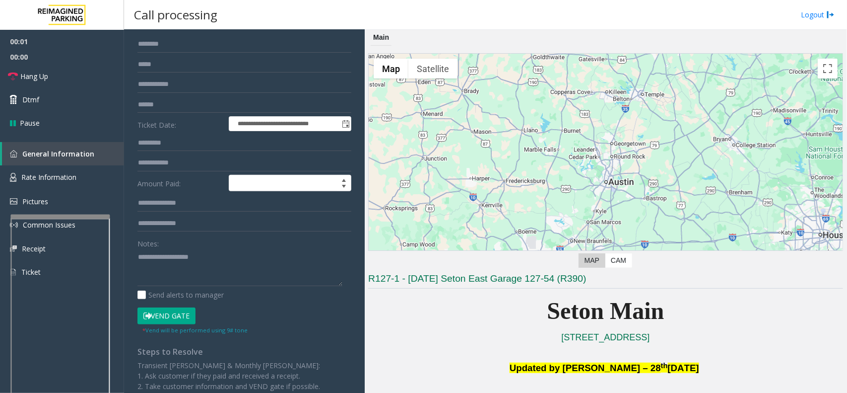
scroll to position [124, 0]
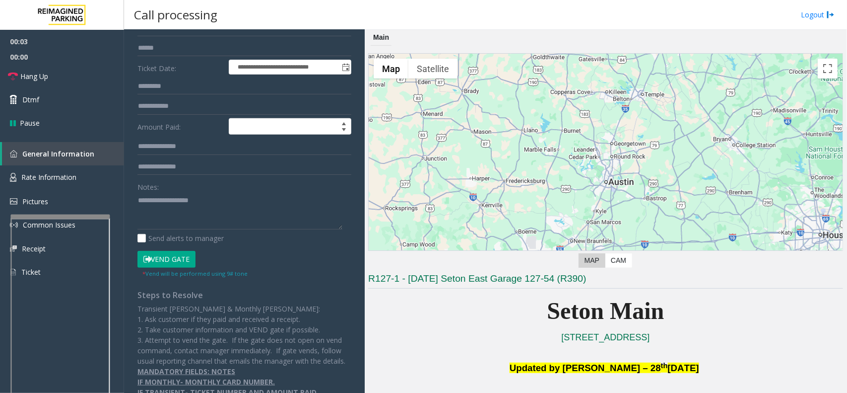
click at [182, 257] on button "Vend Gate" at bounding box center [166, 259] width 58 height 17
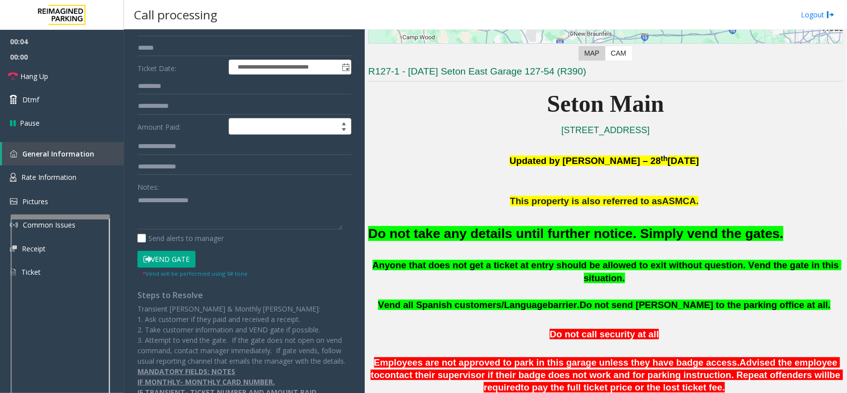
scroll to position [248, 0]
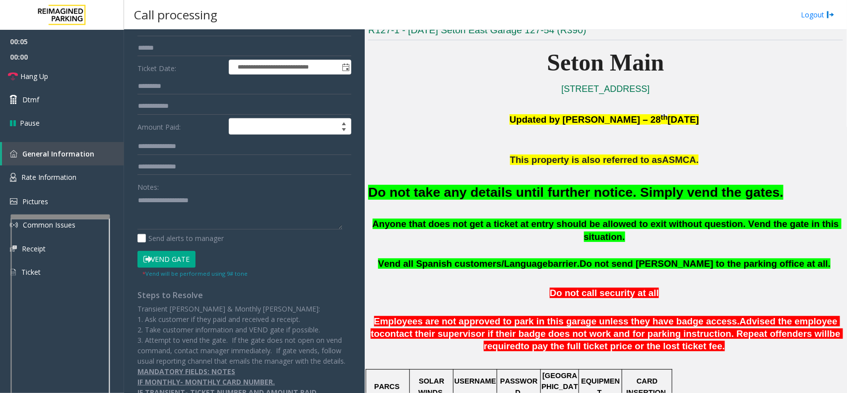
click at [510, 192] on font "Do not take any details until further notice. Simply vend the gates." at bounding box center [575, 192] width 415 height 15
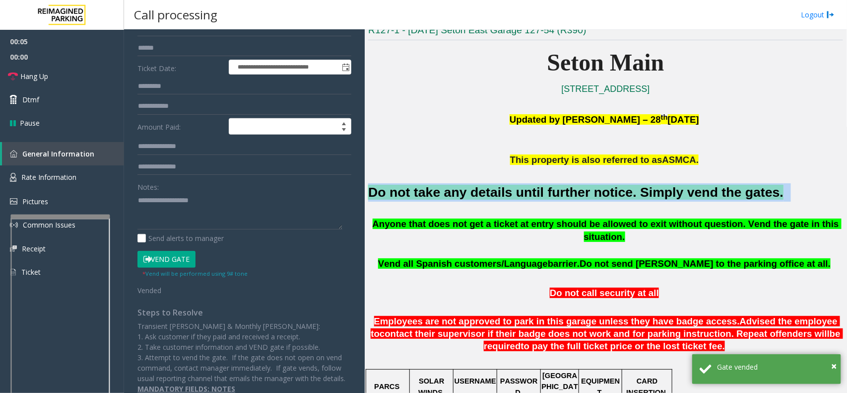
click at [510, 192] on font "Do not take any details until further notice. Simply vend the gates." at bounding box center [575, 192] width 415 height 15
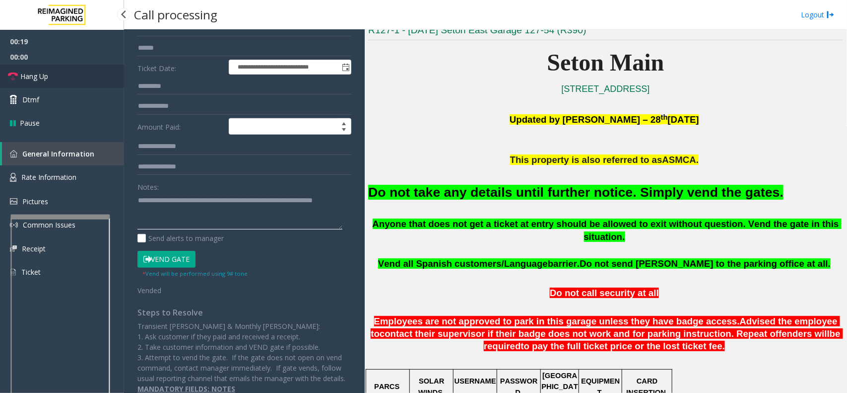
type textarea "**********"
click at [68, 69] on link "Hang Up" at bounding box center [62, 76] width 124 height 23
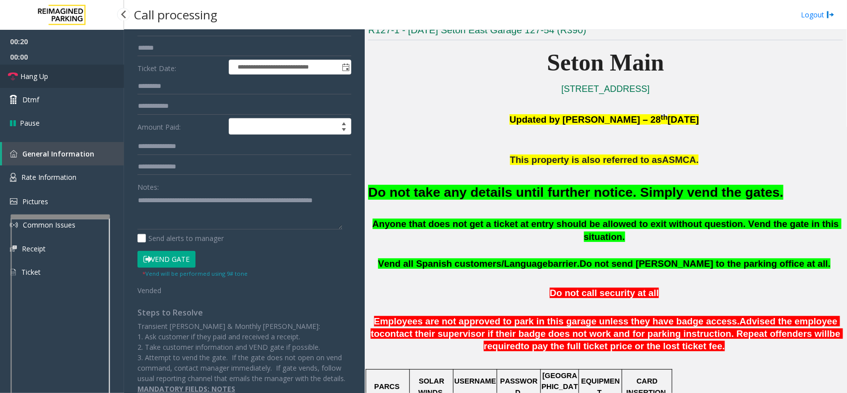
click at [68, 69] on link "Hang Up" at bounding box center [62, 76] width 124 height 23
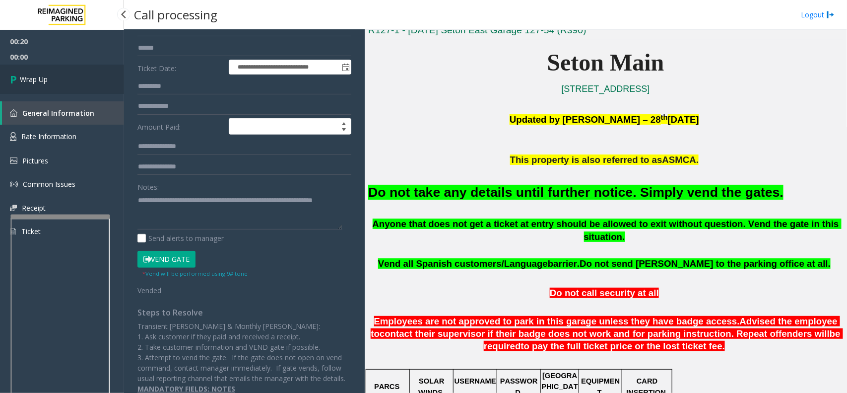
click at [69, 68] on link "Wrap Up" at bounding box center [62, 79] width 124 height 29
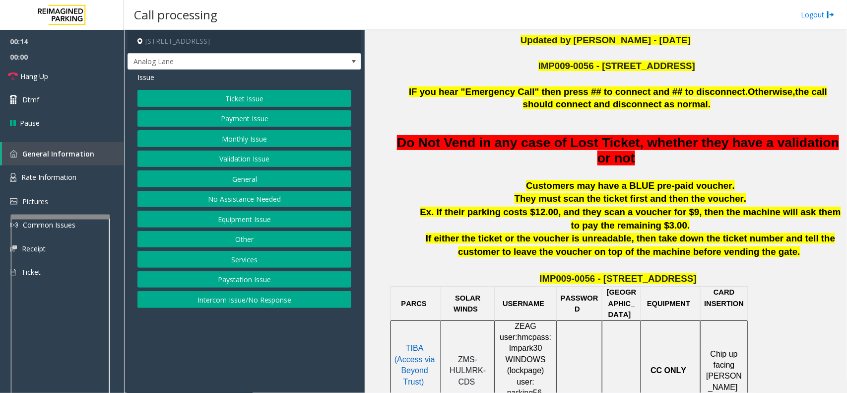
scroll to position [310, 0]
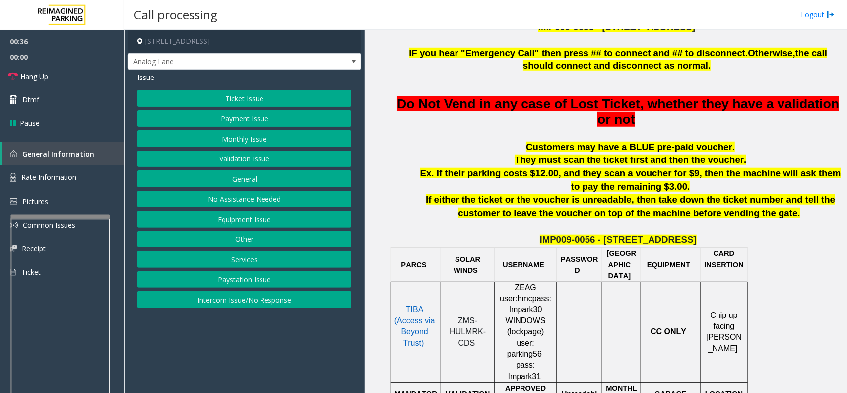
click at [241, 123] on button "Payment Issue" at bounding box center [244, 118] width 214 height 17
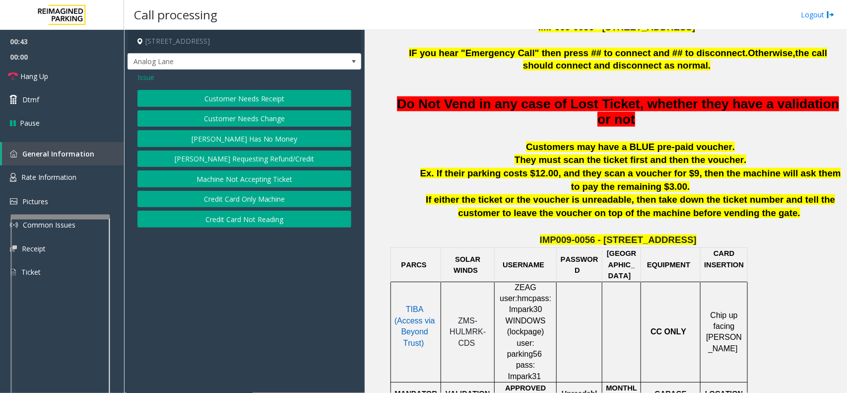
click at [234, 226] on button "Credit Card Not Reading" at bounding box center [244, 218] width 214 height 17
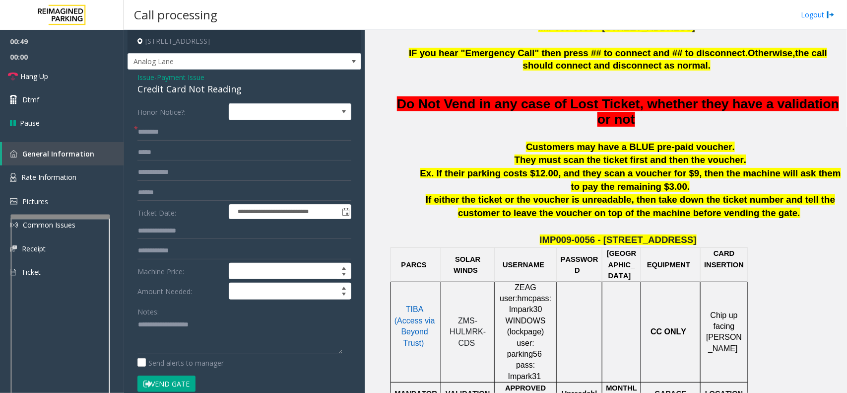
click at [199, 85] on div "Credit Card Not Reading" at bounding box center [244, 88] width 214 height 13
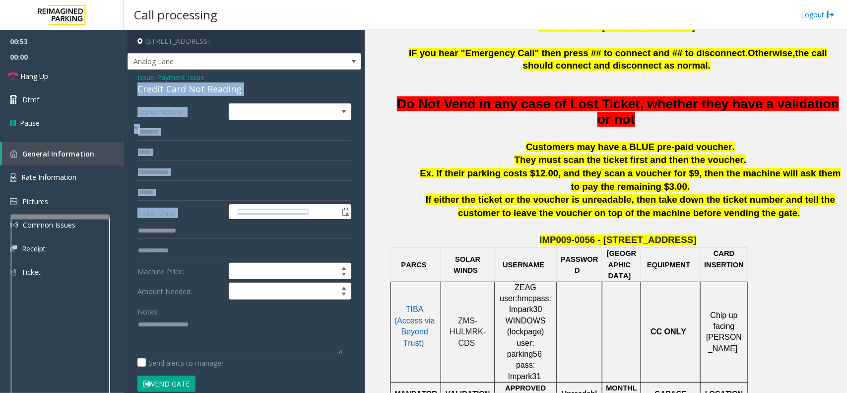
drag, startPoint x: 199, startPoint y: 85, endPoint x: 194, endPoint y: 234, distance: 149.5
click at [194, 234] on div "**********" at bounding box center [245, 331] width 234 height 524
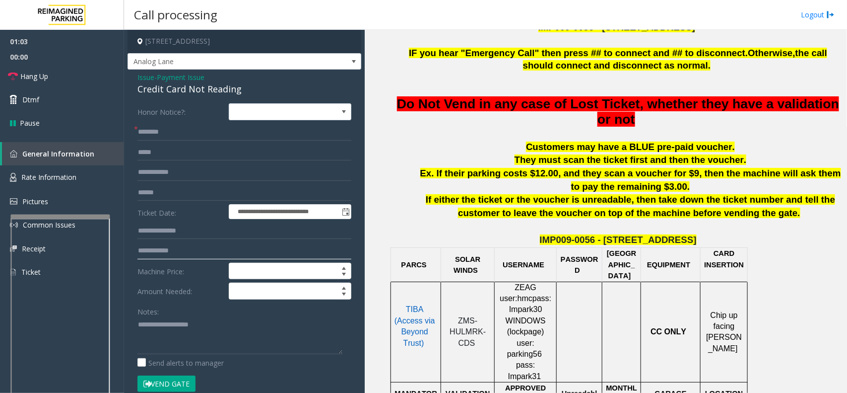
click at [192, 254] on input "text" at bounding box center [244, 250] width 214 height 17
type input "********"
drag, startPoint x: 195, startPoint y: 251, endPoint x: 122, endPoint y: 251, distance: 72.5
click at [122, 251] on app-root "**********" at bounding box center [423, 196] width 847 height 393
type textarea "********"
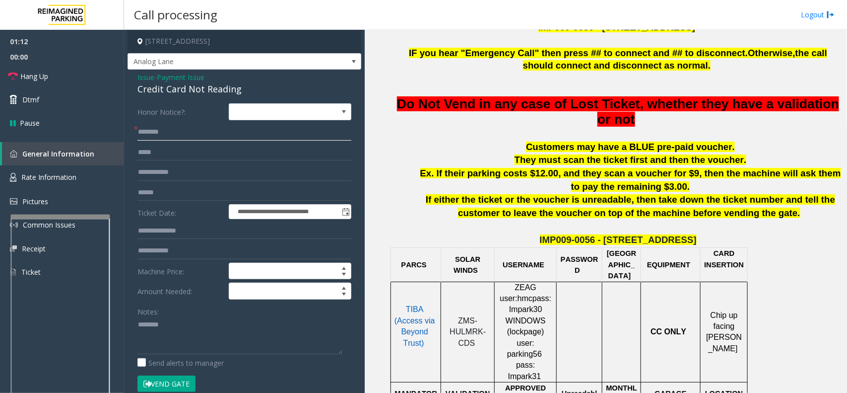
click at [200, 125] on input "text" at bounding box center [244, 132] width 214 height 17
drag, startPoint x: 159, startPoint y: 328, endPoint x: 192, endPoint y: 186, distance: 145.3
click at [192, 186] on form "**********" at bounding box center [244, 252] width 214 height 299
click at [202, 314] on textarea at bounding box center [239, 335] width 205 height 37
click at [205, 314] on textarea at bounding box center [239, 335] width 205 height 37
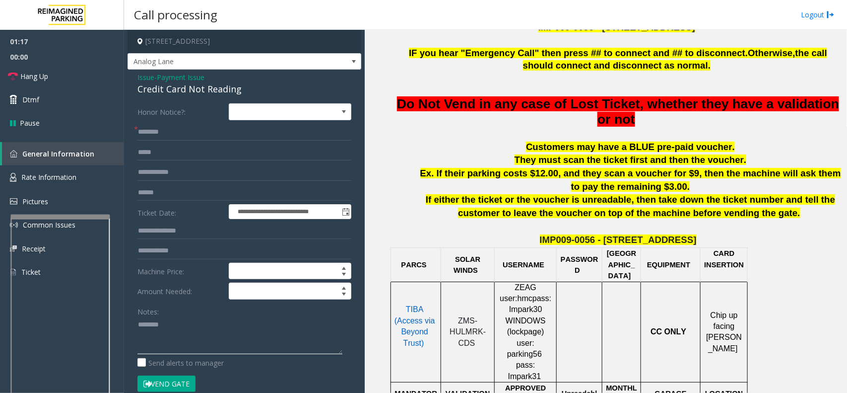
drag, startPoint x: 209, startPoint y: 328, endPoint x: 126, endPoint y: 316, distance: 84.2
click at [126, 314] on app-call-processing-form "**********" at bounding box center [244, 211] width 241 height 363
type input "********"
click at [164, 314] on button "Vend Gate" at bounding box center [166, 383] width 58 height 17
click at [181, 314] on div "Notes: Send alerts to manager" at bounding box center [244, 335] width 214 height 65
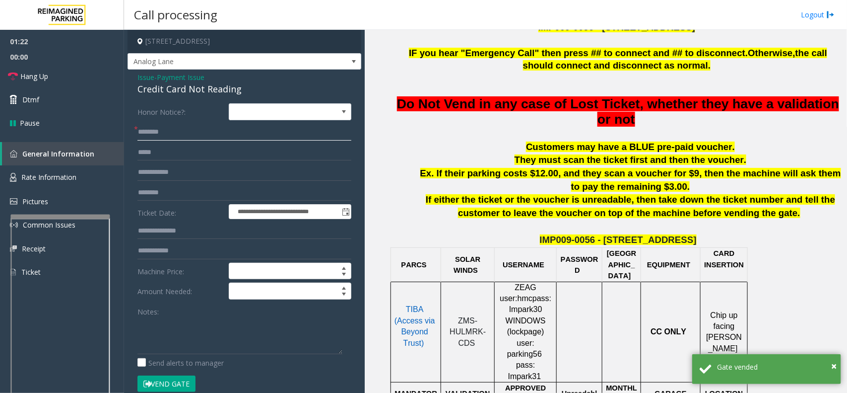
click at [202, 130] on input "text" at bounding box center [244, 132] width 214 height 17
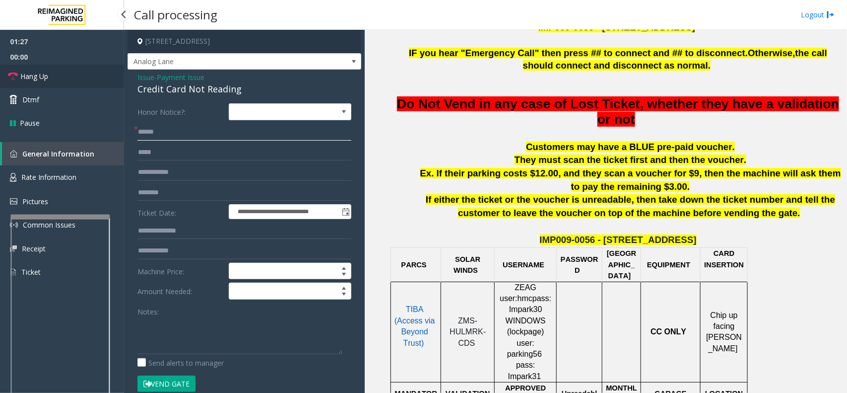
type input "*****"
click at [44, 75] on span "Hang Up" at bounding box center [34, 76] width 28 height 10
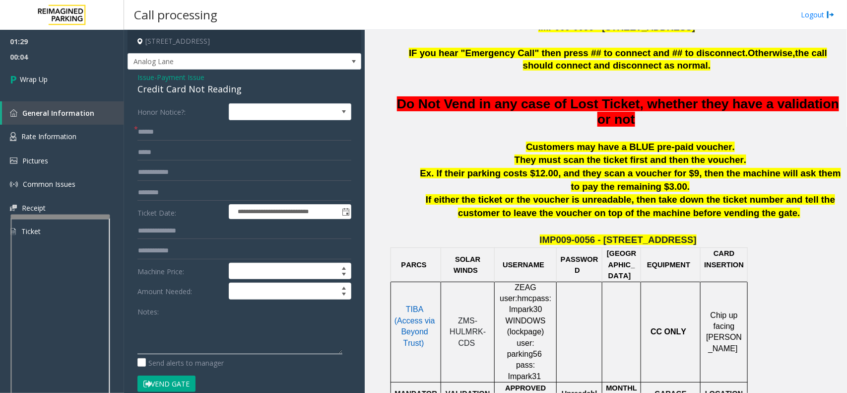
click at [184, 314] on textarea at bounding box center [239, 335] width 205 height 37
paste textarea "**********"
click at [187, 92] on div "Credit Card Not Reading" at bounding box center [244, 88] width 214 height 13
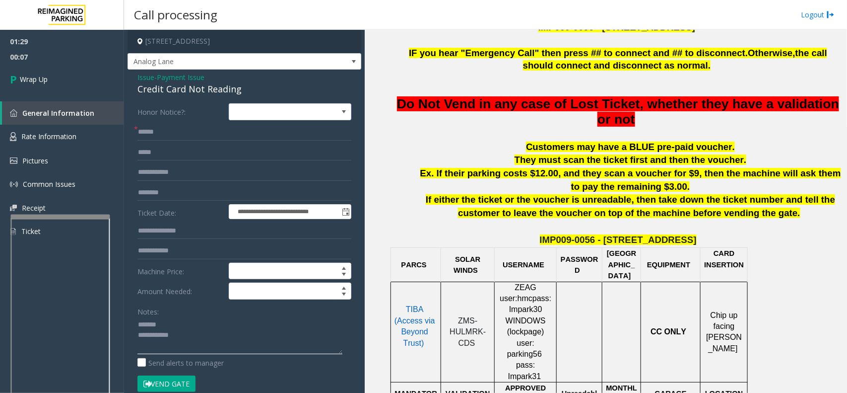
click at [172, 314] on textarea at bounding box center [239, 335] width 205 height 37
paste textarea "**********"
click at [211, 314] on textarea at bounding box center [239, 335] width 205 height 37
paste textarea "**********"
type textarea "**********"
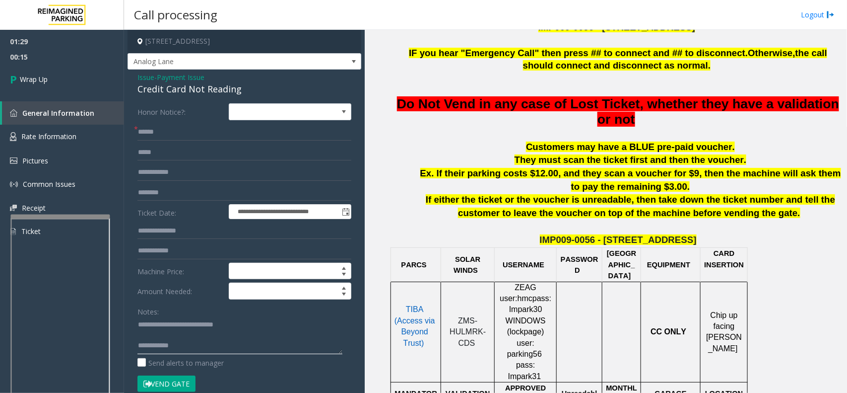
click at [197, 314] on textarea at bounding box center [239, 335] width 205 height 37
click at [55, 63] on span "00:21" at bounding box center [62, 56] width 124 height 15
click at [55, 63] on span "00:22" at bounding box center [62, 56] width 124 height 15
click at [66, 74] on link "Wrap Up" at bounding box center [62, 79] width 124 height 29
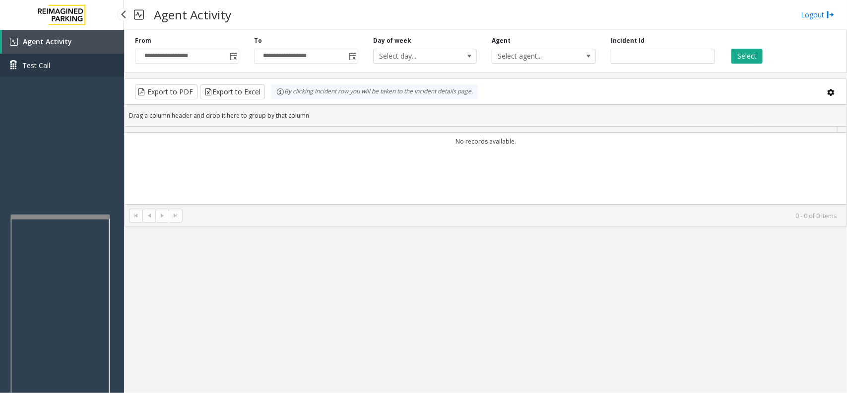
click at [66, 74] on link "Test Call" at bounding box center [62, 65] width 124 height 23
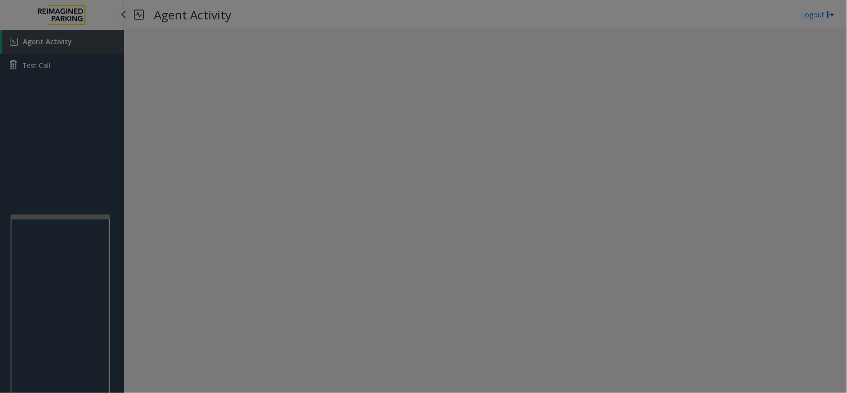
click at [66, 74] on body "Agent Activity Test Call × Close Powered by Umojo © 2025 Agent Activity Logout …" at bounding box center [423, 196] width 847 height 393
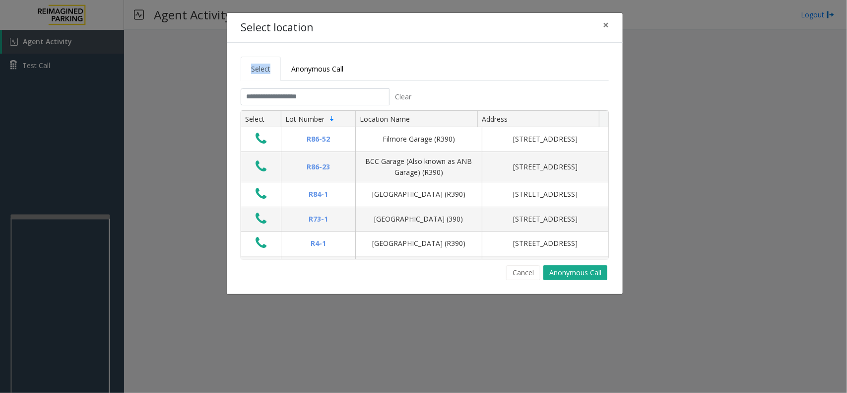
click at [66, 74] on div "Select location × Select Anonymous Call Clear Select Lot Number Location Name A…" at bounding box center [423, 196] width 847 height 393
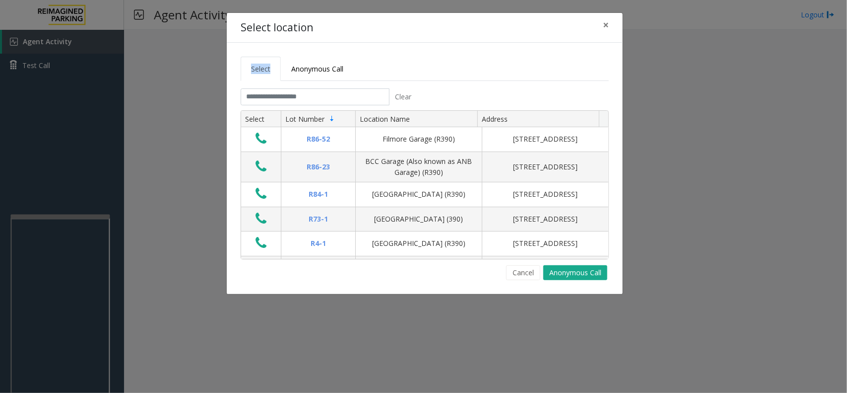
click at [66, 74] on div "Select location × Select Anonymous Call Clear Select Lot Number Location Name A…" at bounding box center [423, 196] width 847 height 393
click at [599, 29] on button "×" at bounding box center [606, 25] width 20 height 24
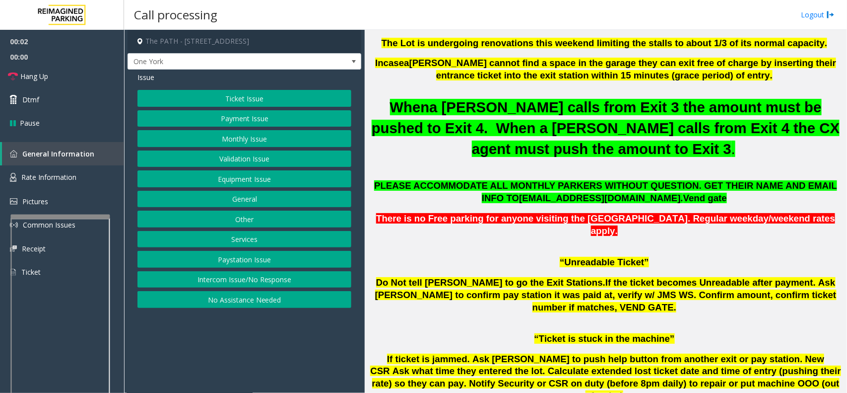
scroll to position [620, 0]
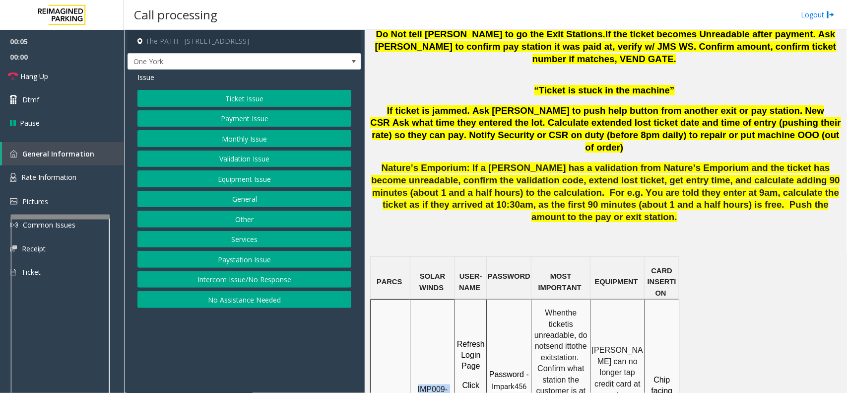
drag, startPoint x: 430, startPoint y: 324, endPoint x: 417, endPoint y: 310, distance: 19.0
click at [305, 97] on button "Ticket Issue" at bounding box center [244, 98] width 214 height 17
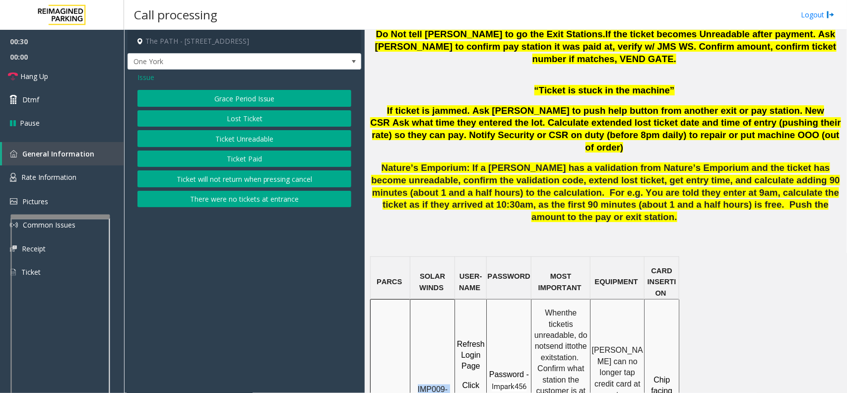
click at [276, 138] on button "Ticket Unreadable" at bounding box center [244, 138] width 214 height 17
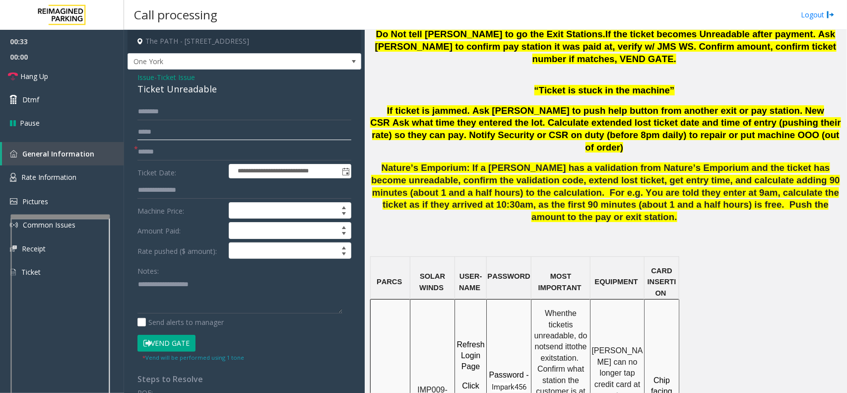
click at [268, 136] on input "text" at bounding box center [244, 132] width 214 height 17
type input "********"
drag, startPoint x: 197, startPoint y: 128, endPoint x: 132, endPoint y: 125, distance: 64.6
click at [132, 125] on div "**********" at bounding box center [244, 328] width 229 height 450
type input "********"
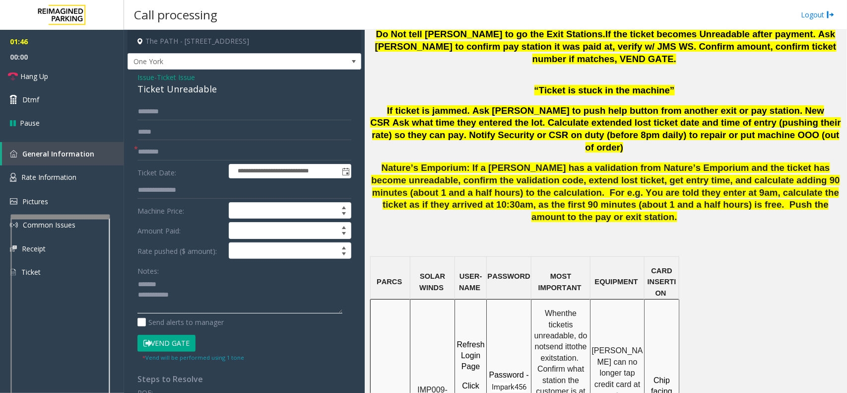
click at [183, 285] on textarea at bounding box center [239, 294] width 205 height 37
click at [177, 92] on div "Ticket Unreadable" at bounding box center [244, 88] width 214 height 13
click at [56, 58] on span "00:00" at bounding box center [62, 56] width 124 height 15
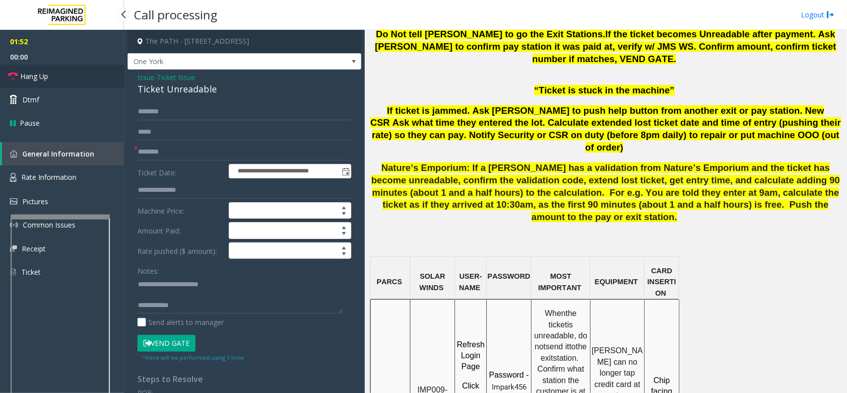
click at [55, 73] on link "Hang Up" at bounding box center [62, 76] width 124 height 23
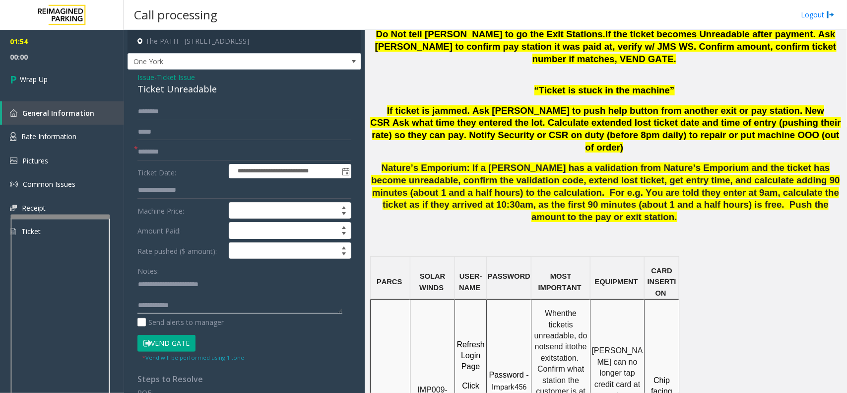
drag, startPoint x: 197, startPoint y: 305, endPoint x: 228, endPoint y: 306, distance: 31.3
click at [199, 306] on textarea at bounding box center [239, 294] width 205 height 37
type textarea "**********"
click at [78, 81] on link "Wrap Up" at bounding box center [62, 79] width 124 height 29
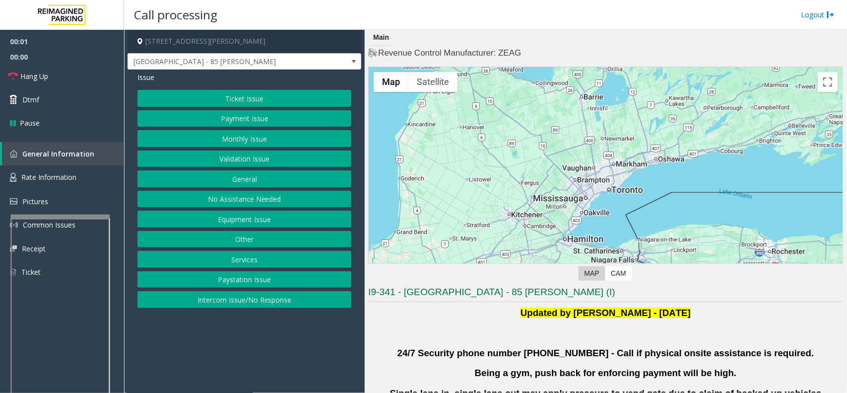
click at [262, 163] on button "Validation Issue" at bounding box center [244, 158] width 214 height 17
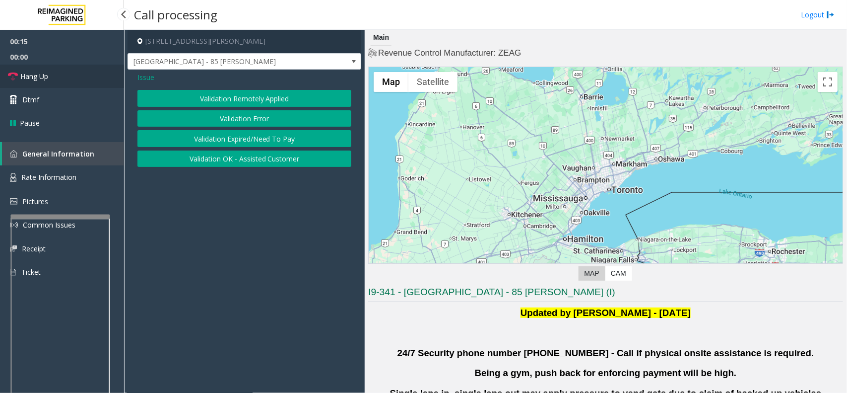
click at [77, 80] on link "Hang Up" at bounding box center [62, 76] width 124 height 23
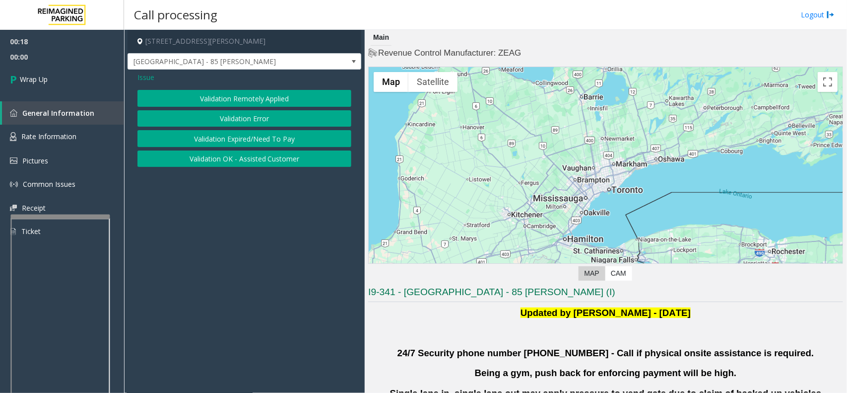
click at [152, 81] on span "Issue" at bounding box center [145, 77] width 17 height 10
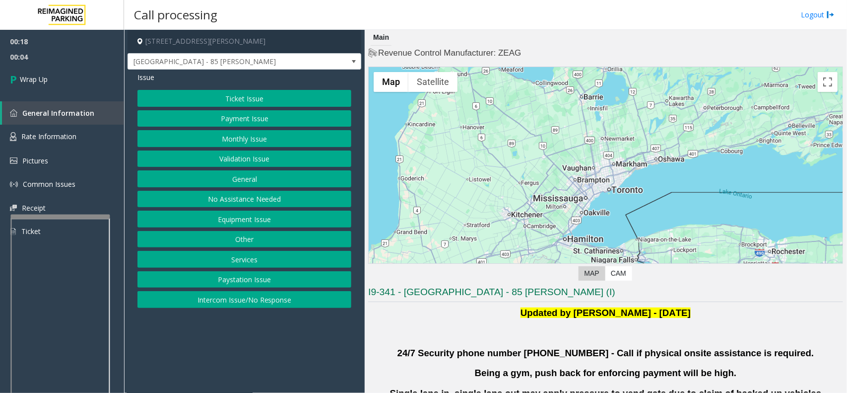
click at [220, 204] on button "No Assistance Needed" at bounding box center [244, 199] width 214 height 17
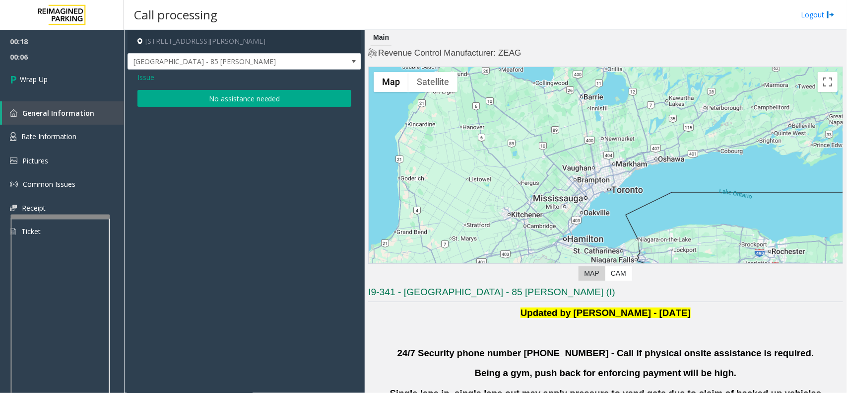
click at [306, 102] on button "No assistance needed" at bounding box center [244, 98] width 214 height 17
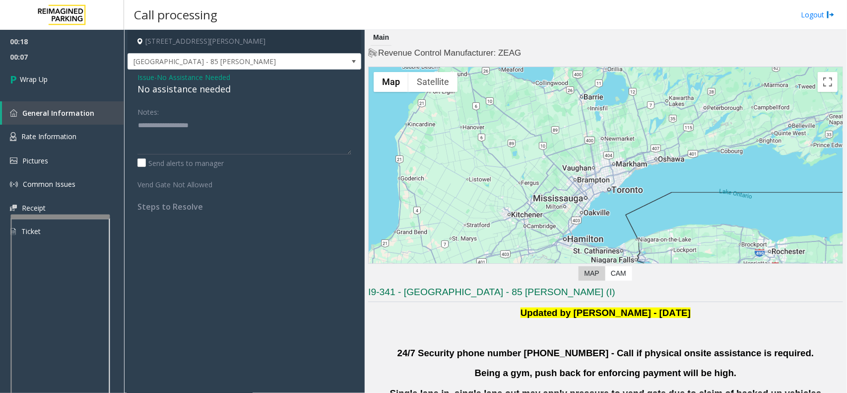
click at [183, 97] on div "Issue - No Assistance Needed No assistance needed Notes: Send alerts to manager…" at bounding box center [245, 145] width 234 height 152
click at [189, 89] on div "No assistance needed" at bounding box center [244, 88] width 214 height 13
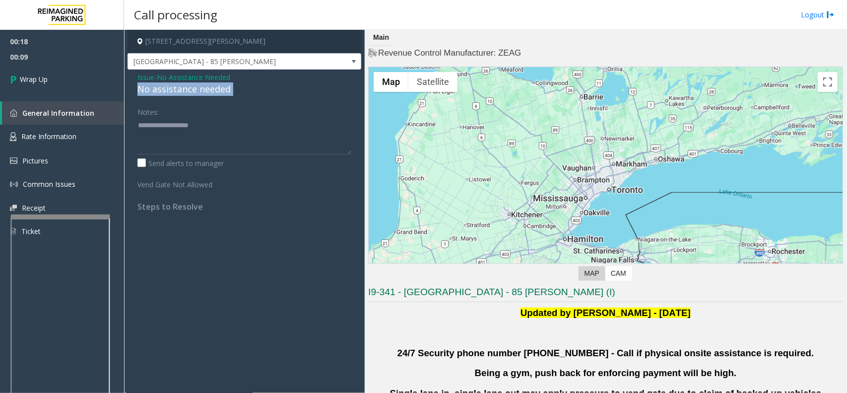
click at [189, 89] on div "No assistance needed" at bounding box center [244, 88] width 214 height 13
type textarea "**********"
click at [93, 103] on link "General Information" at bounding box center [63, 112] width 122 height 23
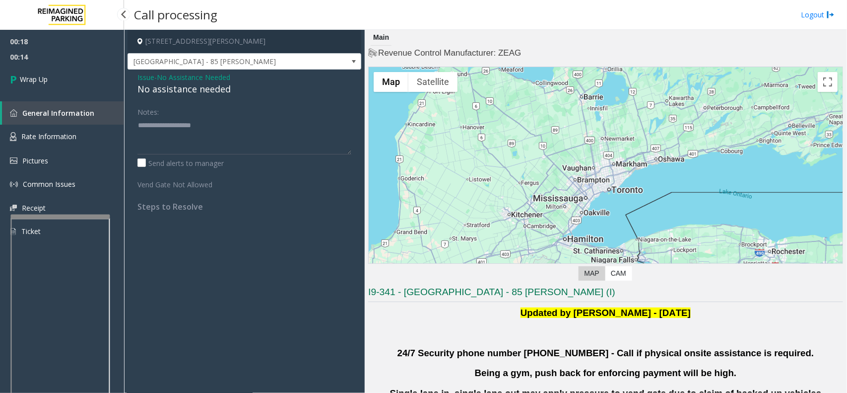
click at [93, 103] on link "General Information" at bounding box center [63, 112] width 122 height 23
click at [73, 87] on link "Wrap Up" at bounding box center [62, 79] width 124 height 29
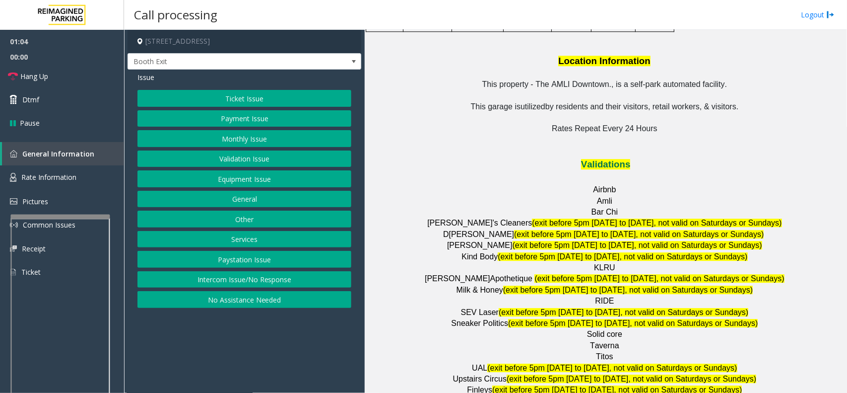
scroll to position [1241, 0]
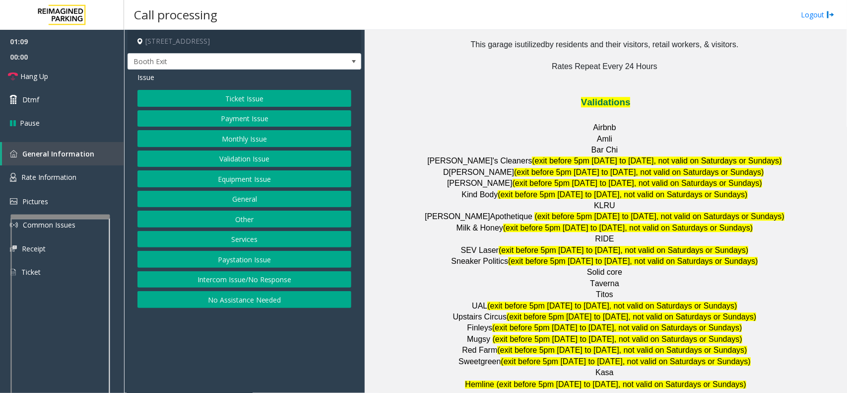
click at [257, 158] on button "Validation Issue" at bounding box center [244, 158] width 214 height 17
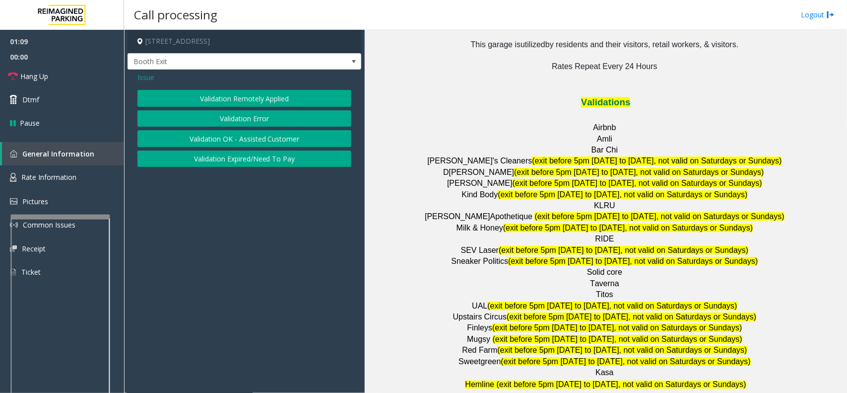
click at [240, 123] on button "Validation Error" at bounding box center [244, 118] width 214 height 17
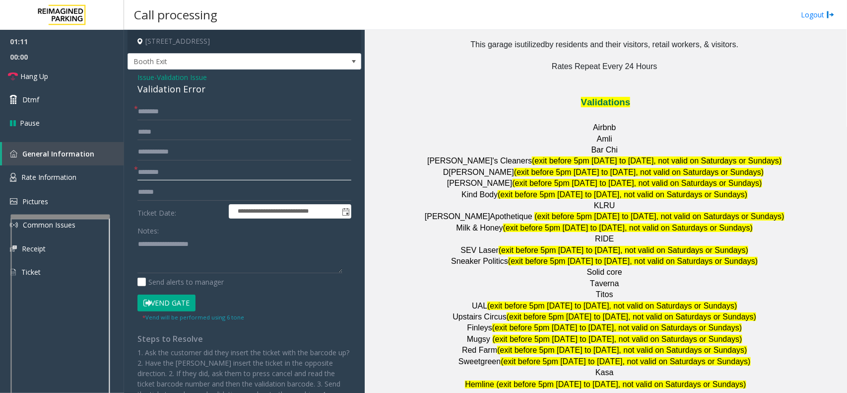
click at [174, 177] on input "text" at bounding box center [244, 172] width 214 height 17
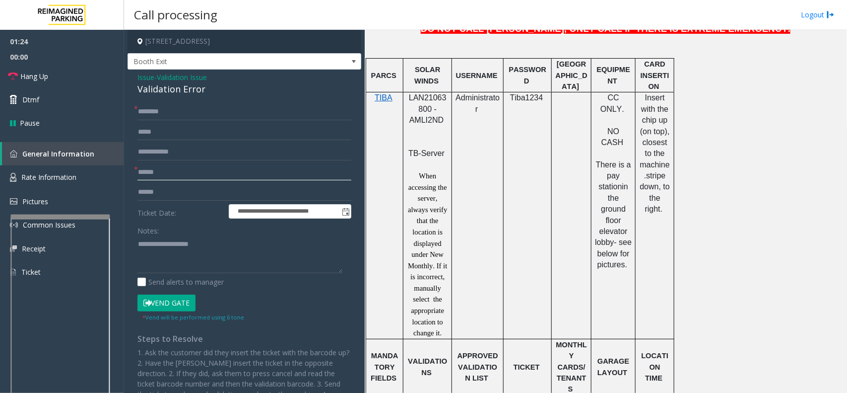
scroll to position [496, 0]
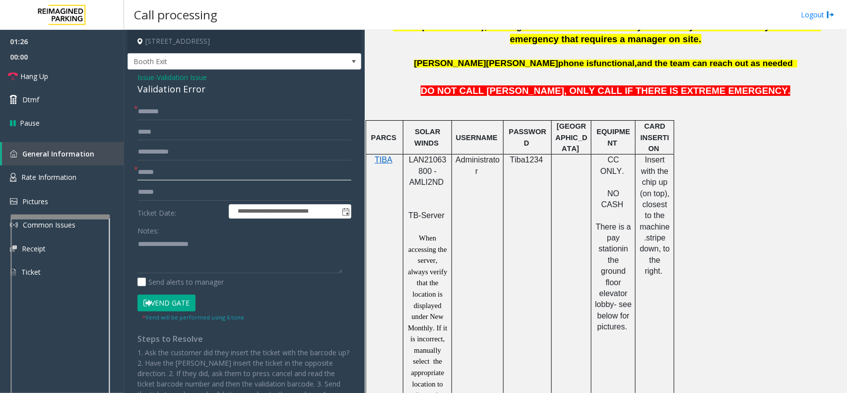
type input "******"
drag, startPoint x: 430, startPoint y: 174, endPoint x: 409, endPoint y: 162, distance: 23.6
click at [409, 162] on span "LAN21063800 - AMLI2ND" at bounding box center [428, 170] width 38 height 31
click at [177, 192] on input "text" at bounding box center [244, 192] width 214 height 17
type input "*******"
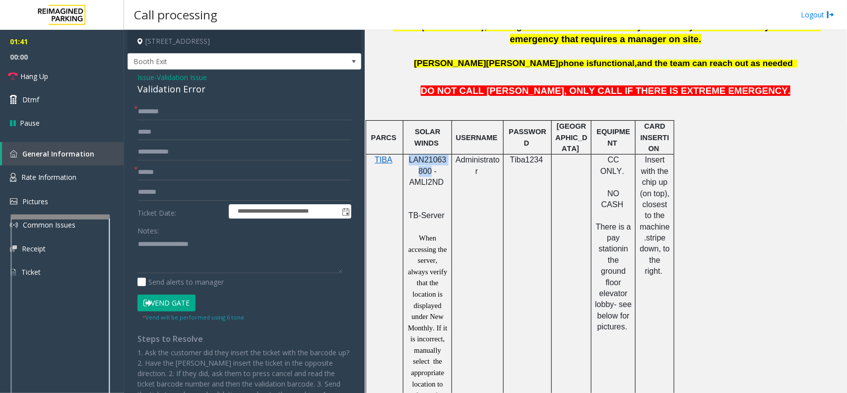
drag, startPoint x: 428, startPoint y: 173, endPoint x: 408, endPoint y: 161, distance: 22.9
click at [409, 161] on span "LAN21063800 - AMLI2ND" at bounding box center [428, 170] width 38 height 31
click at [169, 248] on textarea at bounding box center [239, 254] width 205 height 37
type textarea "******"
click at [189, 113] on input "text" at bounding box center [244, 111] width 214 height 17
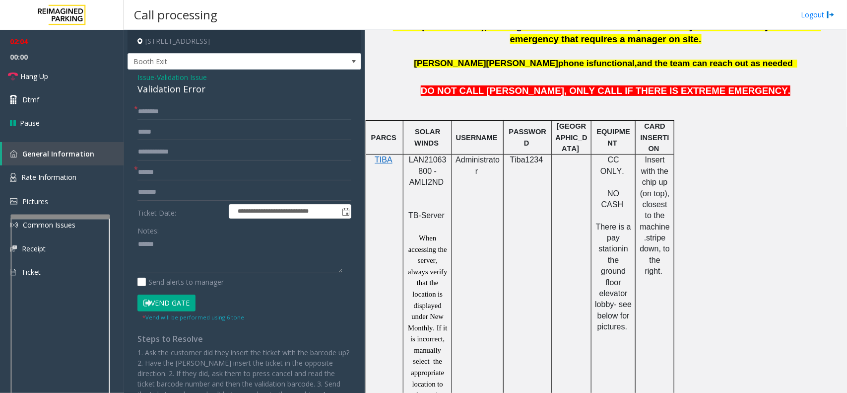
click at [208, 118] on input "text" at bounding box center [244, 111] width 214 height 17
type input "**"
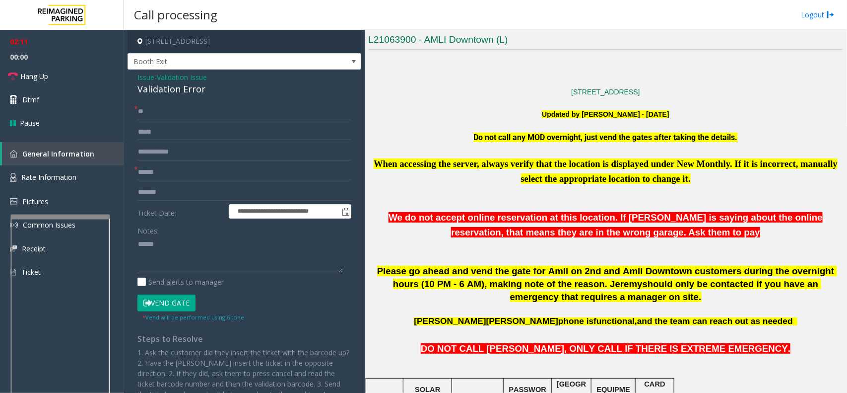
scroll to position [248, 0]
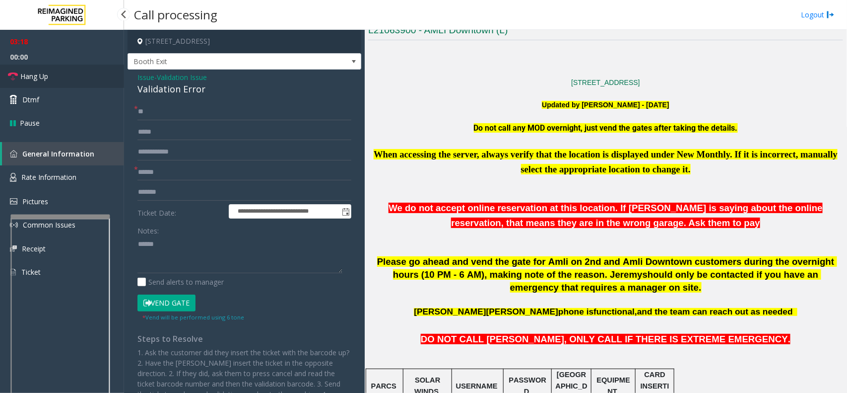
click at [56, 69] on link "Hang Up" at bounding box center [62, 76] width 124 height 23
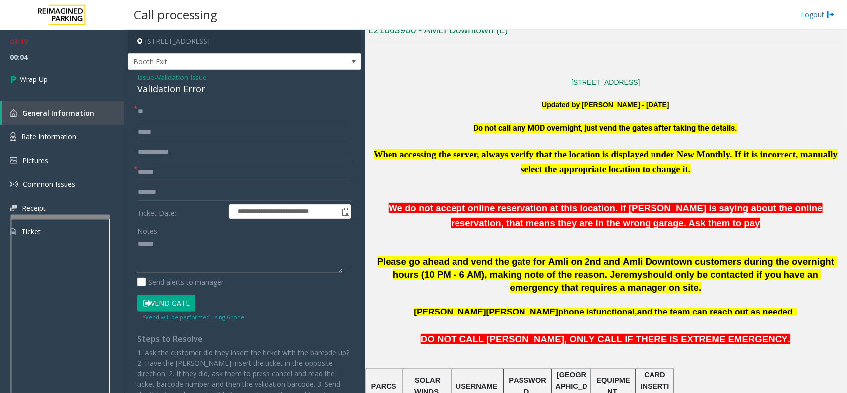
click at [177, 245] on textarea at bounding box center [239, 254] width 205 height 37
click at [173, 89] on div "Validation Error" at bounding box center [244, 88] width 214 height 13
click at [165, 254] on textarea at bounding box center [239, 254] width 205 height 37
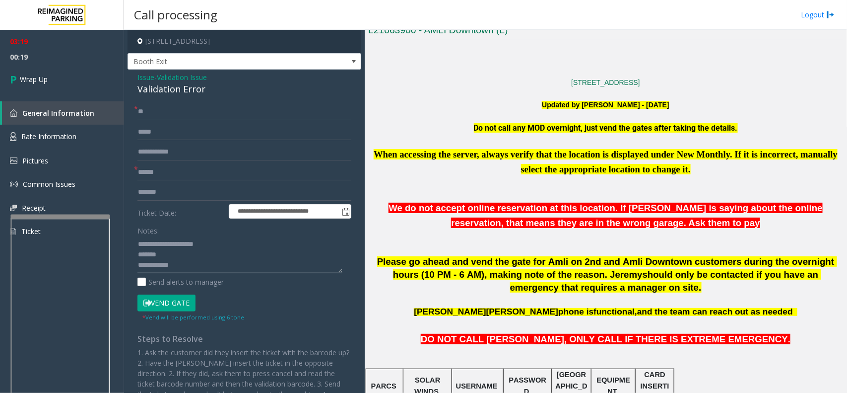
paste textarea "**********"
click at [191, 264] on textarea at bounding box center [239, 254] width 205 height 37
type textarea "**********"
click at [62, 80] on link "Wrap Up" at bounding box center [62, 79] width 124 height 29
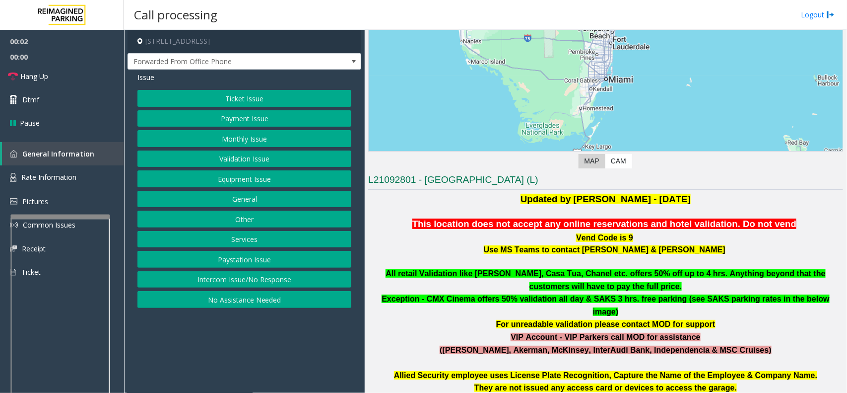
scroll to position [310, 0]
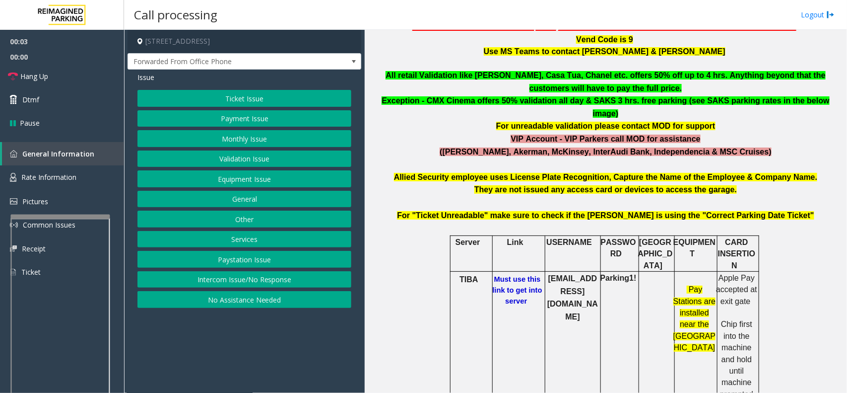
click at [514, 275] on b "Must use this link to get into server" at bounding box center [518, 290] width 50 height 30
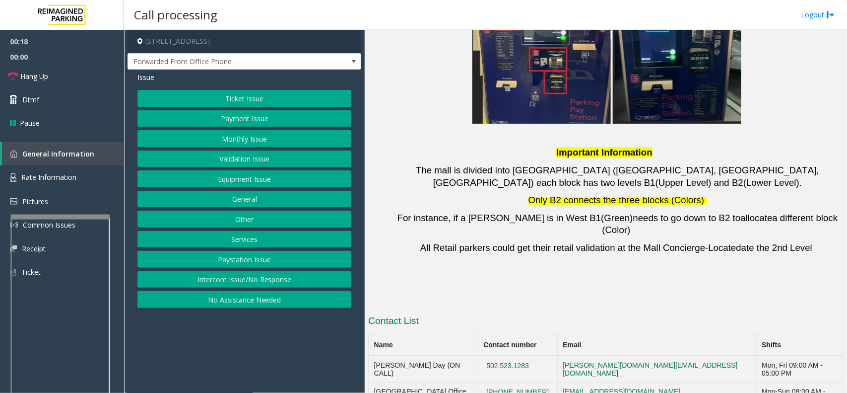
scroll to position [2102, 0]
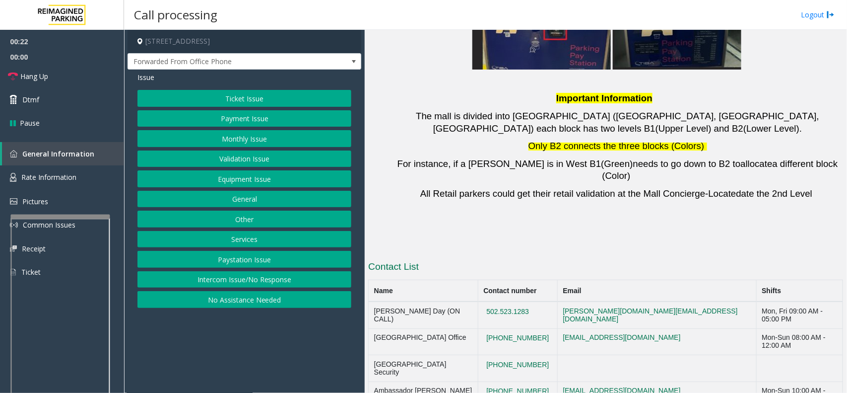
drag, startPoint x: 540, startPoint y: 231, endPoint x: 479, endPoint y: 230, distance: 60.6
click at [479, 314] on tr "[GEOGRAPHIC_DATA] Security [PHONE_NUMBER]" at bounding box center [606, 368] width 475 height 27
click at [538, 314] on td "[PHONE_NUMBER]" at bounding box center [517, 341] width 79 height 27
drag, startPoint x: 542, startPoint y: 206, endPoint x: 477, endPoint y: 206, distance: 64.5
click at [477, 314] on tr "[GEOGRAPHIC_DATA] Office [PHONE_NUMBER] [EMAIL_ADDRESS][DOMAIN_NAME] Mon-Sun 08…" at bounding box center [606, 341] width 475 height 27
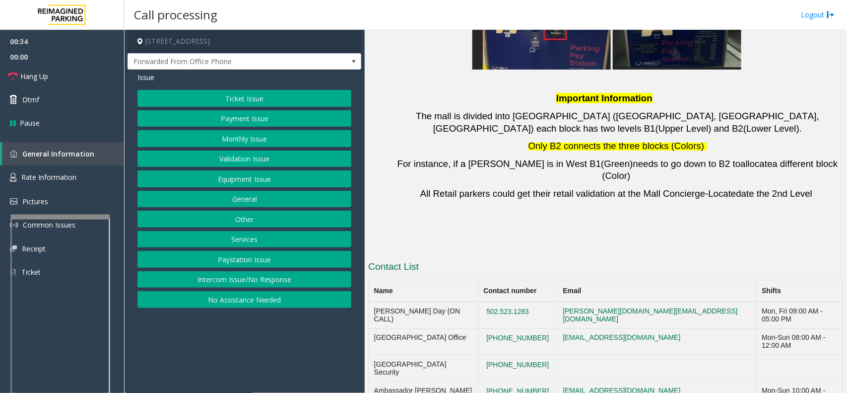
click at [267, 101] on button "Ticket Issue" at bounding box center [244, 98] width 214 height 17
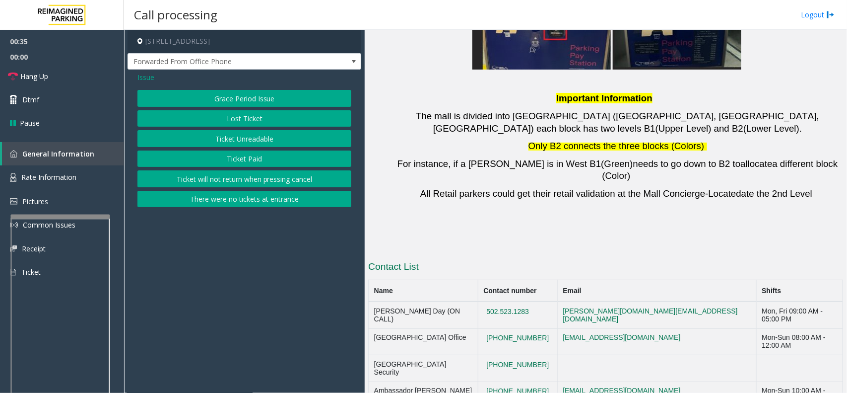
click at [268, 140] on button "Ticket Unreadable" at bounding box center [244, 138] width 214 height 17
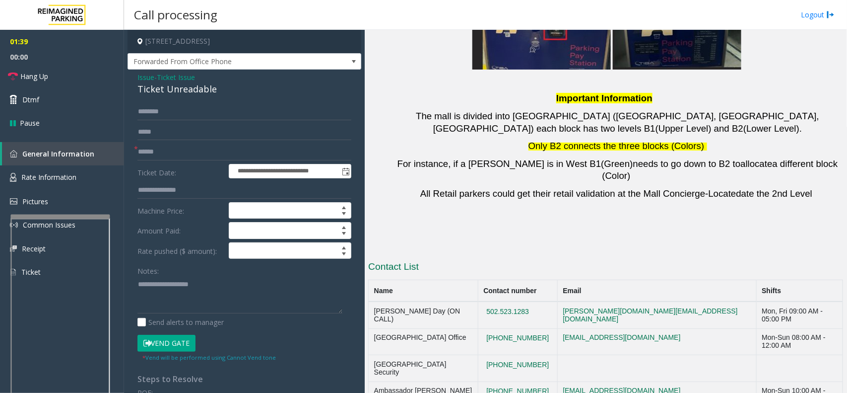
click at [542, 314] on td "[PHONE_NUMBER]" at bounding box center [517, 368] width 79 height 27
drag, startPoint x: 542, startPoint y: 227, endPoint x: 485, endPoint y: 230, distance: 56.7
click at [485, 314] on td "[PHONE_NUMBER]" at bounding box center [517, 368] width 79 height 27
drag, startPoint x: 541, startPoint y: 267, endPoint x: 473, endPoint y: 269, distance: 68.0
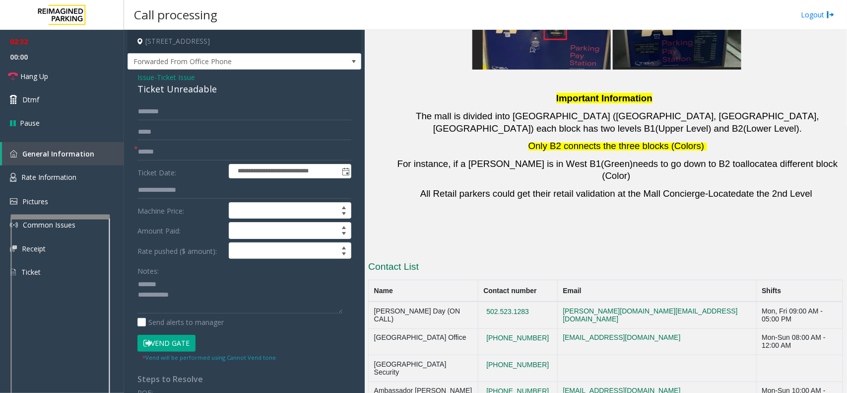
click at [170, 88] on div "Ticket Unreadable" at bounding box center [244, 88] width 214 height 13
click at [222, 303] on textarea at bounding box center [239, 294] width 205 height 37
click at [217, 294] on textarea at bounding box center [239, 294] width 205 height 37
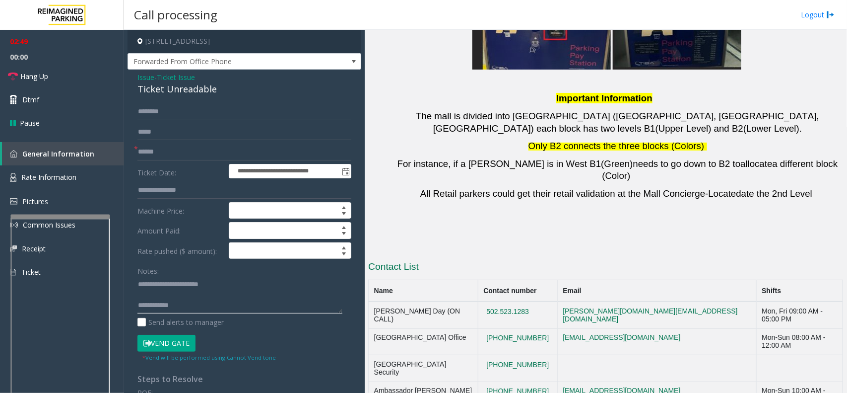
type textarea "**********"
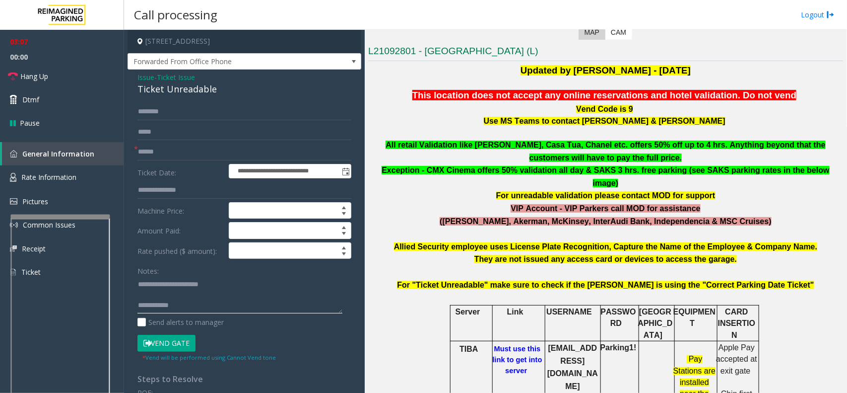
scroll to position [489, 0]
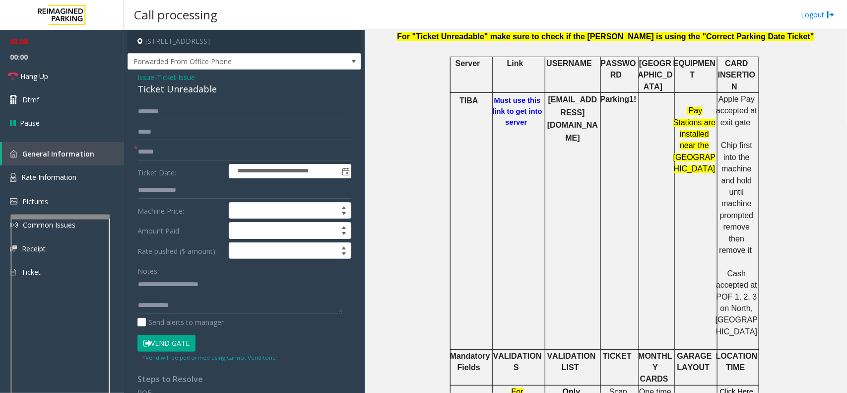
click at [87, 178] on link "Rate Information" at bounding box center [62, 177] width 124 height 24
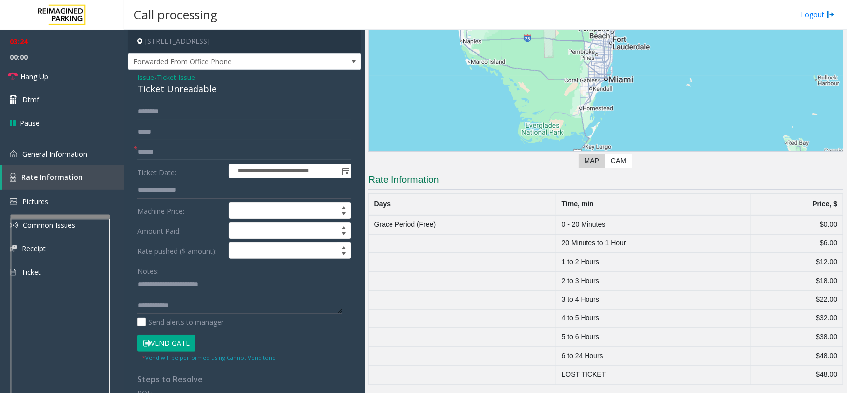
click at [152, 144] on input "text" at bounding box center [244, 151] width 214 height 17
type input "*********"
click at [221, 301] on textarea at bounding box center [239, 294] width 205 height 37
click at [86, 78] on link "Hang Up" at bounding box center [62, 76] width 124 height 23
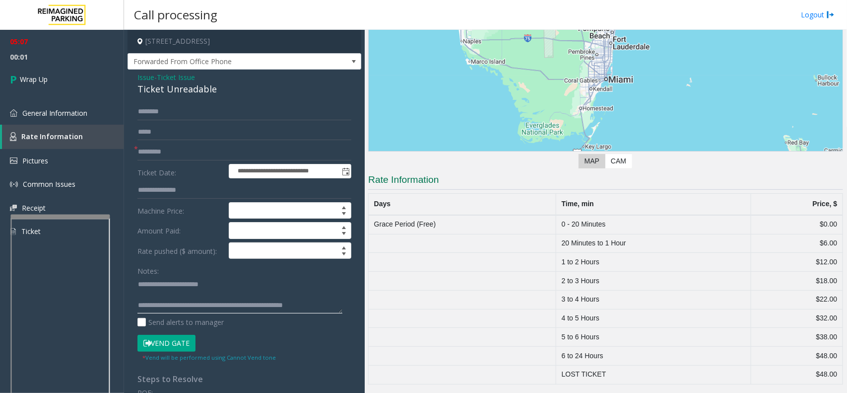
click at [226, 302] on textarea at bounding box center [239, 294] width 205 height 37
click at [338, 309] on textarea at bounding box center [239, 294] width 205 height 37
click at [333, 308] on textarea at bounding box center [239, 294] width 205 height 37
type textarea "**********"
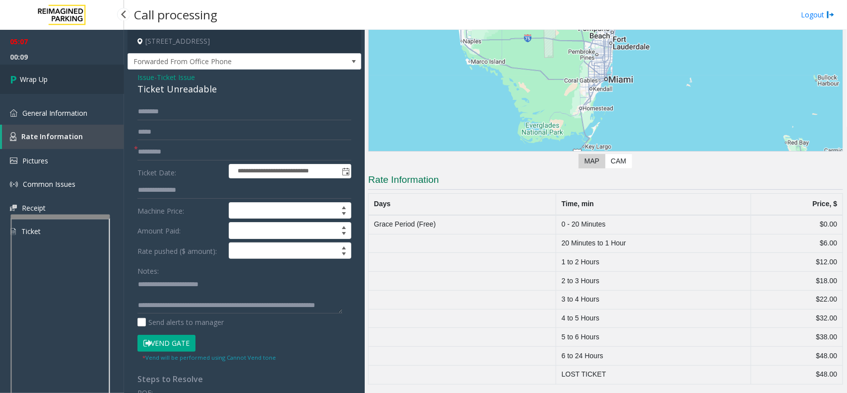
click at [25, 85] on link "Wrap Up" at bounding box center [62, 79] width 124 height 29
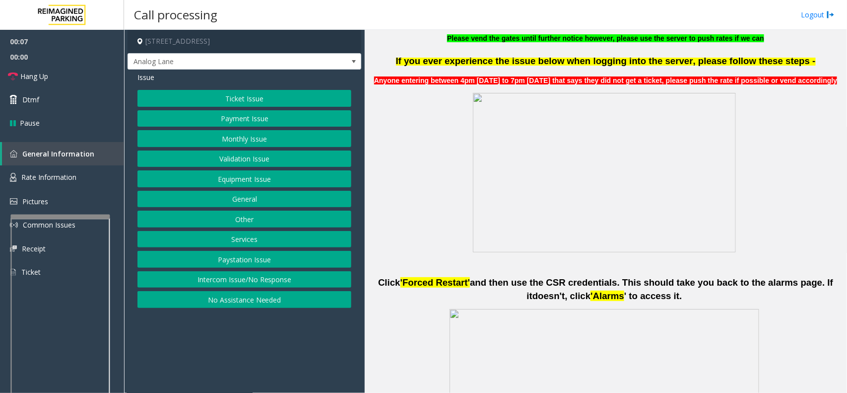
scroll to position [372, 0]
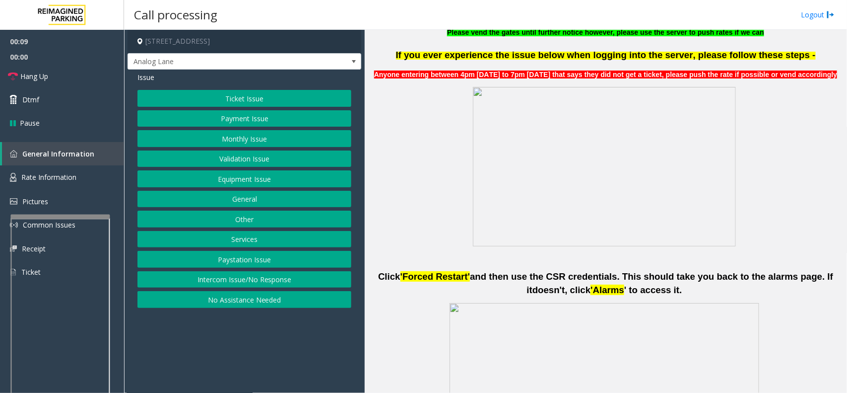
click at [269, 282] on button "Intercom Issue/No Response" at bounding box center [244, 279] width 214 height 17
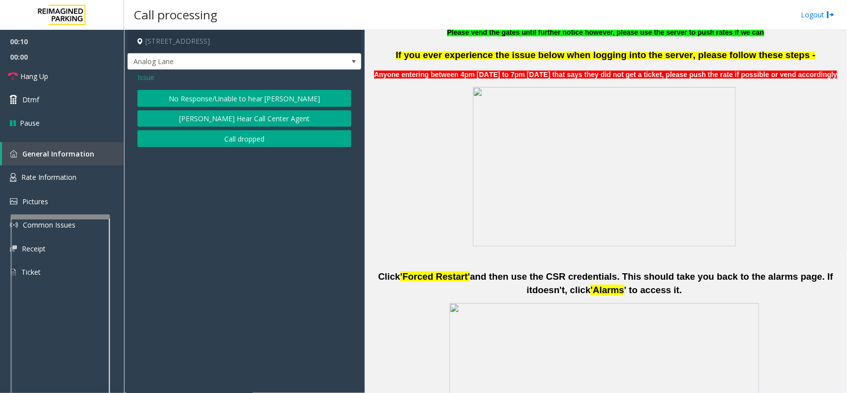
click at [251, 93] on button "No Response/Unable to hear [PERSON_NAME]" at bounding box center [244, 98] width 214 height 17
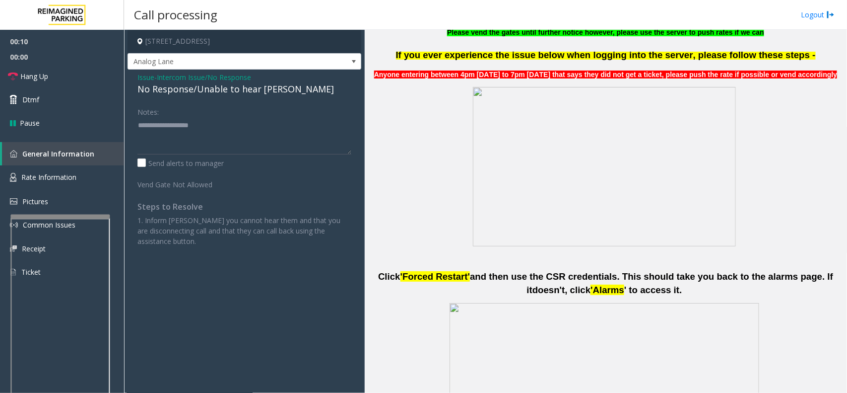
click at [249, 88] on div "No Response/Unable to hear [PERSON_NAME]" at bounding box center [244, 88] width 214 height 13
type textarea "**********"
click at [68, 68] on link "Hang Up" at bounding box center [62, 76] width 124 height 23
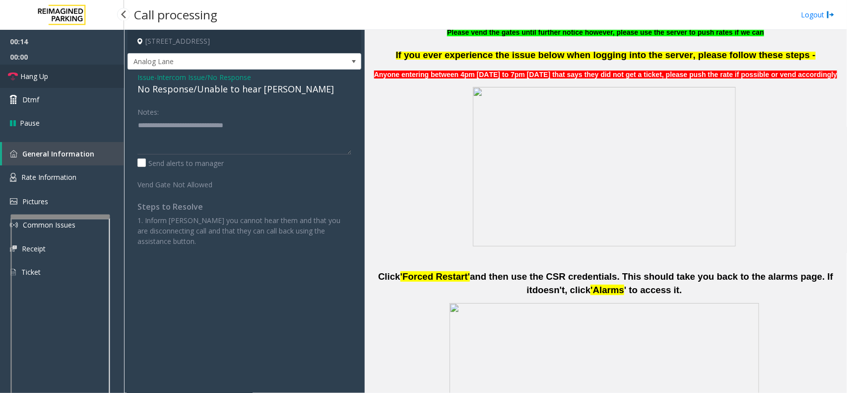
click at [68, 68] on link "Hang Up" at bounding box center [62, 76] width 124 height 23
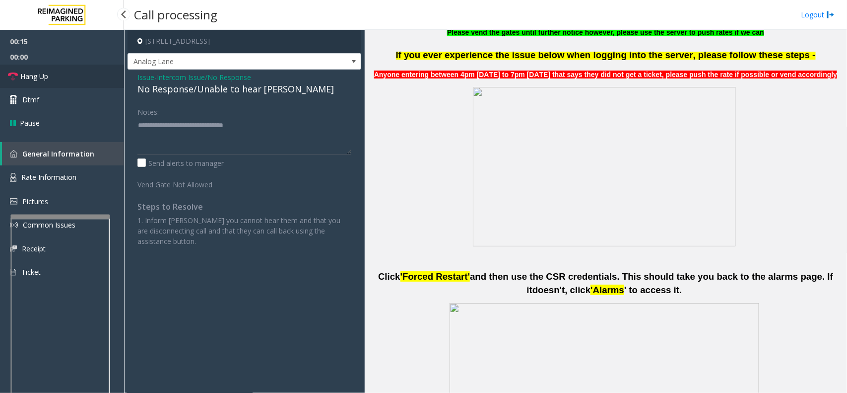
click at [68, 68] on link "Hang Up" at bounding box center [62, 76] width 124 height 23
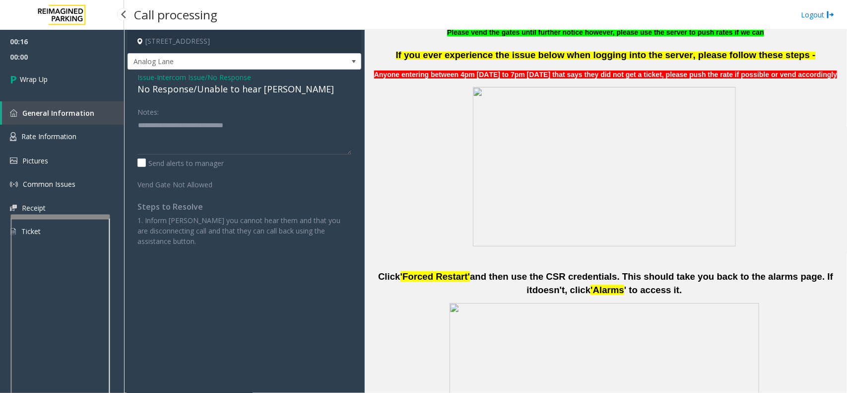
click at [68, 72] on link "Wrap Up" at bounding box center [62, 79] width 124 height 29
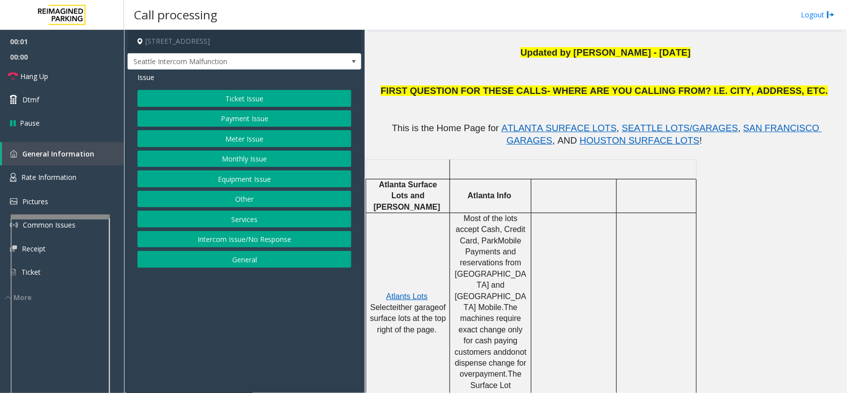
scroll to position [310, 0]
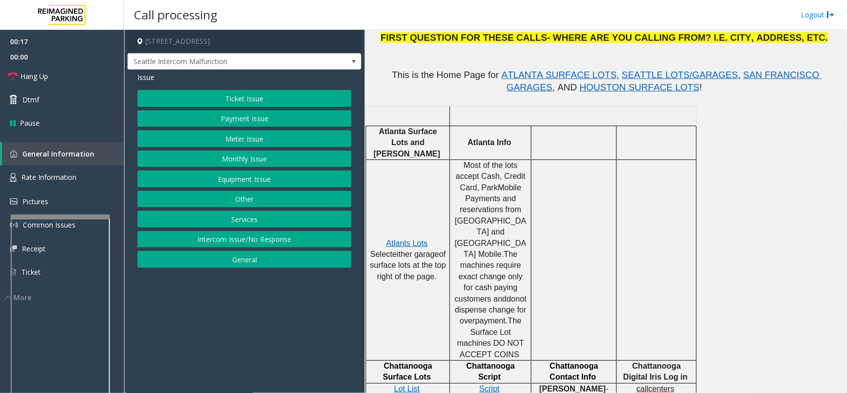
click at [274, 177] on button "Equipment Issue" at bounding box center [244, 178] width 214 height 17
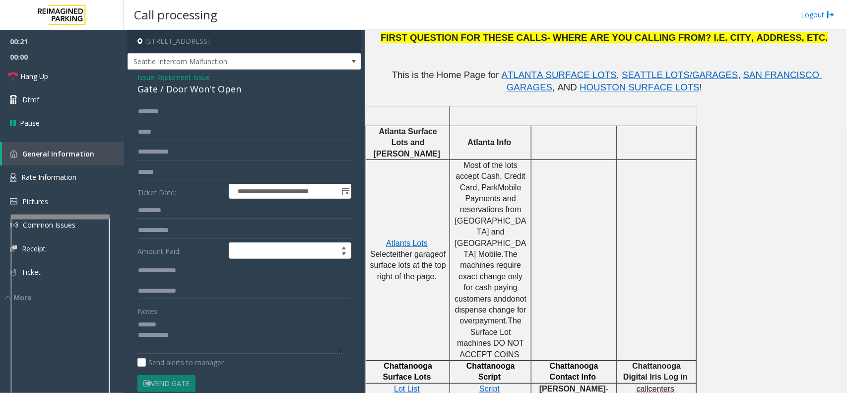
click at [197, 85] on div "Gate / Door Won't Open" at bounding box center [244, 88] width 214 height 13
click at [219, 314] on textarea at bounding box center [239, 334] width 205 height 37
click at [207, 314] on textarea at bounding box center [239, 334] width 205 height 37
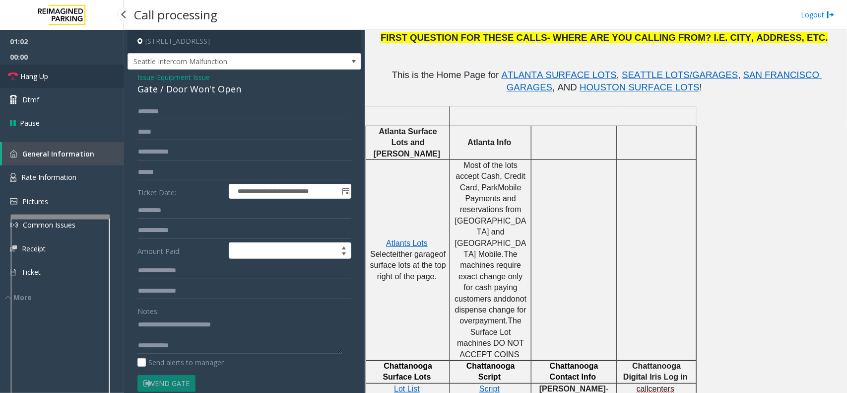
click at [63, 68] on link "Hang Up" at bounding box center [62, 76] width 124 height 23
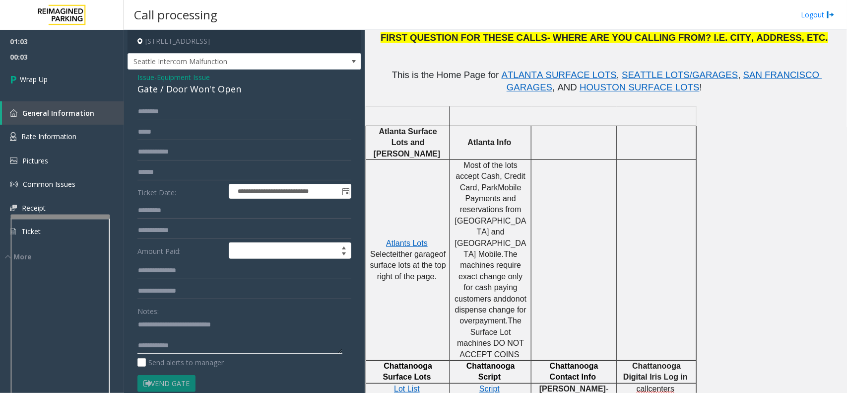
click at [200, 314] on textarea at bounding box center [239, 334] width 205 height 37
click at [212, 314] on textarea at bounding box center [239, 334] width 205 height 37
type textarea "**********"
click at [37, 76] on span "Wrap Up" at bounding box center [34, 79] width 28 height 10
click at [37, 75] on span "Wrap Up" at bounding box center [34, 79] width 28 height 10
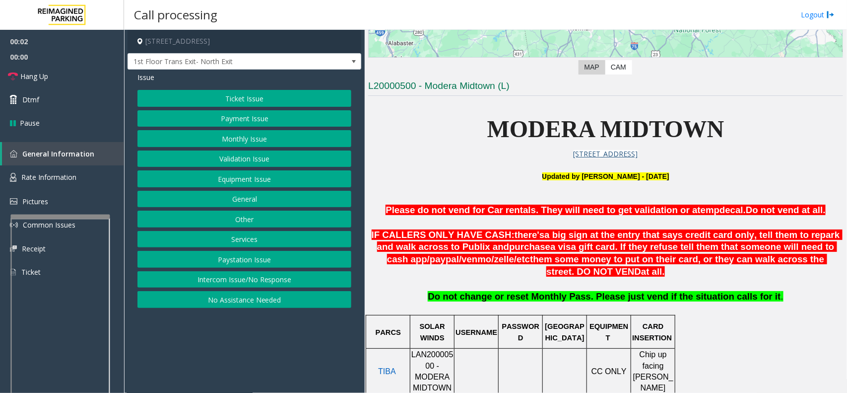
scroll to position [310, 0]
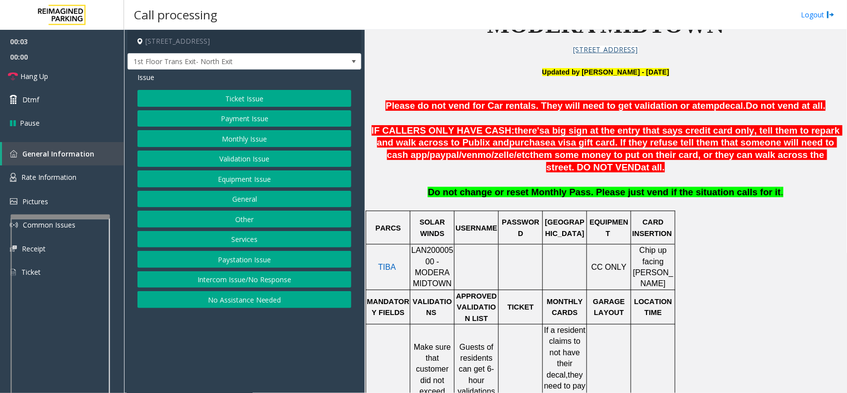
click at [440, 251] on span "LAN20000500 - MODERA MIDTOWN" at bounding box center [432, 267] width 42 height 42
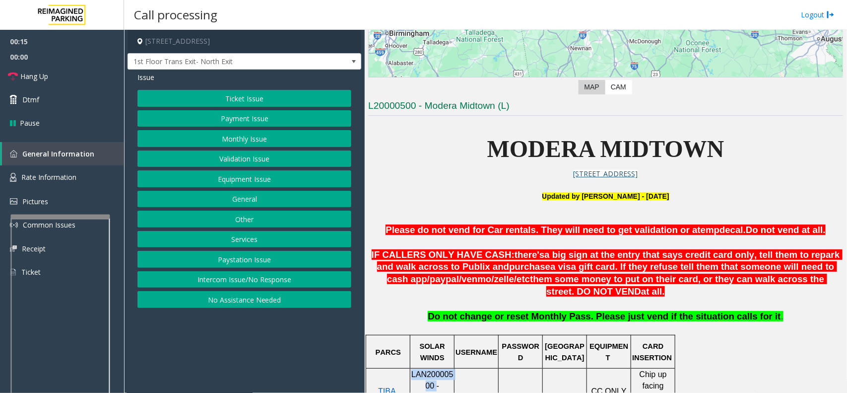
drag, startPoint x: 27, startPoint y: 107, endPoint x: 280, endPoint y: 114, distance: 253.2
click at [280, 114] on button "Payment Issue" at bounding box center [244, 118] width 214 height 17
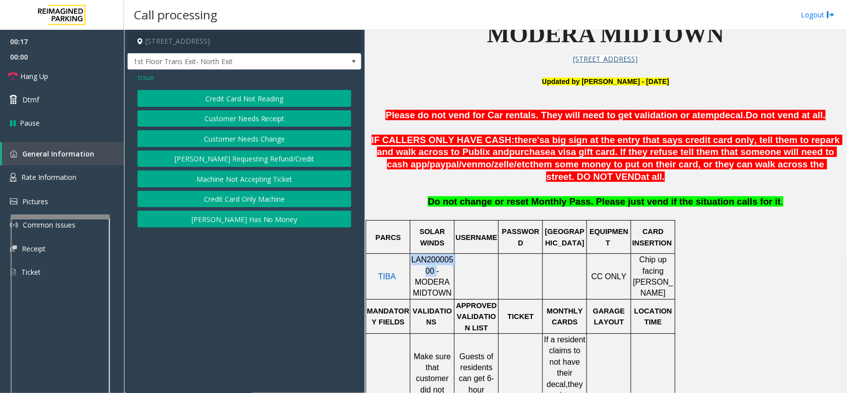
scroll to position [310, 0]
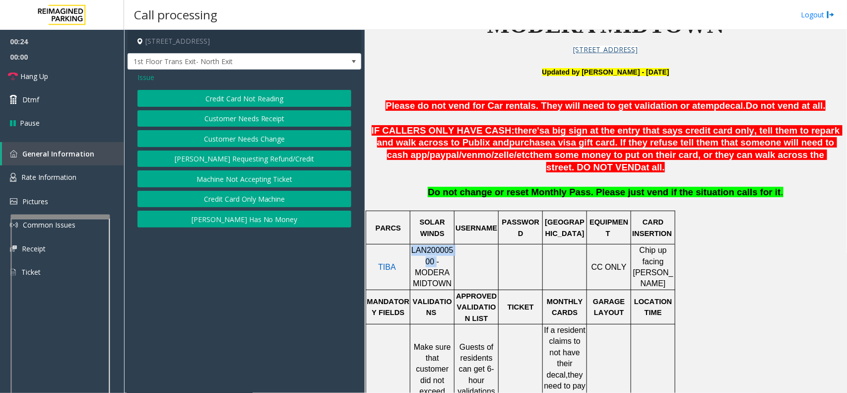
click at [277, 200] on button "Credit Card Only Machine" at bounding box center [244, 199] width 214 height 17
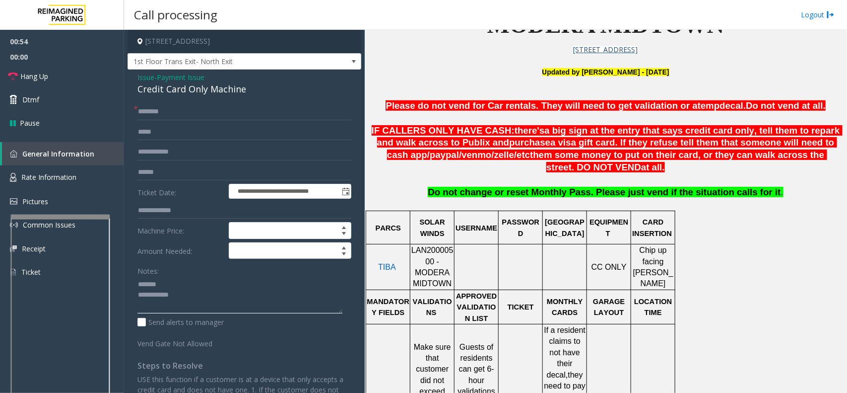
type textarea "**********"
click at [172, 113] on input "text" at bounding box center [244, 111] width 214 height 17
type input "**"
click at [181, 279] on textarea at bounding box center [239, 294] width 205 height 37
click at [200, 296] on textarea at bounding box center [239, 294] width 205 height 37
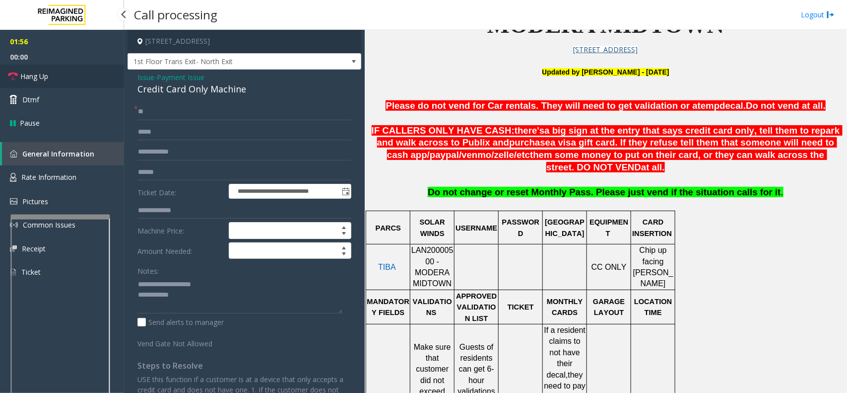
click at [94, 81] on link "Hang Up" at bounding box center [62, 76] width 124 height 23
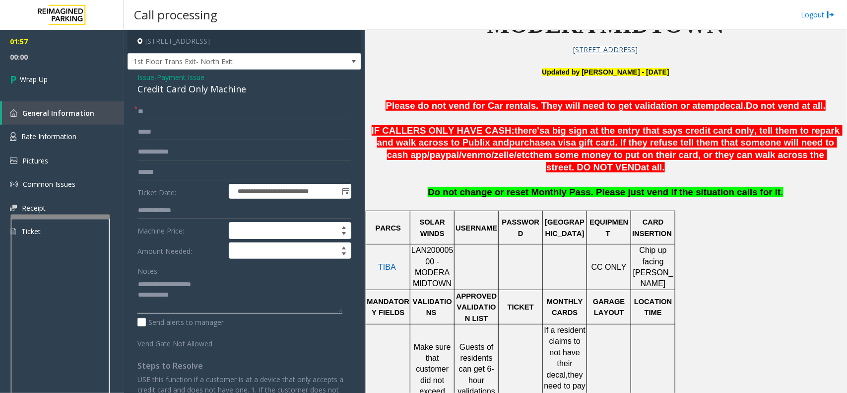
click at [192, 295] on textarea at bounding box center [239, 294] width 205 height 37
click at [237, 296] on textarea at bounding box center [239, 294] width 205 height 37
click at [319, 299] on textarea at bounding box center [239, 294] width 205 height 37
type textarea "**********"
click at [33, 72] on link "Wrap Up" at bounding box center [62, 79] width 124 height 29
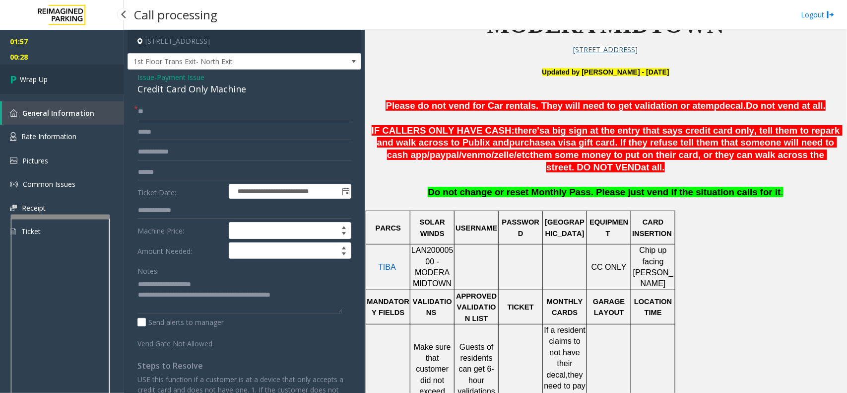
click at [33, 72] on link "Wrap Up" at bounding box center [62, 79] width 124 height 29
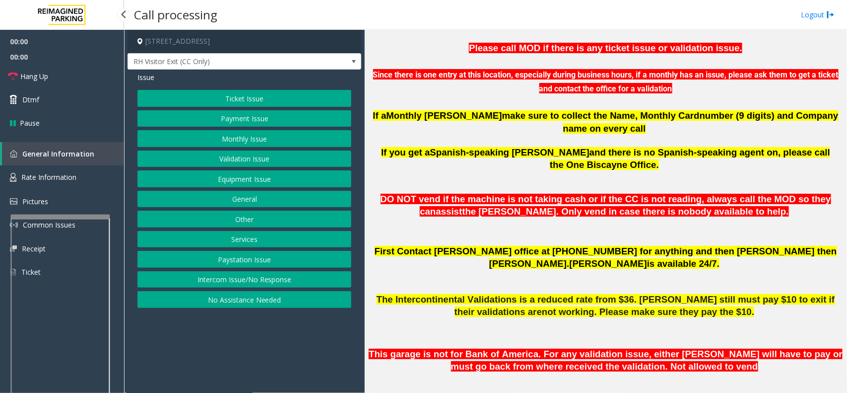
scroll to position [372, 0]
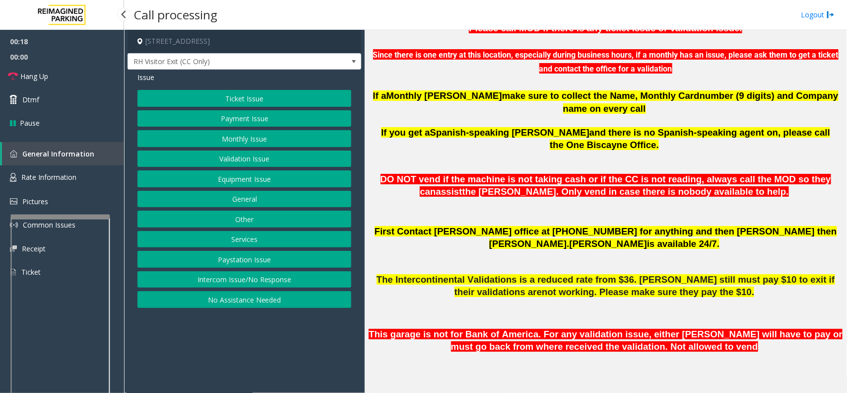
click at [254, 139] on button "Monthly Issue" at bounding box center [244, 138] width 214 height 17
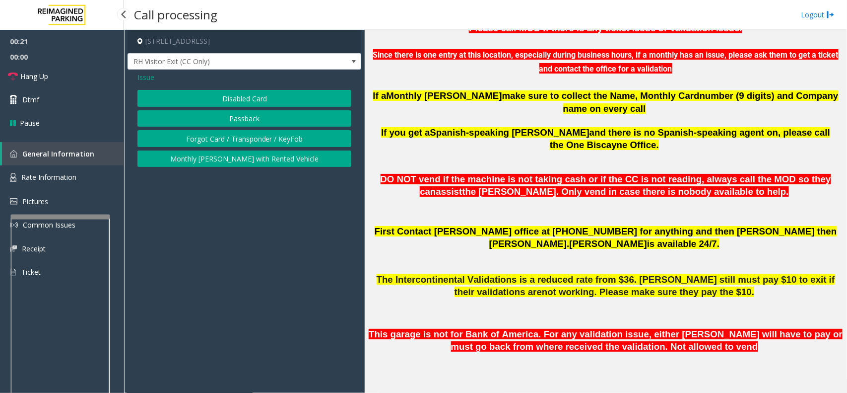
click at [265, 102] on button "Disabled Card" at bounding box center [244, 98] width 214 height 17
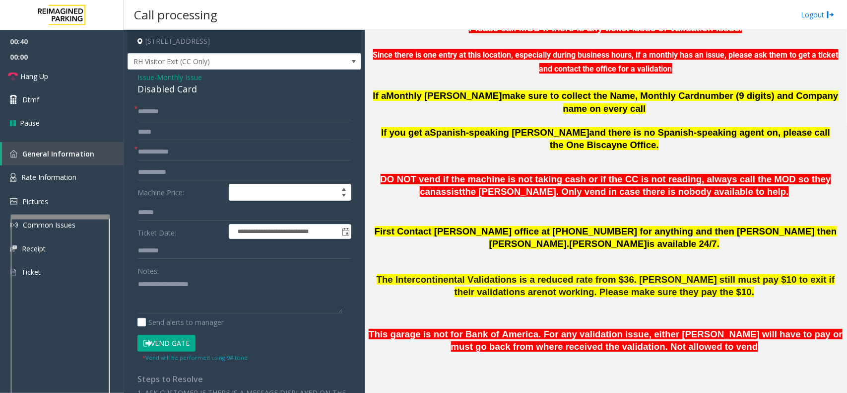
click at [200, 78] on span "Monthly Issue" at bounding box center [179, 77] width 45 height 10
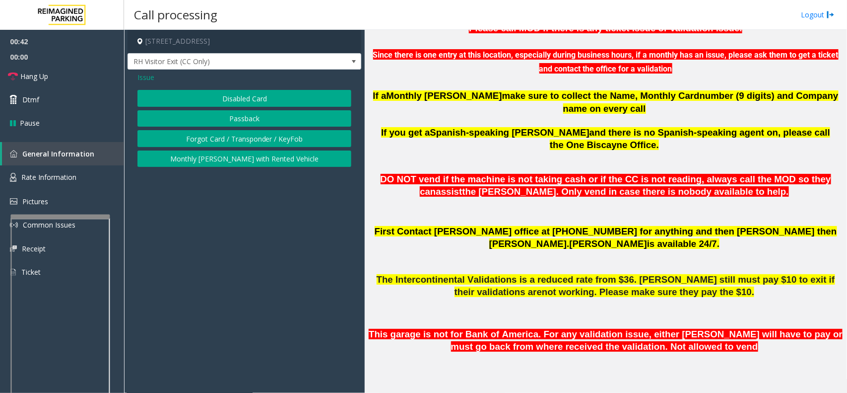
click at [150, 77] on span "Issue" at bounding box center [145, 77] width 17 height 10
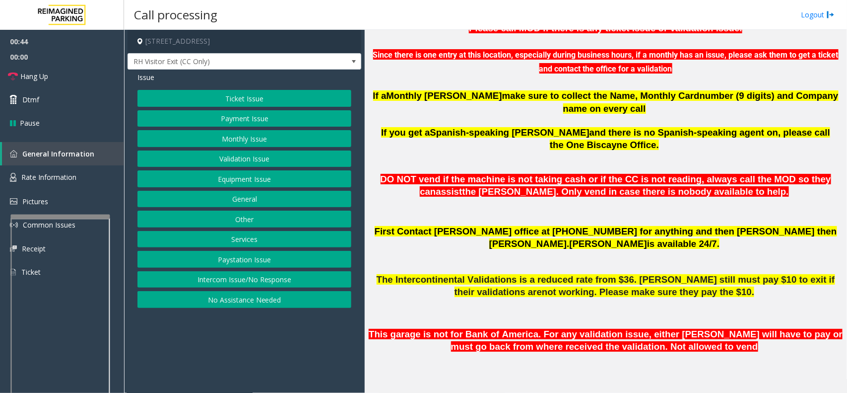
click at [290, 103] on button "Ticket Issue" at bounding box center [244, 98] width 214 height 17
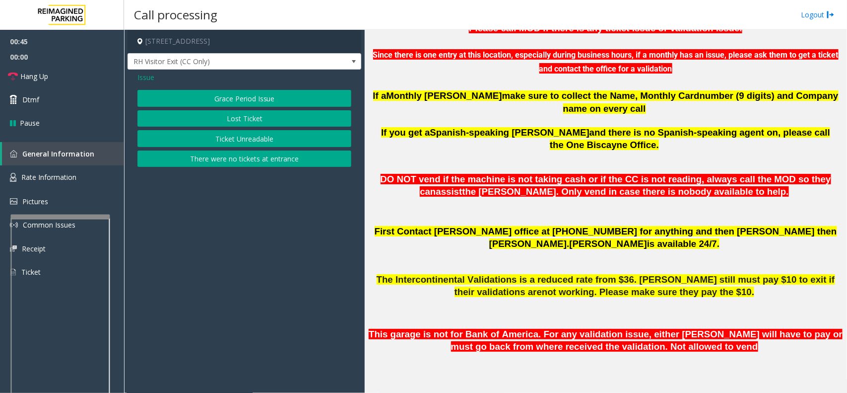
click at [285, 140] on button "Ticket Unreadable" at bounding box center [244, 138] width 214 height 17
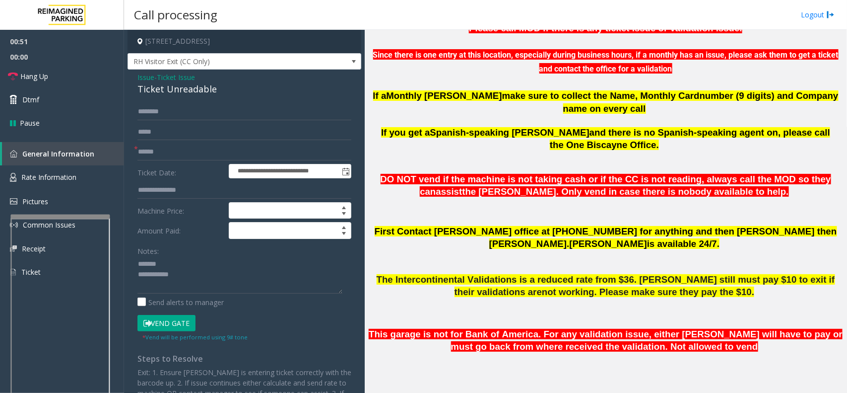
click at [177, 91] on div "Ticket Unreadable" at bounding box center [244, 88] width 214 height 13
click at [211, 279] on textarea at bounding box center [239, 274] width 205 height 37
click at [210, 281] on textarea at bounding box center [239, 274] width 205 height 37
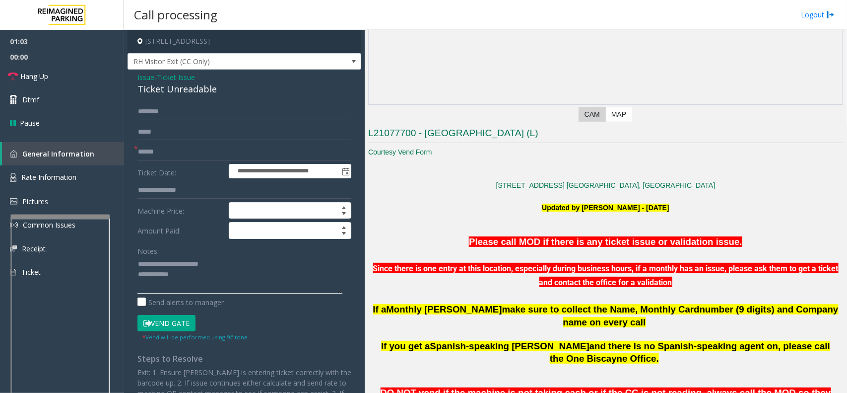
scroll to position [124, 0]
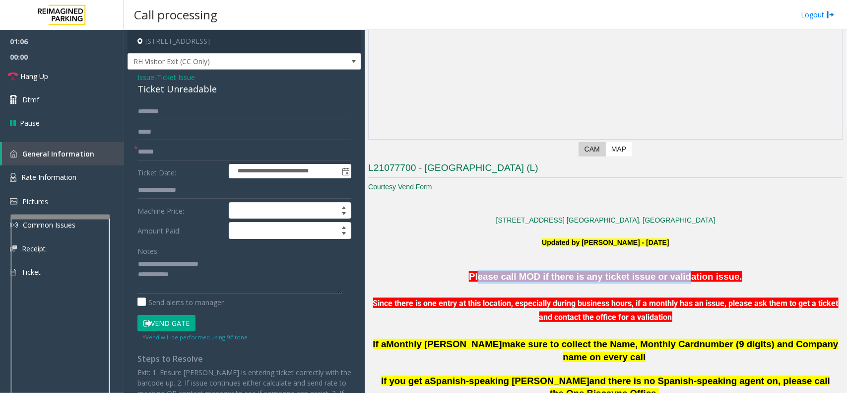
drag, startPoint x: 489, startPoint y: 276, endPoint x: 675, endPoint y: 279, distance: 185.7
click at [675, 279] on font "Please call MOD if there is any ticket issue or validation issue." at bounding box center [605, 276] width 273 height 10
click at [678, 279] on font "Please call MOD if there is any ticket issue or validation issue." at bounding box center [605, 276] width 273 height 10
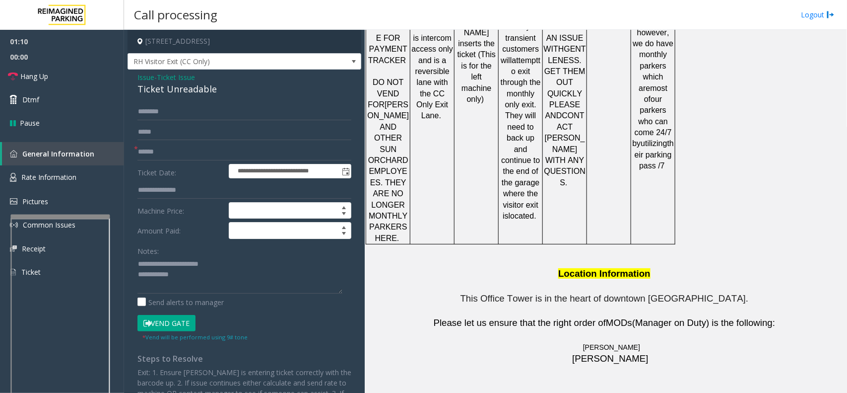
scroll to position [1649, 0]
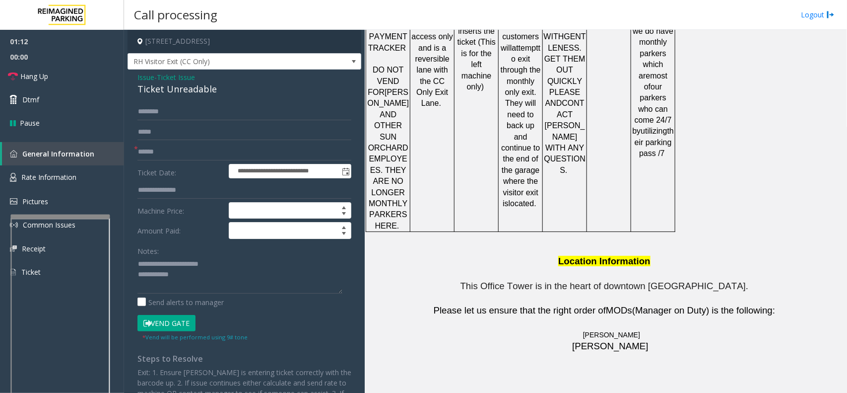
drag, startPoint x: 542, startPoint y: 291, endPoint x: 466, endPoint y: 291, distance: 76.4
drag, startPoint x: 229, startPoint y: 262, endPoint x: 182, endPoint y: 263, distance: 47.7
click at [182, 263] on textarea at bounding box center [239, 274] width 205 height 37
type textarea "**********"
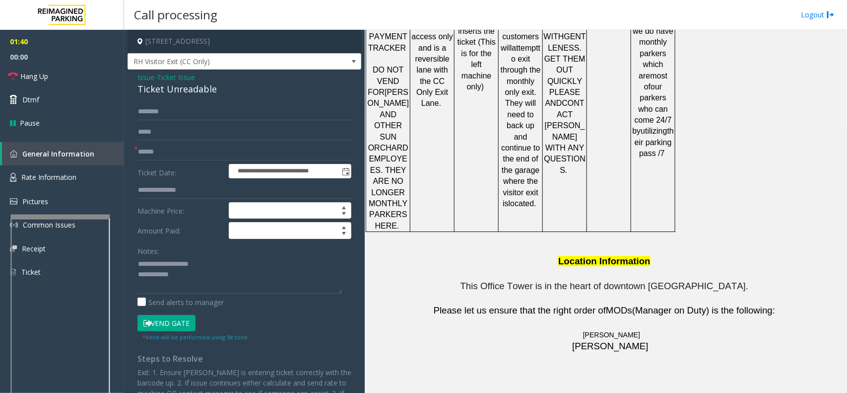
click at [146, 77] on span "Issue" at bounding box center [145, 77] width 17 height 10
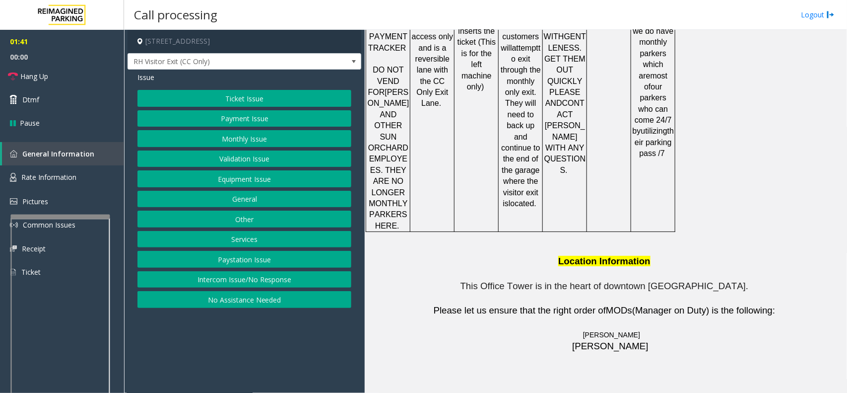
click at [244, 174] on button "Equipment Issue" at bounding box center [244, 178] width 214 height 17
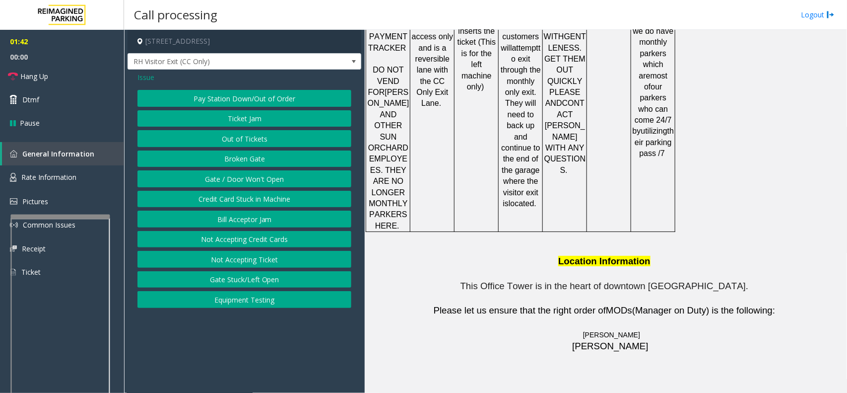
click at [259, 120] on button "Ticket Jam" at bounding box center [244, 118] width 214 height 17
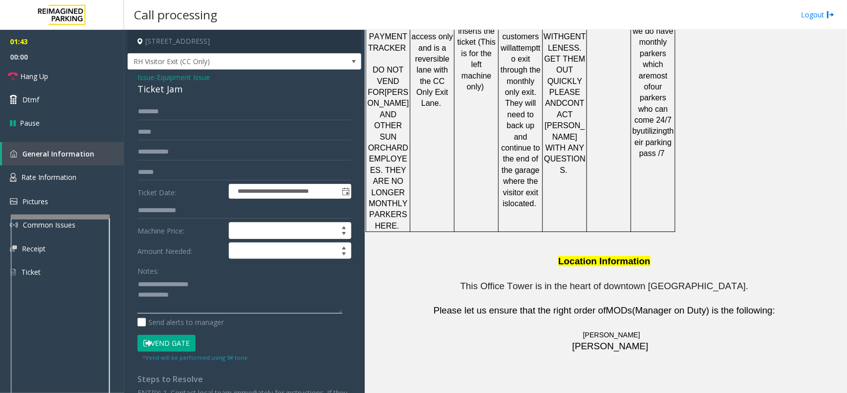
click at [189, 294] on textarea at bounding box center [239, 294] width 205 height 37
click at [177, 294] on textarea at bounding box center [239, 294] width 205 height 37
click at [320, 298] on textarea at bounding box center [239, 294] width 205 height 37
drag, startPoint x: 537, startPoint y: 334, endPoint x: 482, endPoint y: 338, distance: 54.7
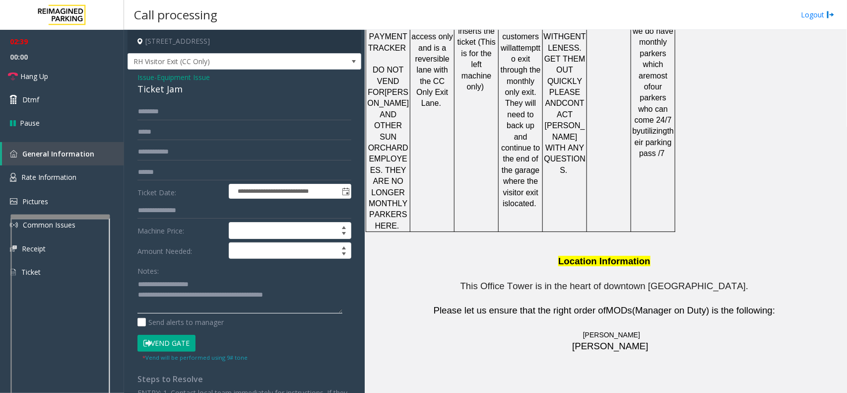
click at [303, 295] on textarea at bounding box center [239, 294] width 205 height 37
click at [180, 112] on input "text" at bounding box center [244, 111] width 214 height 17
click at [305, 296] on textarea at bounding box center [239, 294] width 205 height 37
click at [60, 73] on link "Hang Up" at bounding box center [62, 76] width 124 height 23
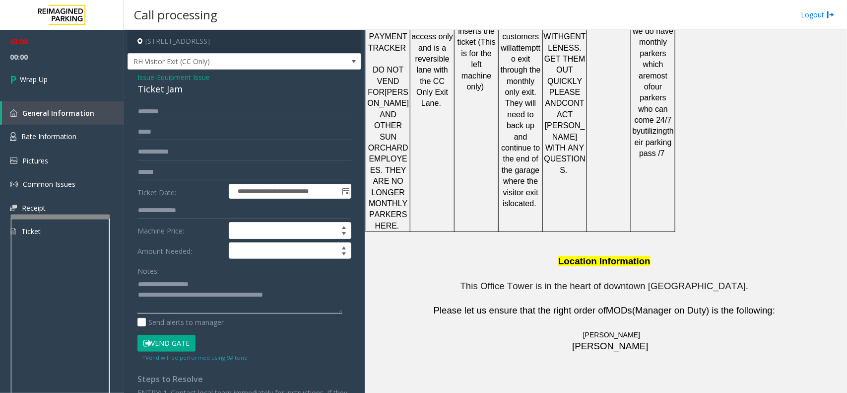
click at [301, 296] on textarea at bounding box center [239, 294] width 205 height 37
type textarea "**********"
click at [97, 85] on link "Wrap Up" at bounding box center [62, 79] width 124 height 29
click at [98, 85] on link "Wrap Up" at bounding box center [62, 79] width 124 height 29
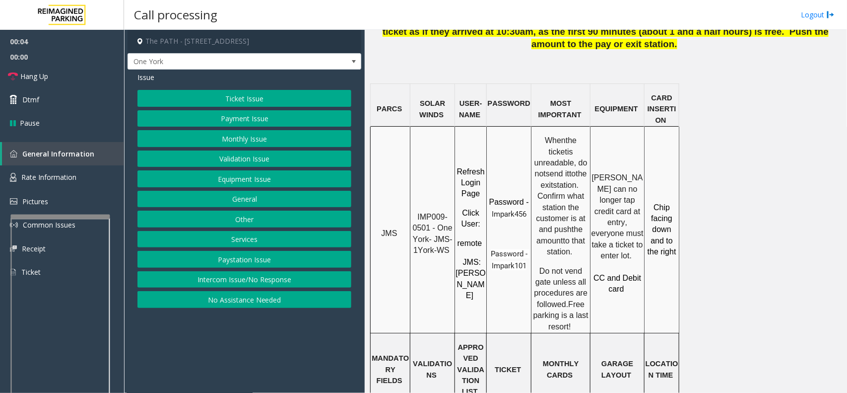
scroll to position [807, 0]
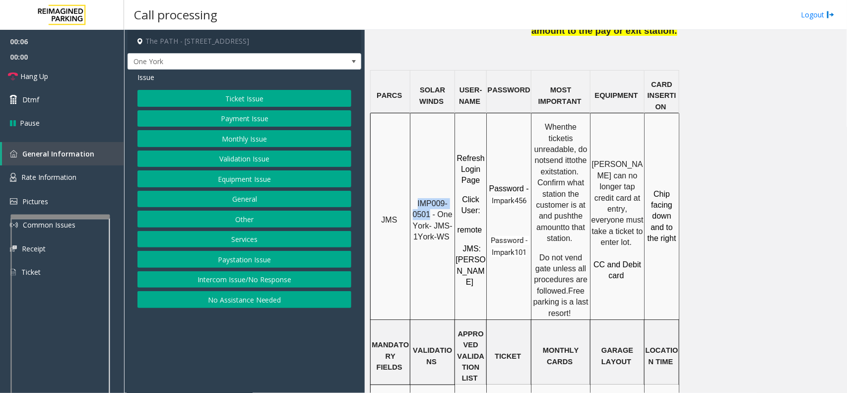
drag, startPoint x: 430, startPoint y: 140, endPoint x: 418, endPoint y: 130, distance: 16.2
click at [418, 198] on p "IMP009-0501 - One York- JMS-1York-WS" at bounding box center [432, 220] width 43 height 45
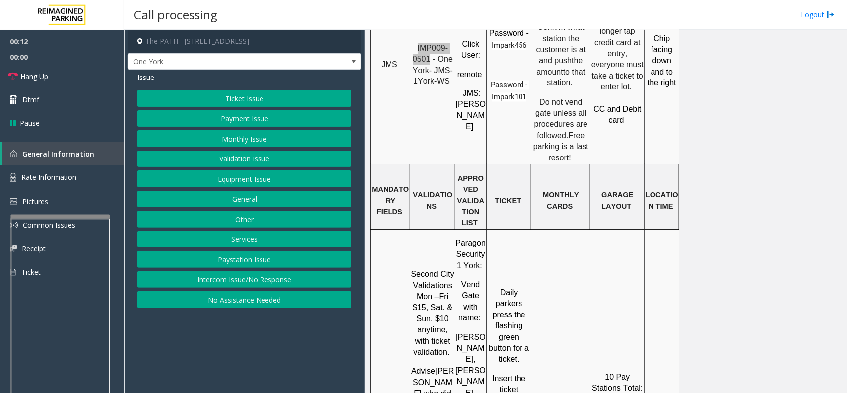
scroll to position [993, 0]
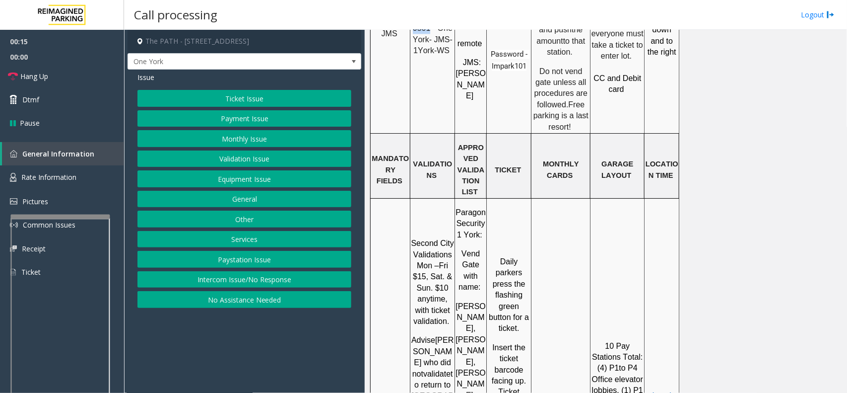
click at [245, 98] on button "Ticket Issue" at bounding box center [244, 98] width 214 height 17
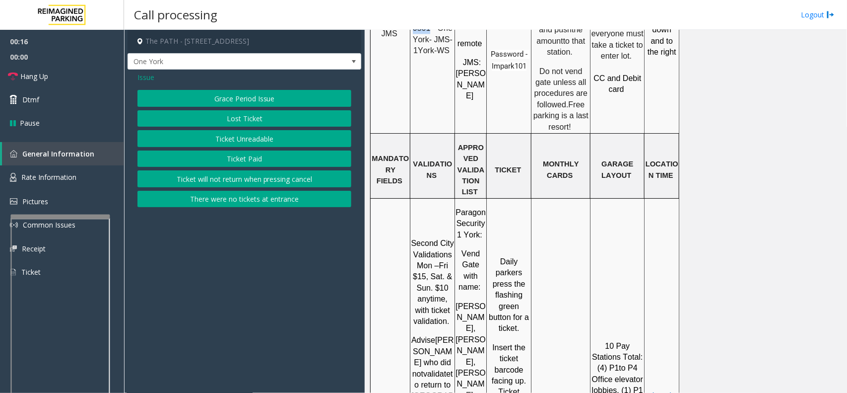
click at [244, 139] on button "Ticket Unreadable" at bounding box center [244, 138] width 214 height 17
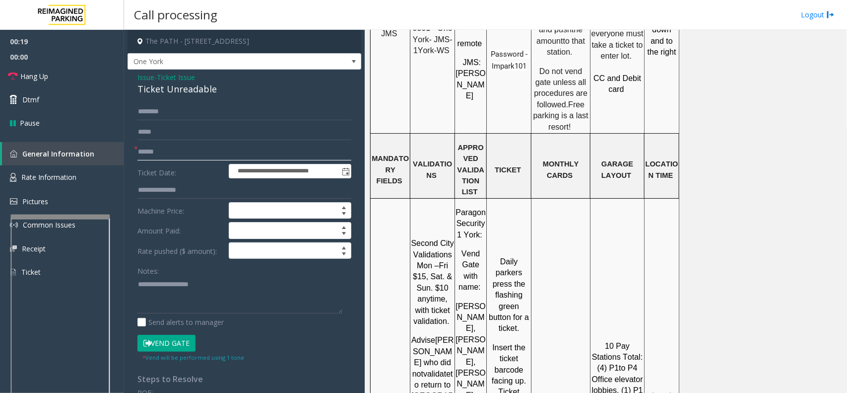
click at [195, 154] on input "text" at bounding box center [244, 151] width 214 height 17
type input "******"
drag, startPoint x: 176, startPoint y: 152, endPoint x: 103, endPoint y: 152, distance: 73.0
click at [103, 152] on app-root "**********" at bounding box center [423, 196] width 847 height 393
click at [176, 80] on span "Ticket Issue" at bounding box center [176, 77] width 38 height 10
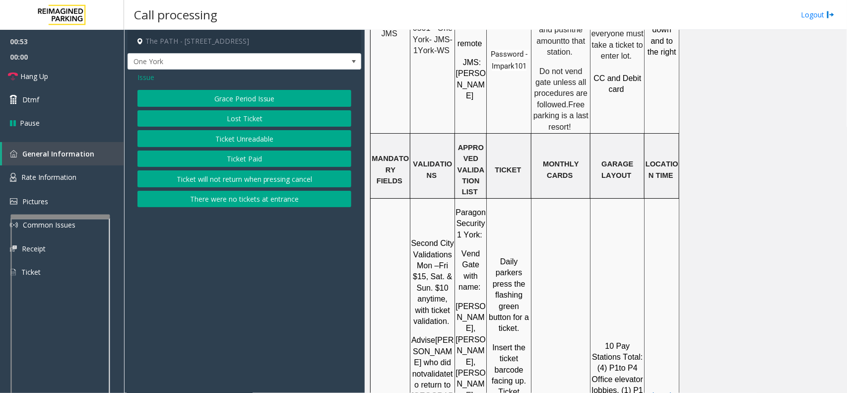
click at [242, 162] on button "Ticket Paid" at bounding box center [244, 158] width 214 height 17
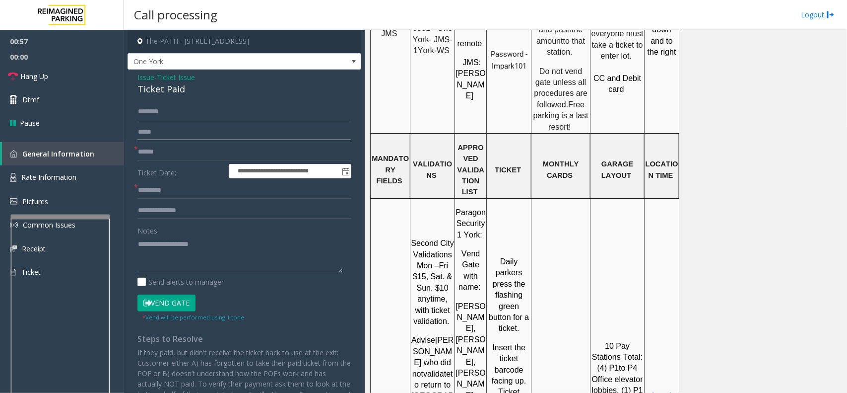
drag, startPoint x: 155, startPoint y: 245, endPoint x: 154, endPoint y: 124, distance: 120.6
click at [154, 124] on input "text" at bounding box center [244, 132] width 214 height 17
click at [163, 152] on input "text" at bounding box center [244, 151] width 214 height 17
paste input "******"
type input "******"
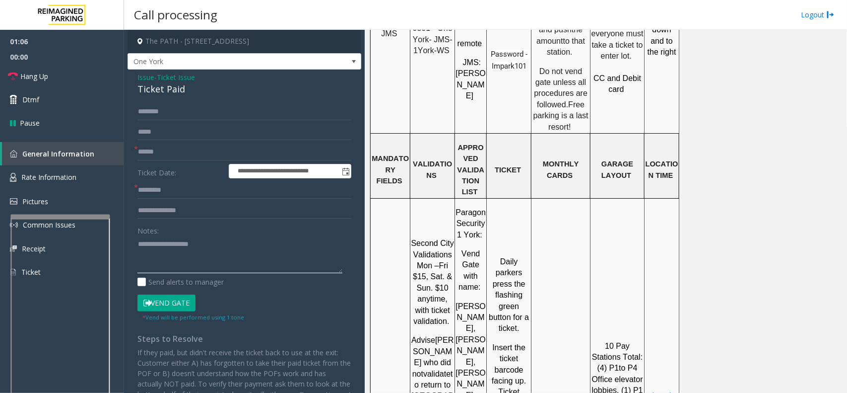
click at [169, 240] on textarea at bounding box center [239, 254] width 205 height 37
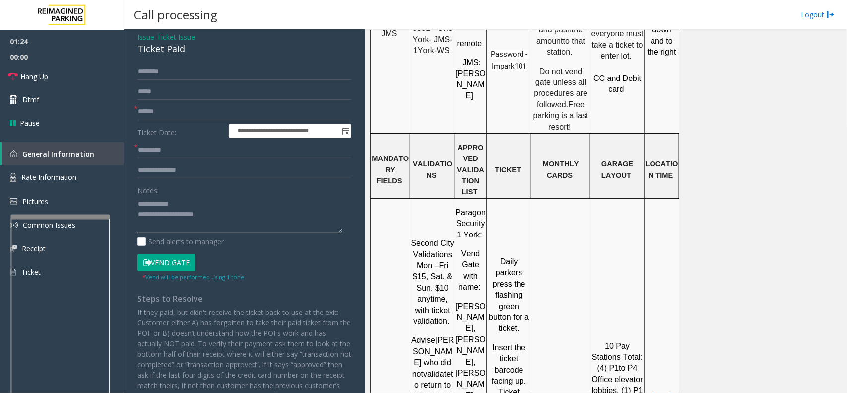
scroll to position [62, 0]
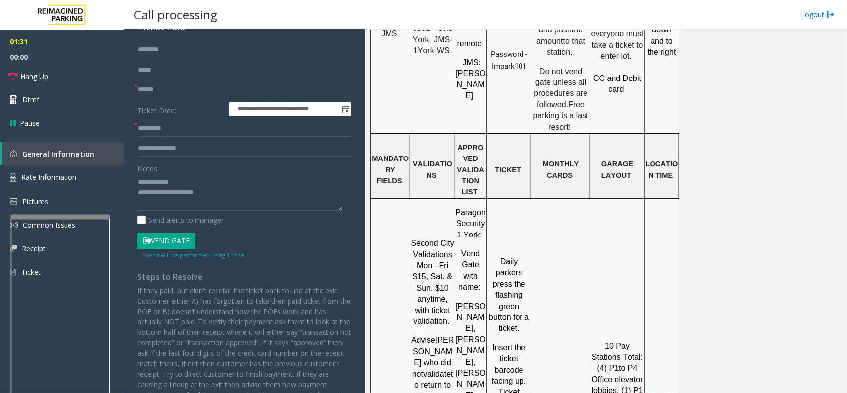
click at [195, 192] on textarea at bounding box center [239, 192] width 205 height 37
type textarea "**********"
click at [165, 123] on input "text" at bounding box center [244, 128] width 214 height 17
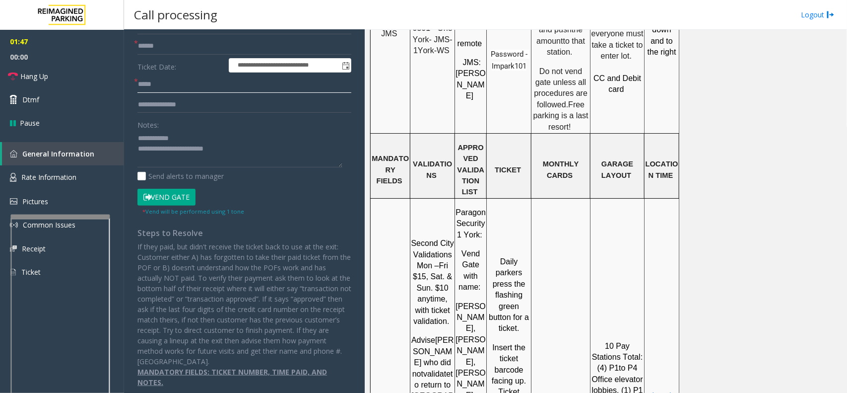
scroll to position [110, 0]
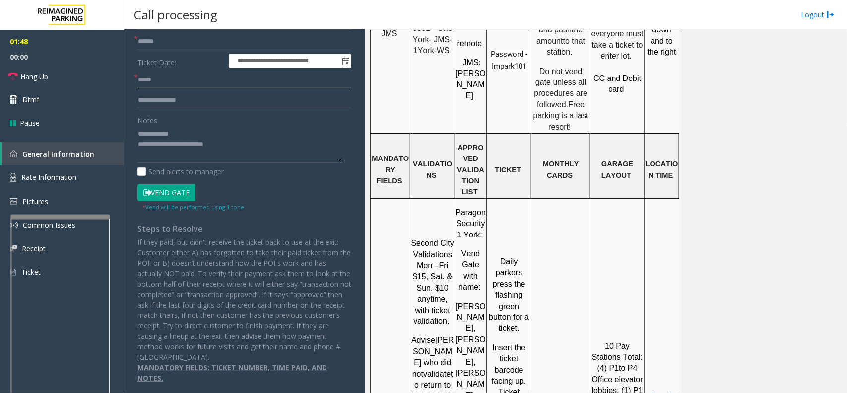
type input "*****"
click at [224, 140] on textarea at bounding box center [239, 144] width 205 height 37
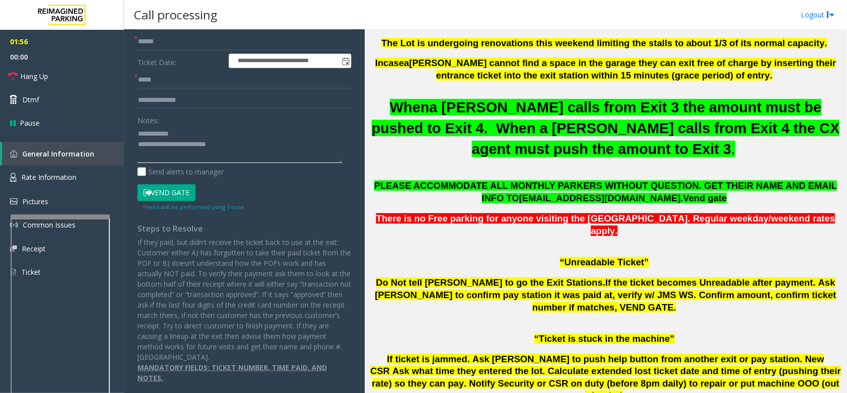
scroll to position [682, 0]
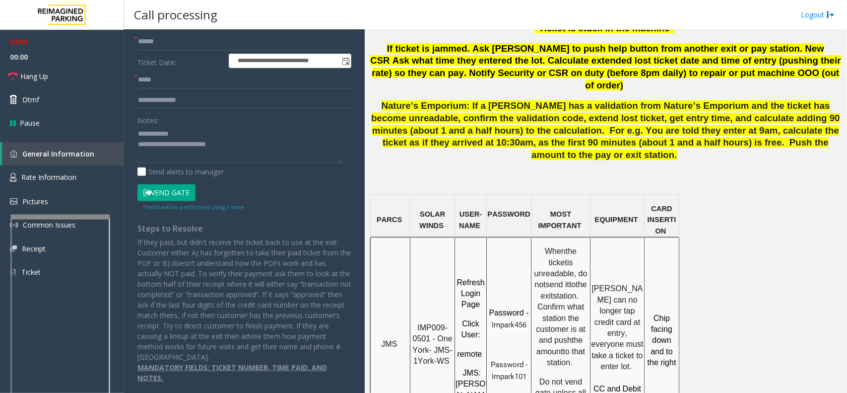
click at [174, 191] on button "Vend Gate" at bounding box center [166, 192] width 58 height 17
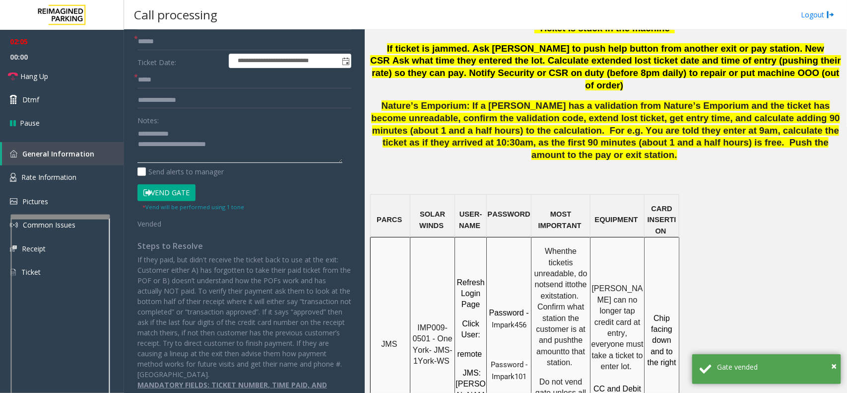
click at [212, 146] on textarea at bounding box center [239, 144] width 205 height 37
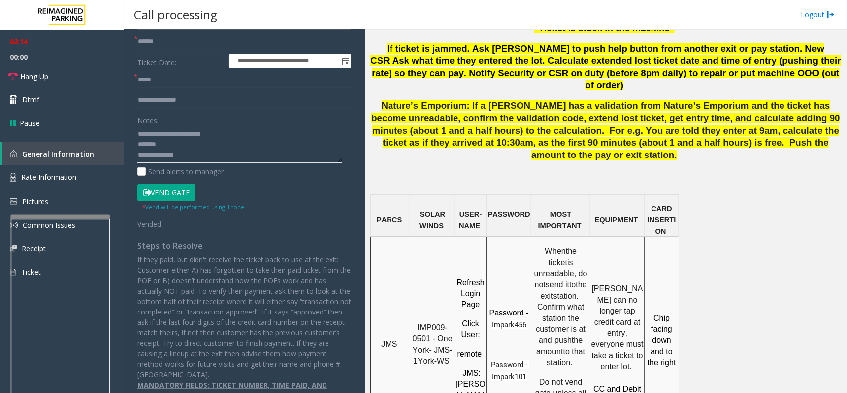
scroll to position [18, 0]
click at [168, 137] on textarea at bounding box center [239, 144] width 205 height 37
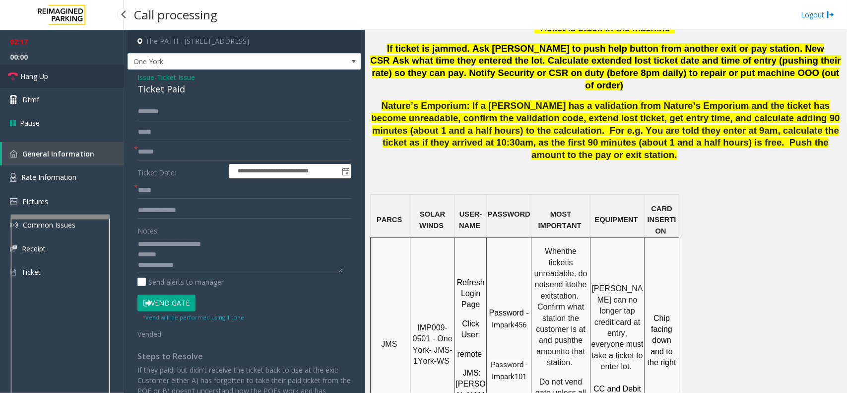
click at [72, 67] on link "Hang Up" at bounding box center [62, 76] width 124 height 23
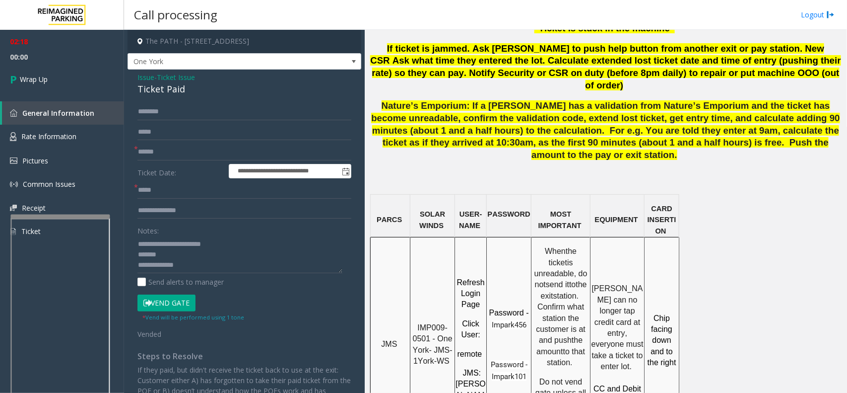
click at [156, 88] on div "Ticket Paid" at bounding box center [244, 88] width 214 height 13
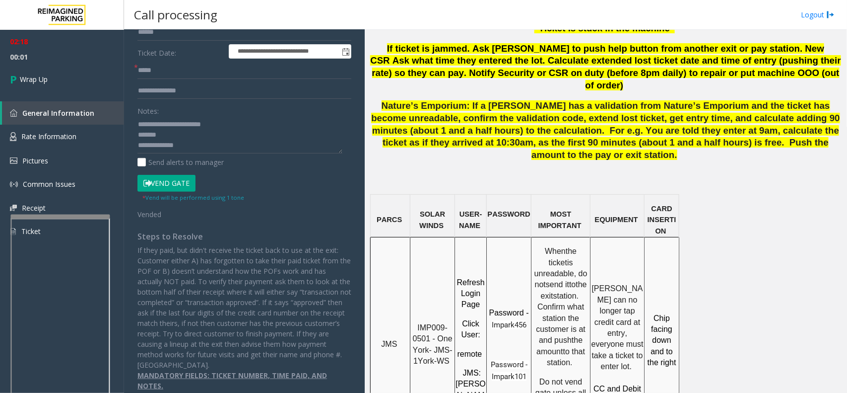
scroll to position [124, 0]
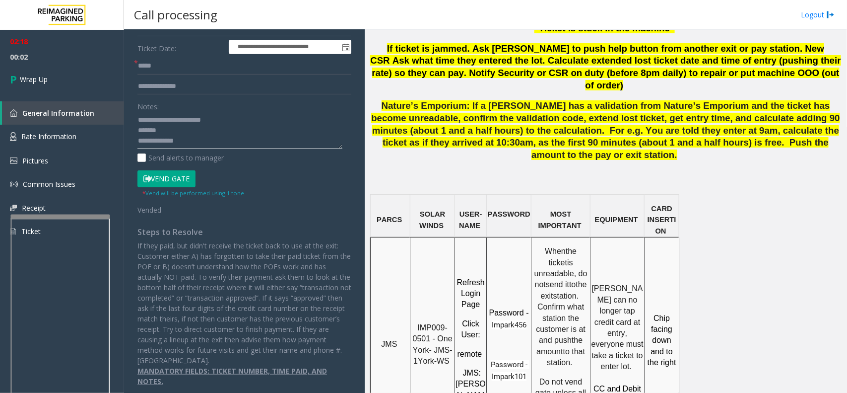
click at [166, 125] on textarea at bounding box center [239, 130] width 205 height 37
paste textarea "**********"
click at [182, 136] on textarea at bounding box center [239, 130] width 205 height 37
paste textarea "**********"
type textarea "**********"
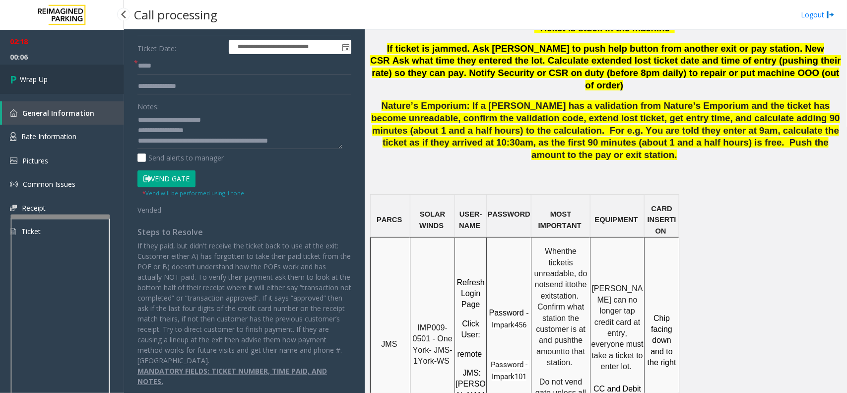
click at [55, 68] on link "Wrap Up" at bounding box center [62, 79] width 124 height 29
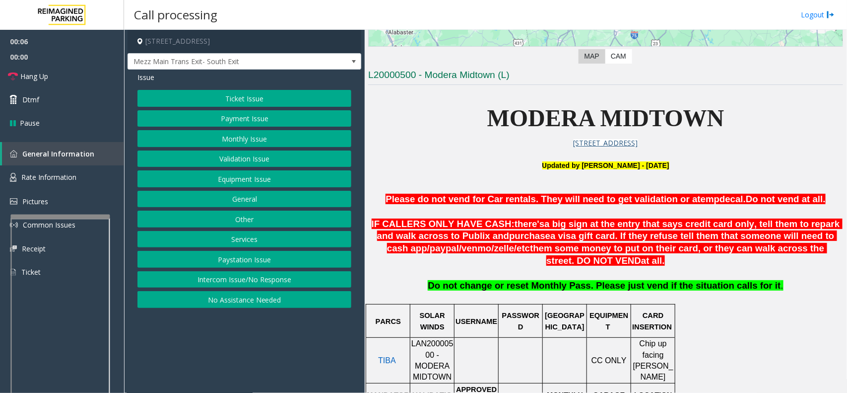
scroll to position [248, 0]
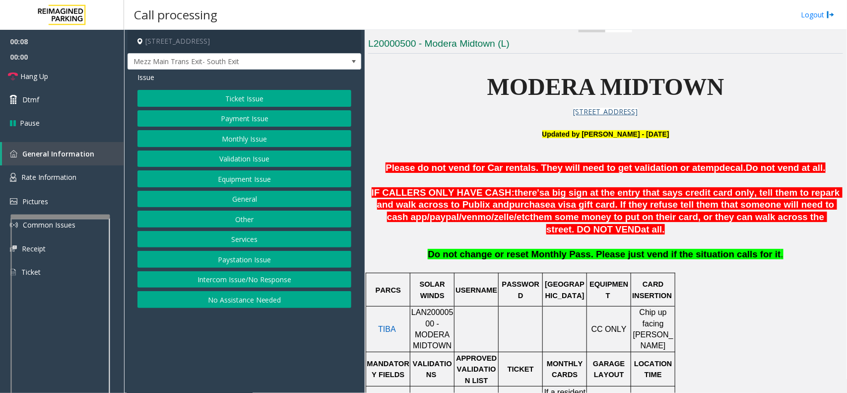
click at [432, 314] on span "LAN20000500 - MODERA MIDTOWN" at bounding box center [432, 329] width 42 height 42
click at [433, 314] on span "LAN20000500 - MODERA MIDTOWN" at bounding box center [432, 329] width 42 height 42
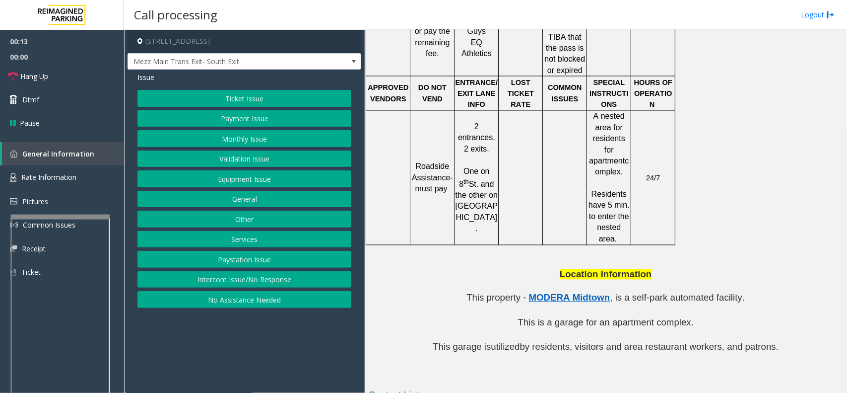
scroll to position [901, 0]
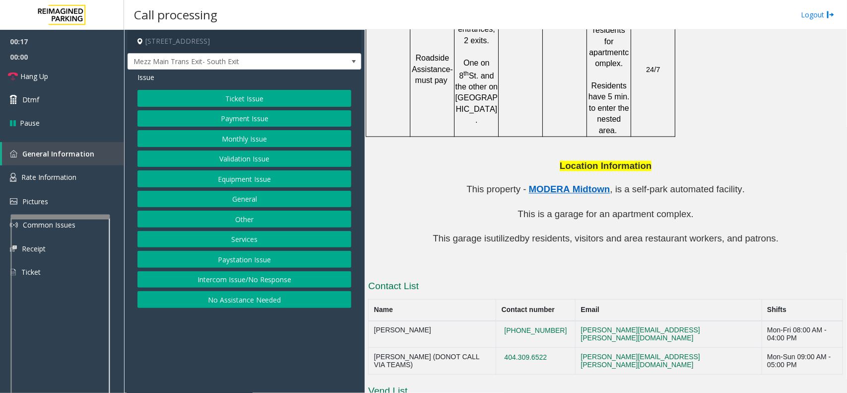
drag, startPoint x: 577, startPoint y: 282, endPoint x: 519, endPoint y: 282, distance: 58.6
click at [519, 314] on tr "[PERSON_NAME] [PHONE_NUMBER] [PERSON_NAME][EMAIL_ADDRESS][PERSON_NAME][DOMAIN_N…" at bounding box center [606, 334] width 475 height 27
click at [252, 172] on button "Equipment Issue" at bounding box center [244, 178] width 214 height 17
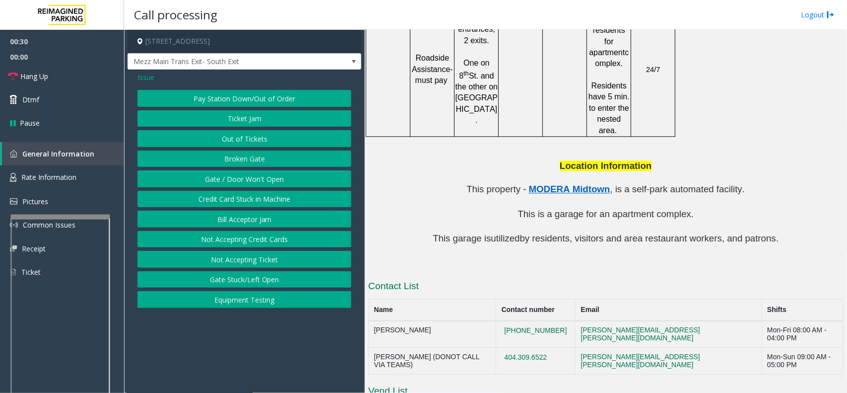
click at [255, 201] on button "Credit Card Stuck in Machine" at bounding box center [244, 199] width 214 height 17
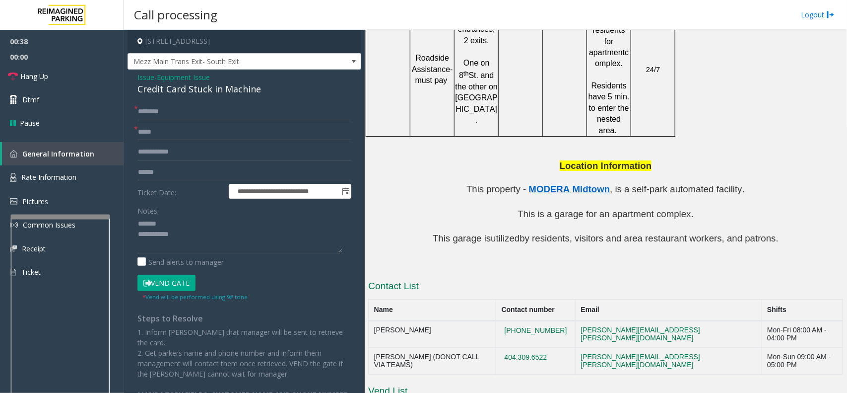
click at [178, 86] on div "Credit Card Stuck in Machine" at bounding box center [244, 88] width 214 height 13
click at [152, 236] on textarea at bounding box center [239, 234] width 205 height 37
click at [200, 236] on textarea at bounding box center [239, 234] width 205 height 37
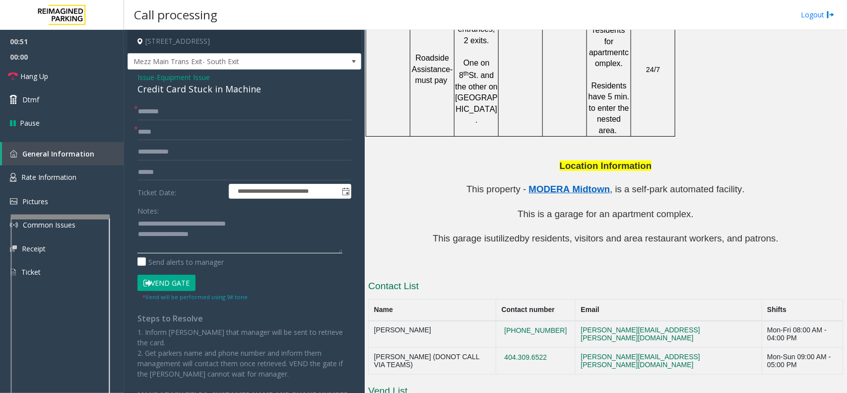
type textarea "**********"
drag, startPoint x: 581, startPoint y: 304, endPoint x: 527, endPoint y: 303, distance: 54.1
click at [527, 314] on td "404.309.6522" at bounding box center [535, 360] width 79 height 27
click at [170, 102] on div "**********" at bounding box center [245, 244] width 234 height 350
click at [170, 112] on input "text" at bounding box center [244, 111] width 214 height 17
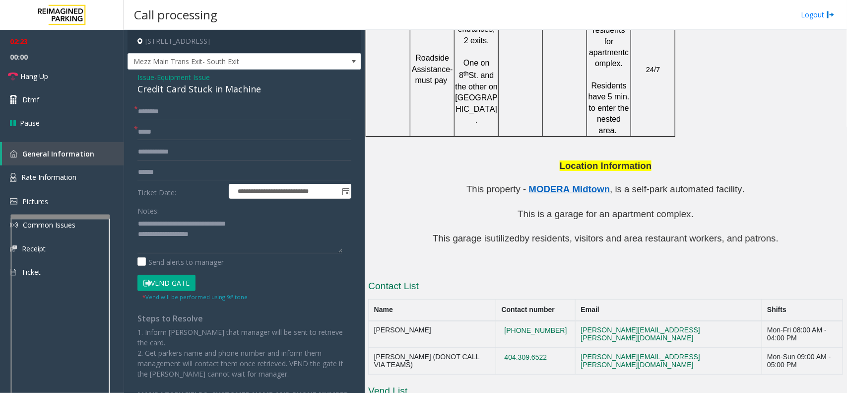
drag, startPoint x: 760, startPoint y: 279, endPoint x: 828, endPoint y: 271, distance: 68.5
click at [678, 314] on td "Mon-Fri 08:00 AM - 04:00 PM" at bounding box center [802, 334] width 81 height 27
click at [678, 299] on th "Shifts" at bounding box center [802, 310] width 81 height 22
drag, startPoint x: 823, startPoint y: 278, endPoint x: 717, endPoint y: 282, distance: 105.8
click at [678, 314] on tr "[PERSON_NAME] [PHONE_NUMBER] [PERSON_NAME][EMAIL_ADDRESS][PERSON_NAME][DOMAIN_N…" at bounding box center [606, 334] width 475 height 27
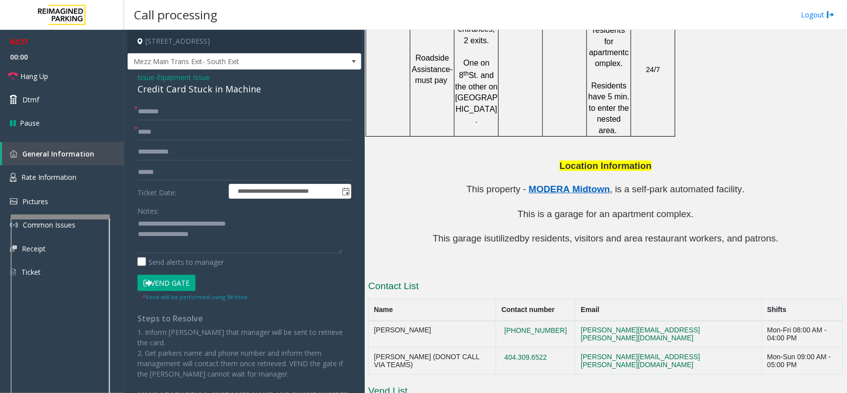
click at [678, 314] on td "Mon-Fri 08:00 AM - 04:00 PM" at bounding box center [802, 334] width 81 height 27
drag, startPoint x: 732, startPoint y: 303, endPoint x: 825, endPoint y: 303, distance: 93.3
click at [678, 314] on div "Mon-Sun 09:00 AM - 05:00 PM" at bounding box center [802, 361] width 70 height 16
drag, startPoint x: 752, startPoint y: 259, endPoint x: 740, endPoint y: 262, distance: 12.9
click at [678, 299] on th "Shifts" at bounding box center [802, 310] width 81 height 22
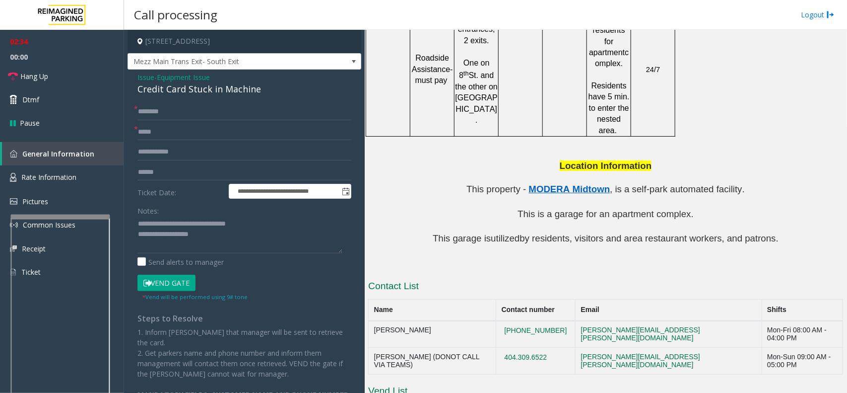
click at [678, 314] on div "Mon-Fri 08:00 AM - 04:00 PM" at bounding box center [802, 334] width 70 height 16
click at [678, 314] on td "Mon-Sun 09:00 AM - 05:00 PM" at bounding box center [802, 360] width 81 height 27
drag, startPoint x: 731, startPoint y: 280, endPoint x: 825, endPoint y: 279, distance: 94.3
click at [678, 314] on td "Mon-Fri 08:00 AM - 04:00 PM" at bounding box center [802, 334] width 81 height 27
click at [219, 236] on textarea at bounding box center [239, 234] width 205 height 37
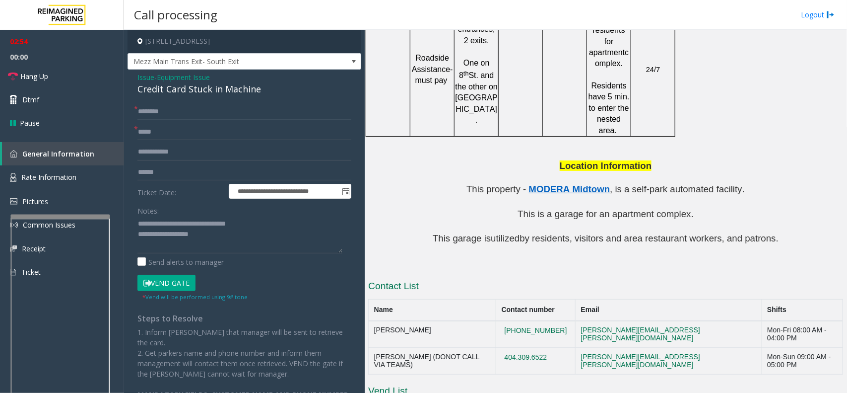
click at [165, 113] on input "text" at bounding box center [244, 111] width 214 height 17
click at [65, 72] on link "Hang Up" at bounding box center [62, 76] width 124 height 23
click at [68, 71] on link "Hang Up" at bounding box center [62, 76] width 124 height 23
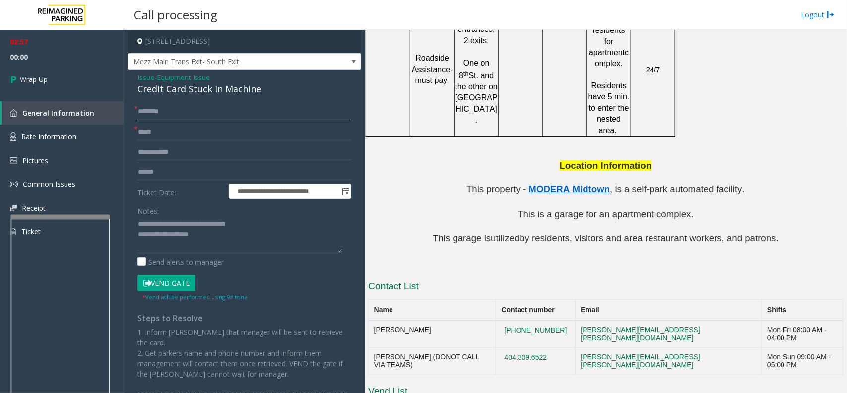
click at [154, 105] on input "text" at bounding box center [244, 111] width 214 height 17
type input "**"
click at [224, 232] on textarea at bounding box center [239, 234] width 205 height 37
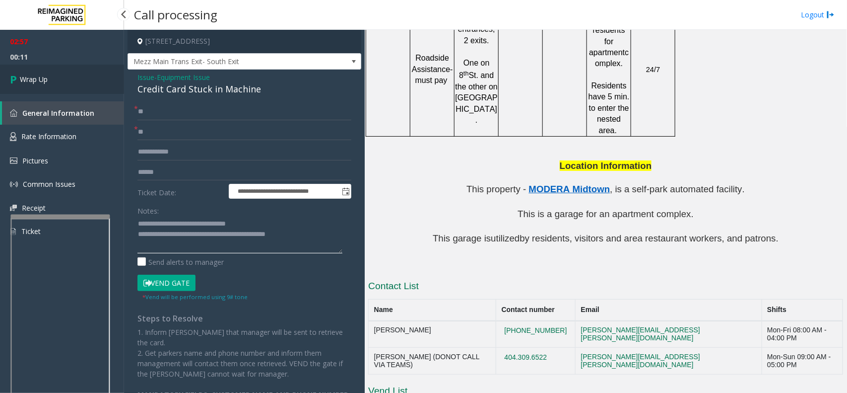
type textarea "**********"
click at [72, 76] on link "Wrap Up" at bounding box center [62, 79] width 124 height 29
